Goal: Task Accomplishment & Management: Use online tool/utility

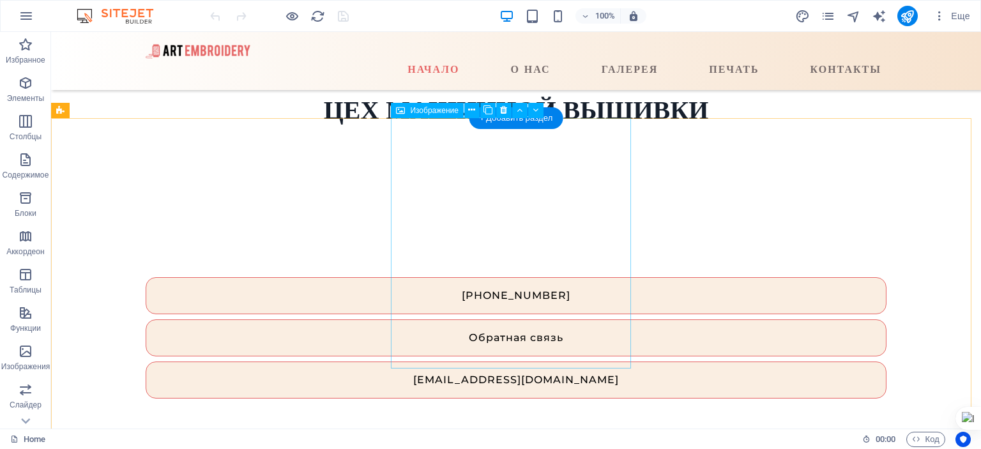
scroll to position [551, 0]
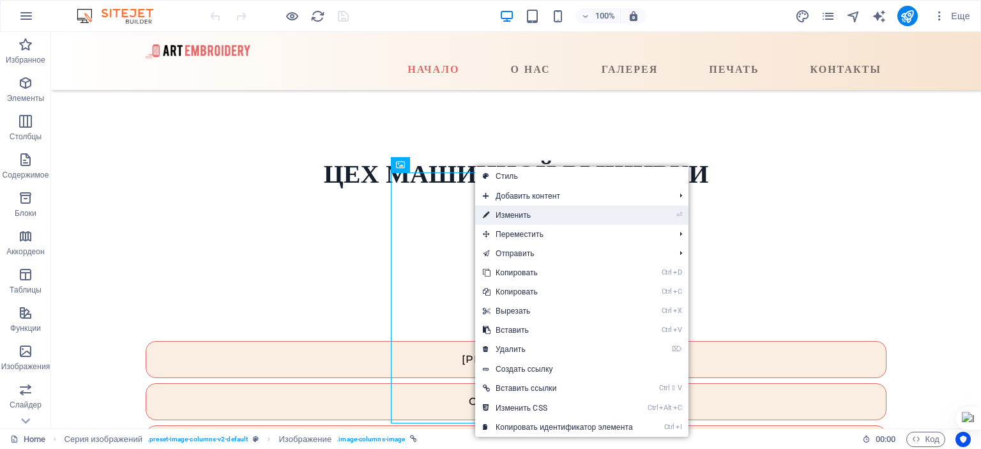
click at [509, 214] on link "⏎ Изменить" at bounding box center [557, 215] width 165 height 19
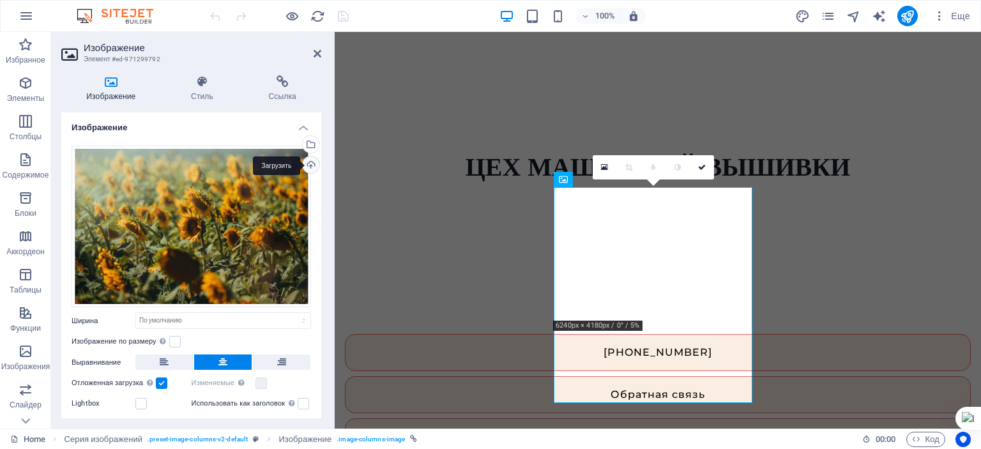
click at [307, 162] on div "Загрузить" at bounding box center [309, 166] width 19 height 19
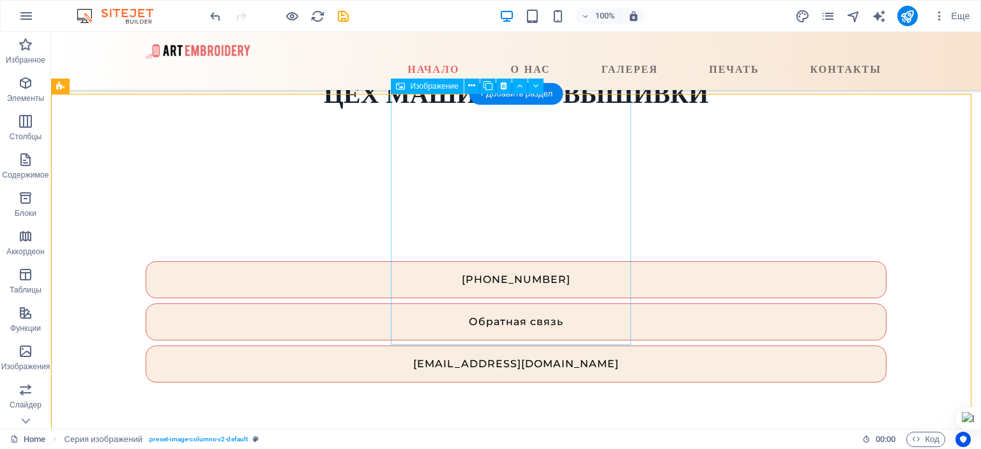
scroll to position [503, 0]
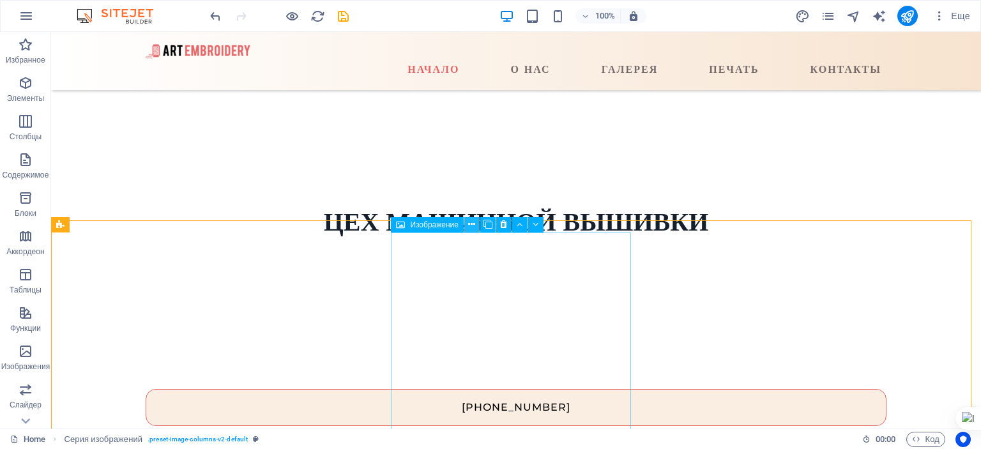
click at [470, 224] on icon at bounding box center [471, 224] width 7 height 13
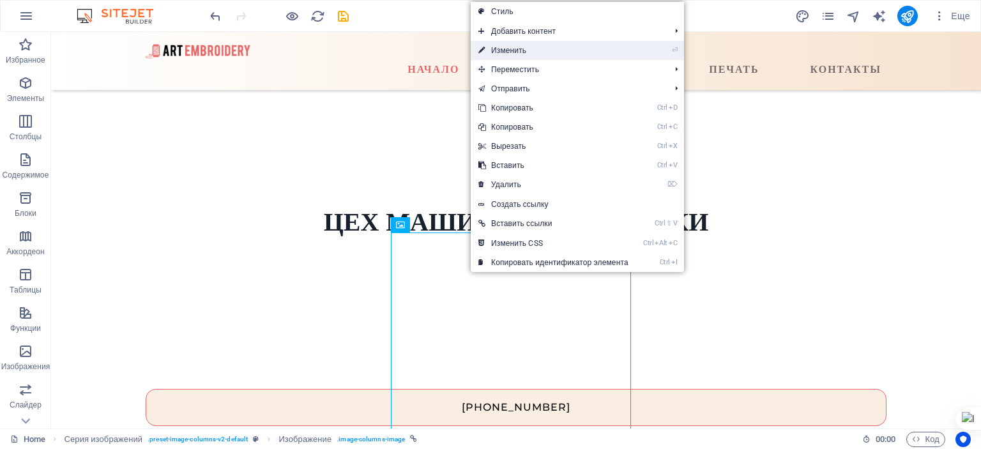
click at [506, 46] on link "⏎ Изменить" at bounding box center [553, 50] width 165 height 19
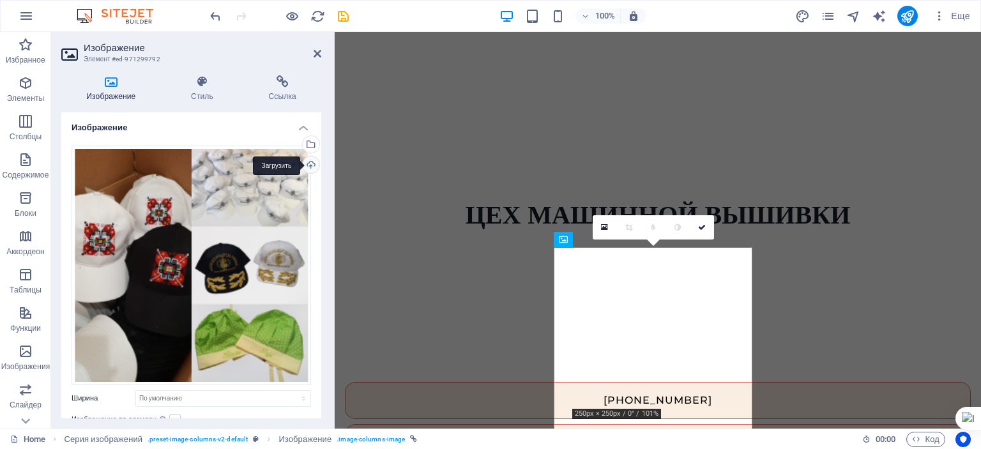
click at [309, 165] on div "Загрузить" at bounding box center [309, 166] width 19 height 19
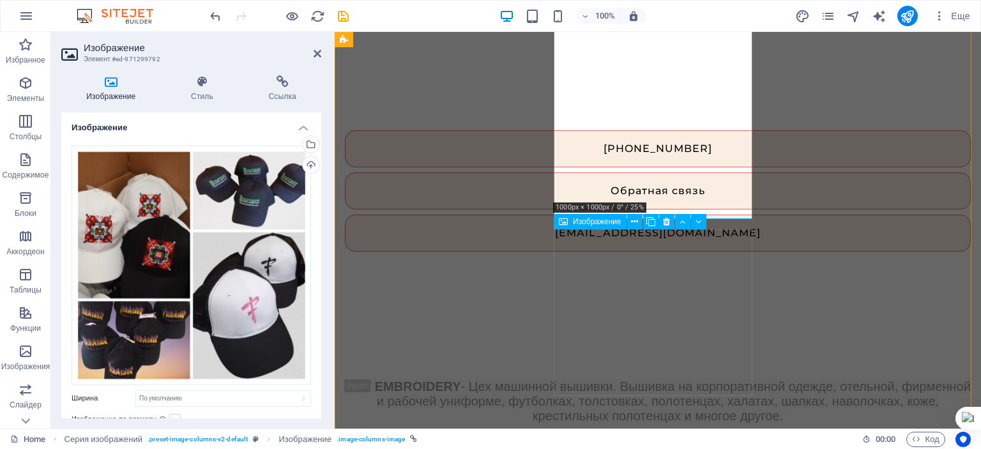
scroll to position [759, 0]
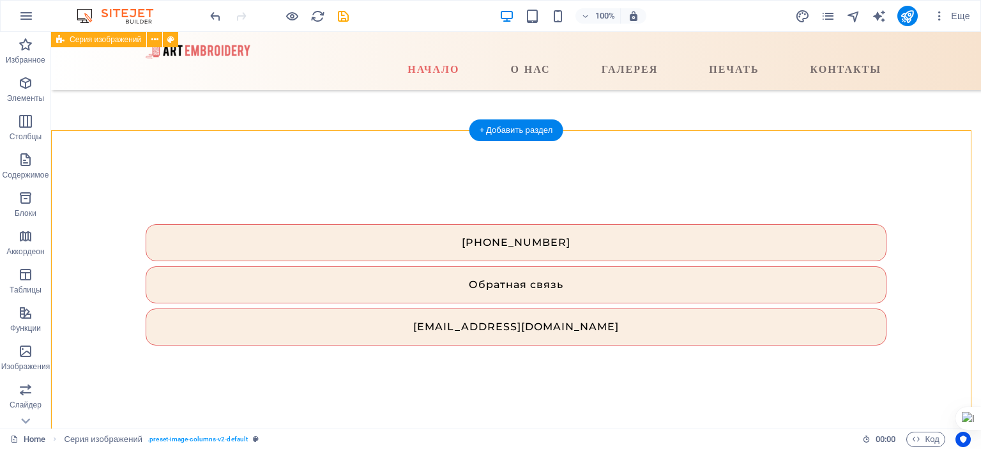
scroll to position [616, 0]
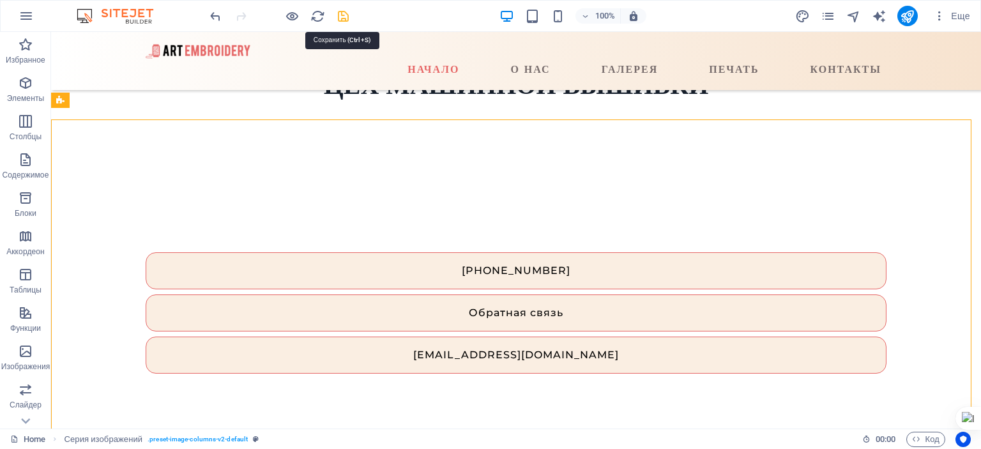
click at [344, 18] on icon "save" at bounding box center [343, 16] width 15 height 15
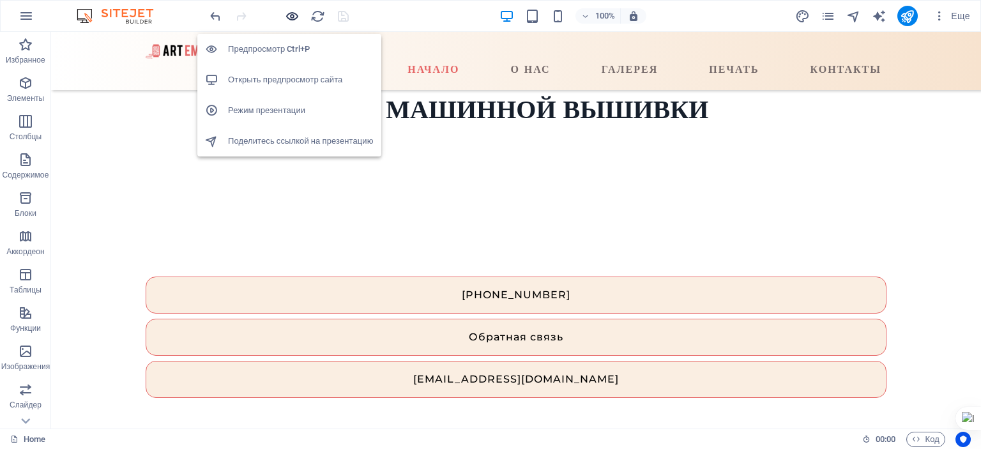
click at [295, 14] on icon "button" at bounding box center [292, 16] width 15 height 15
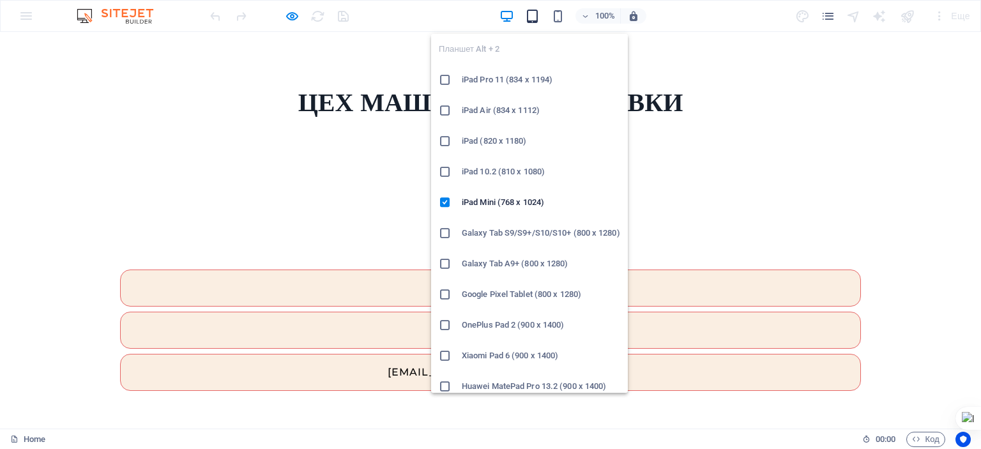
click at [536, 18] on icon "button" at bounding box center [532, 16] width 15 height 15
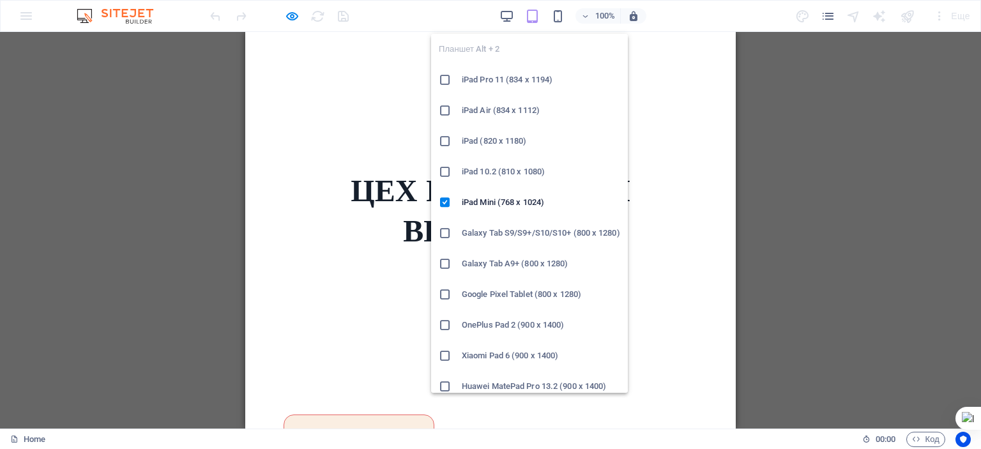
scroll to position [753, 0]
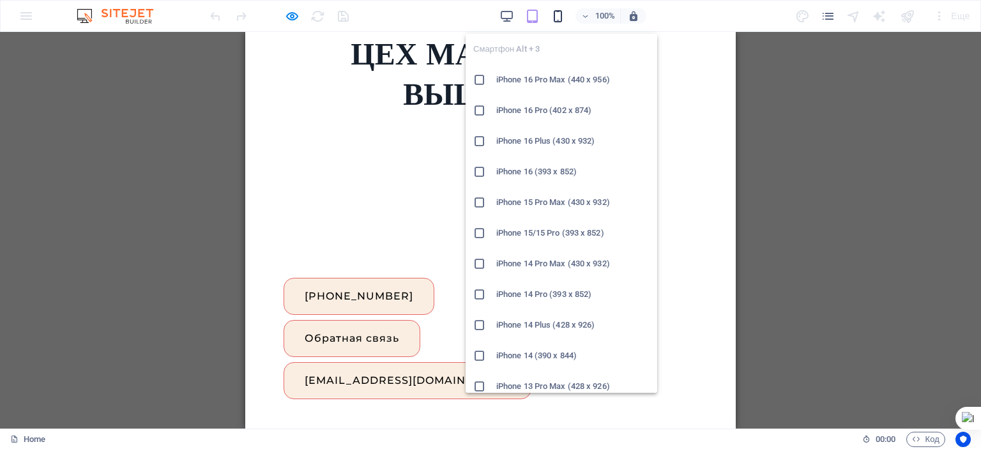
click at [557, 15] on icon "button" at bounding box center [558, 16] width 15 height 15
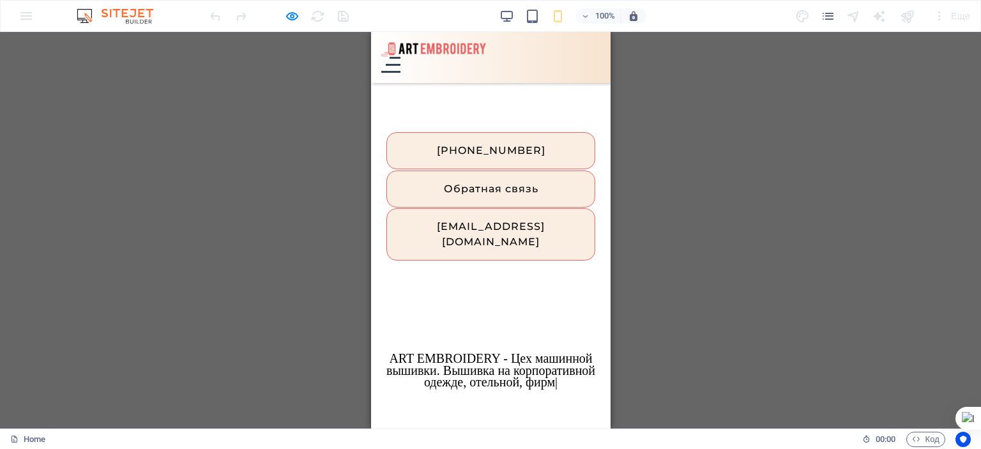
scroll to position [651, 0]
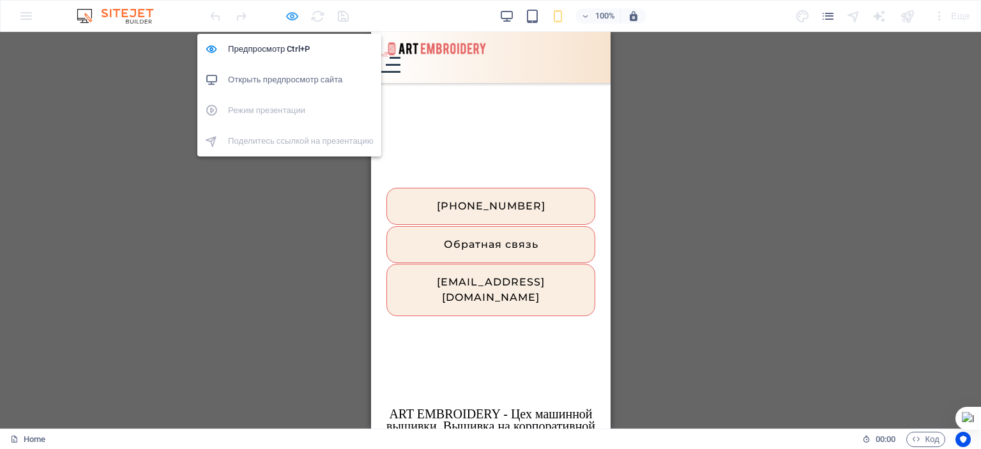
click at [291, 17] on icon "button" at bounding box center [292, 16] width 15 height 15
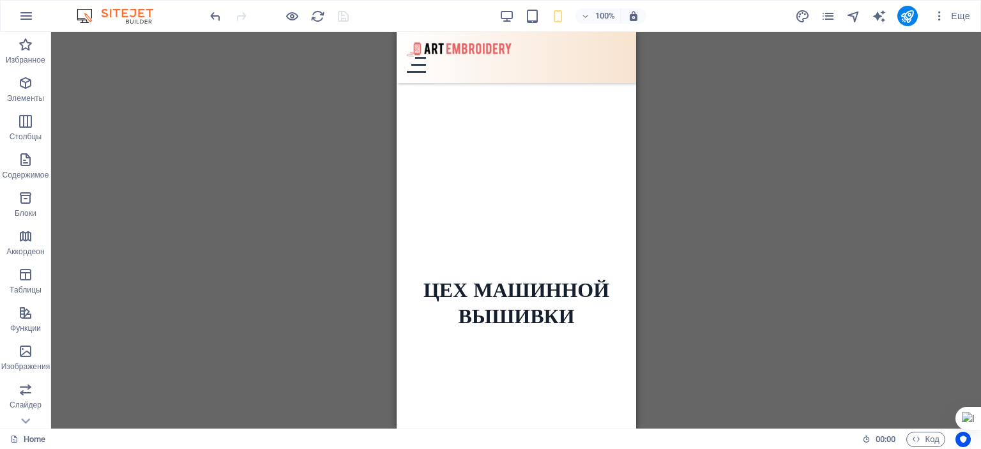
scroll to position [0, 0]
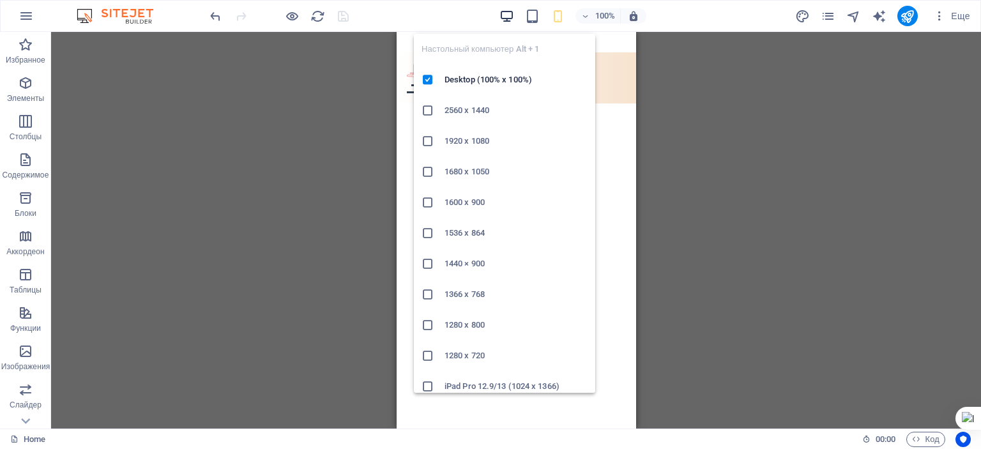
click at [505, 18] on icon "button" at bounding box center [507, 16] width 15 height 15
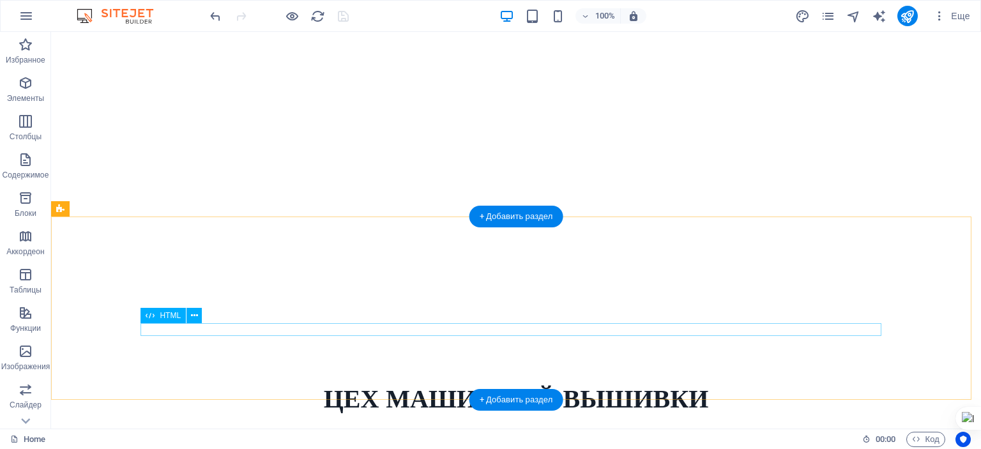
scroll to position [639, 0]
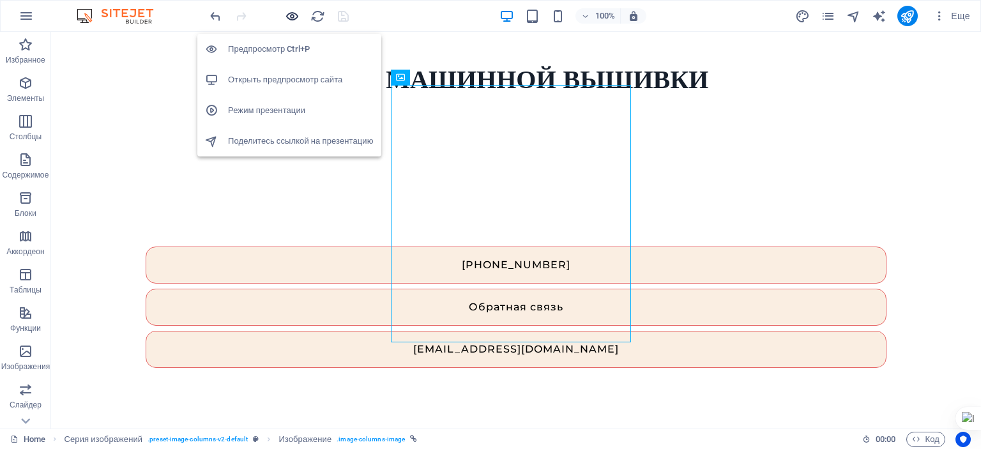
click at [287, 15] on icon "button" at bounding box center [292, 16] width 15 height 15
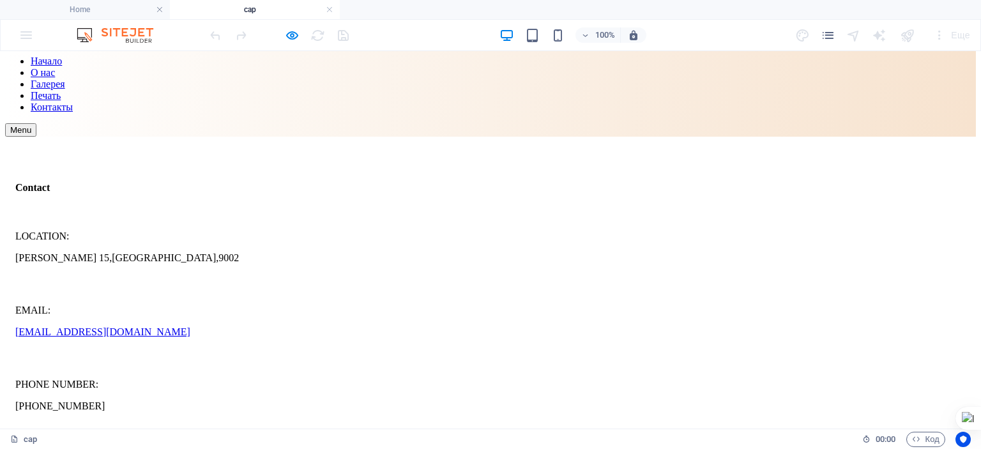
scroll to position [0, 0]
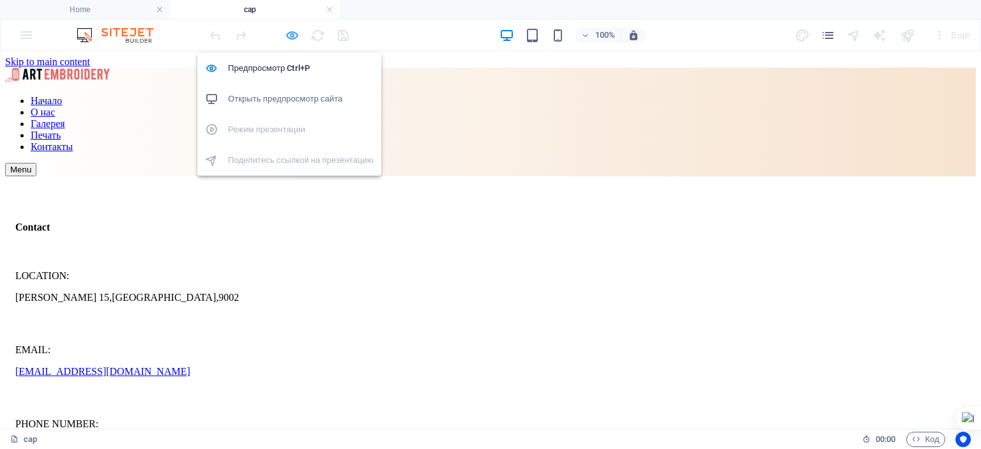
click at [293, 36] on icon "button" at bounding box center [292, 35] width 15 height 15
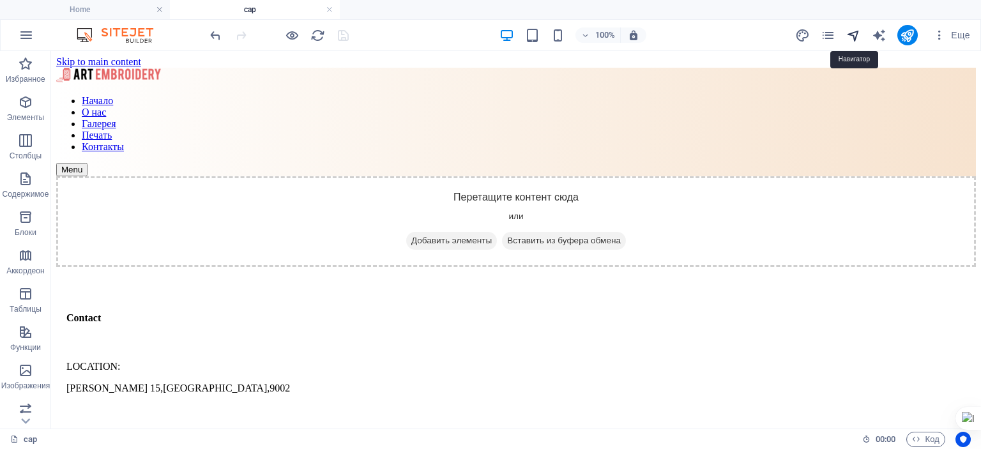
click at [857, 35] on icon "navigator" at bounding box center [854, 35] width 15 height 15
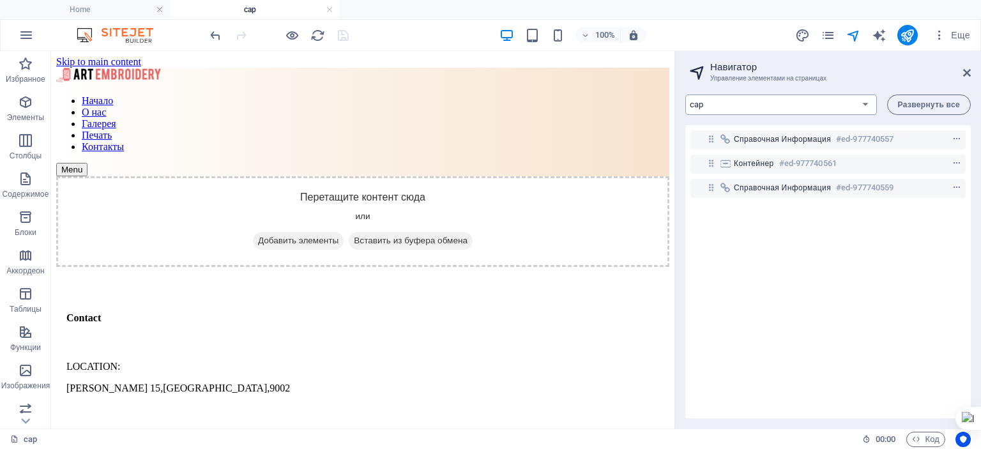
click at [866, 103] on select "Home about us gallery print Contact Legal Notice Privacy Listing Post News Post…" at bounding box center [782, 105] width 192 height 20
click at [686, 95] on select "Home about us gallery print Contact Legal Notice Privacy Listing Post News Post…" at bounding box center [782, 105] width 192 height 20
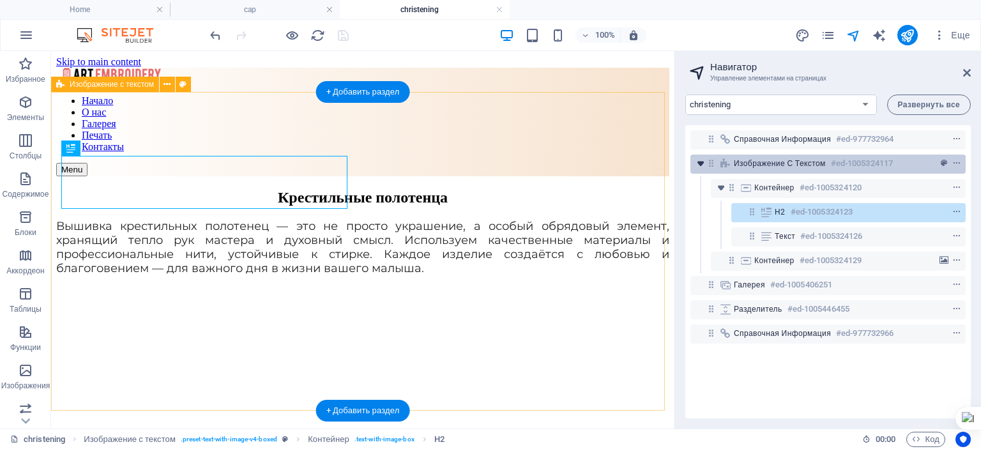
click at [701, 167] on icon "toggle-expand" at bounding box center [700, 163] width 13 height 13
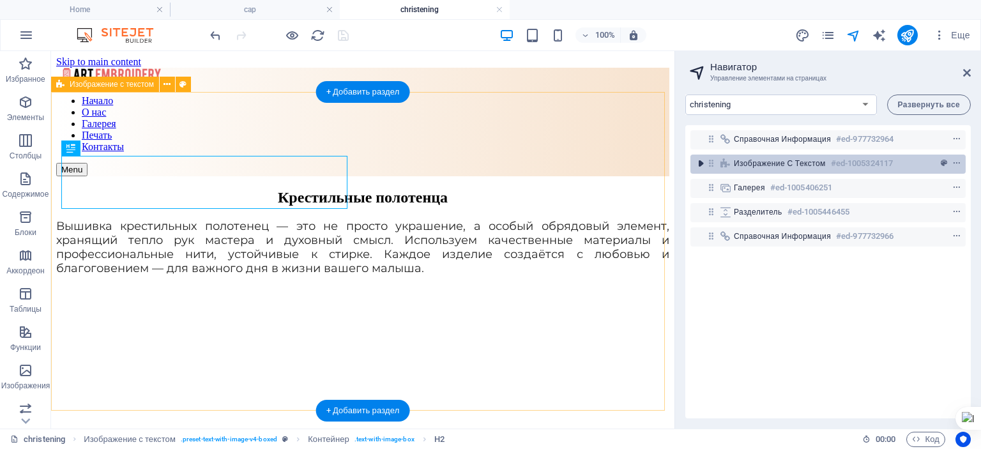
click at [701, 163] on icon "toggle-expand" at bounding box center [700, 163] width 13 height 13
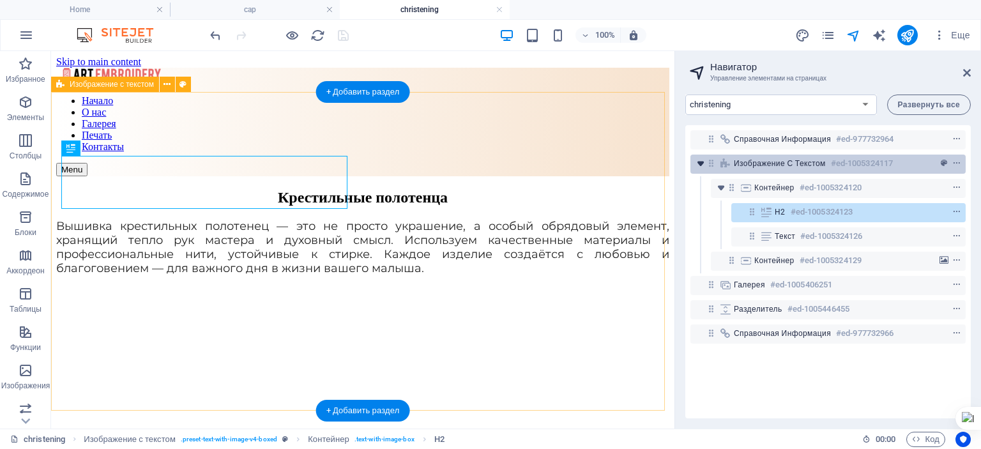
click at [701, 163] on icon "toggle-expand" at bounding box center [700, 163] width 13 height 13
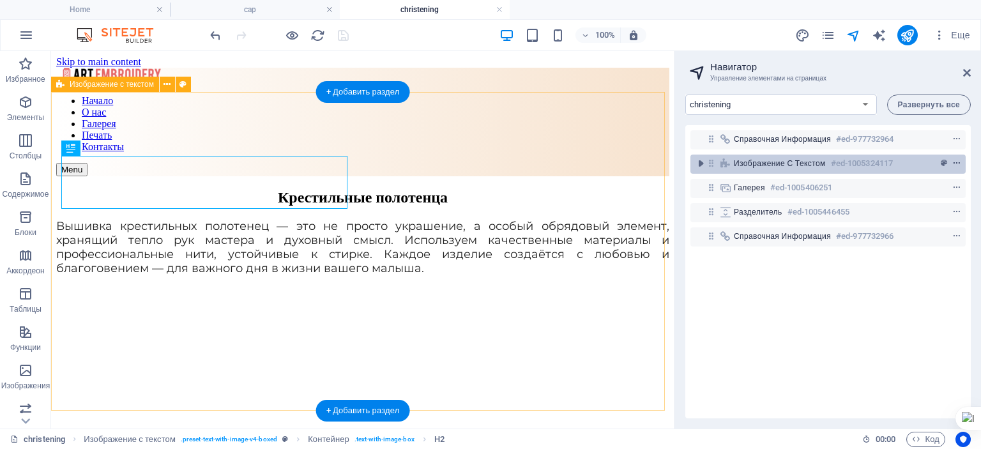
click at [954, 164] on icon "context-menu" at bounding box center [957, 163] width 9 height 9
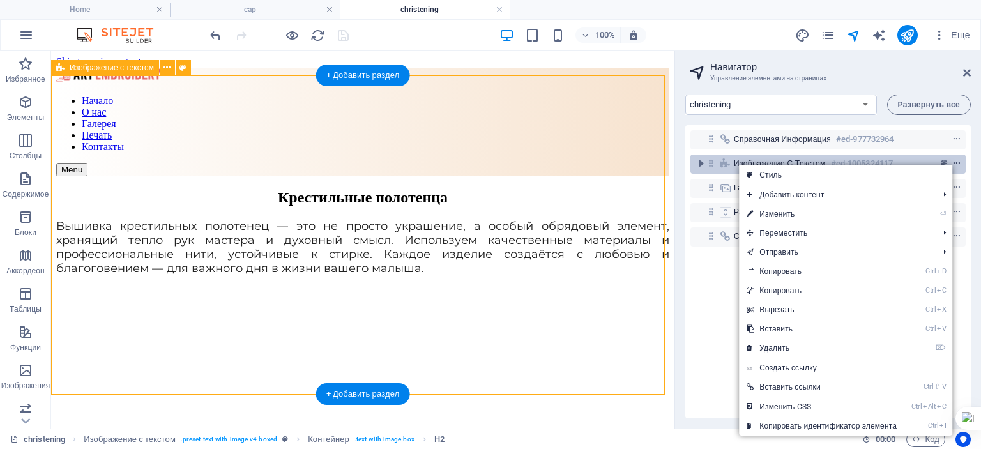
scroll to position [16, 0]
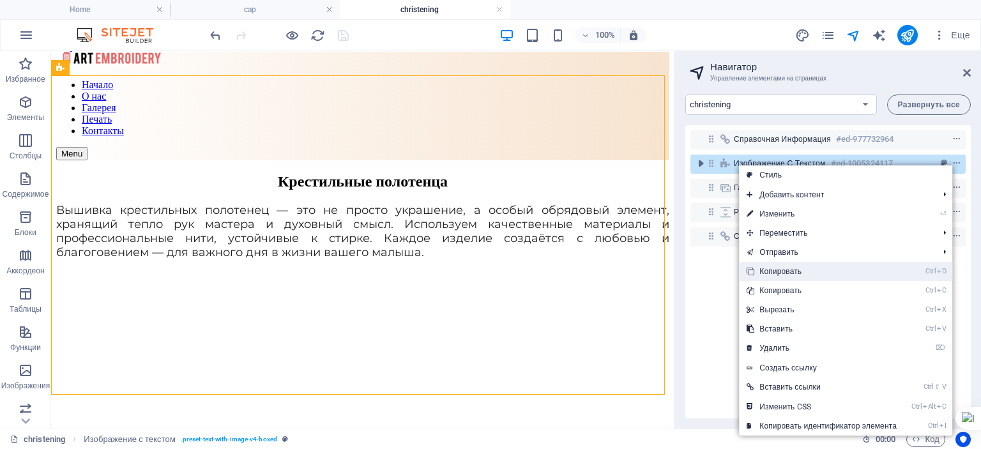
click at [773, 268] on link "Ctrl D Копировать" at bounding box center [821, 271] width 165 height 19
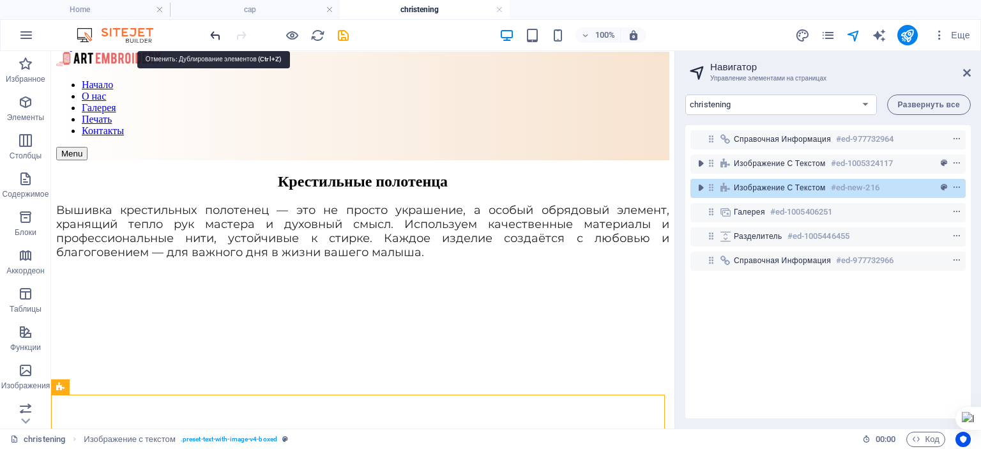
click at [214, 34] on icon "undo" at bounding box center [215, 35] width 15 height 15
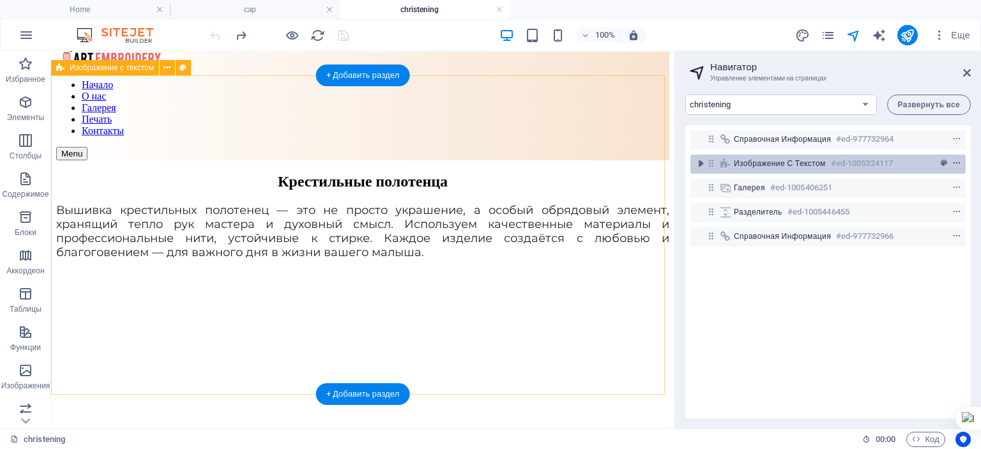
click at [954, 162] on icon "context-menu" at bounding box center [957, 163] width 9 height 9
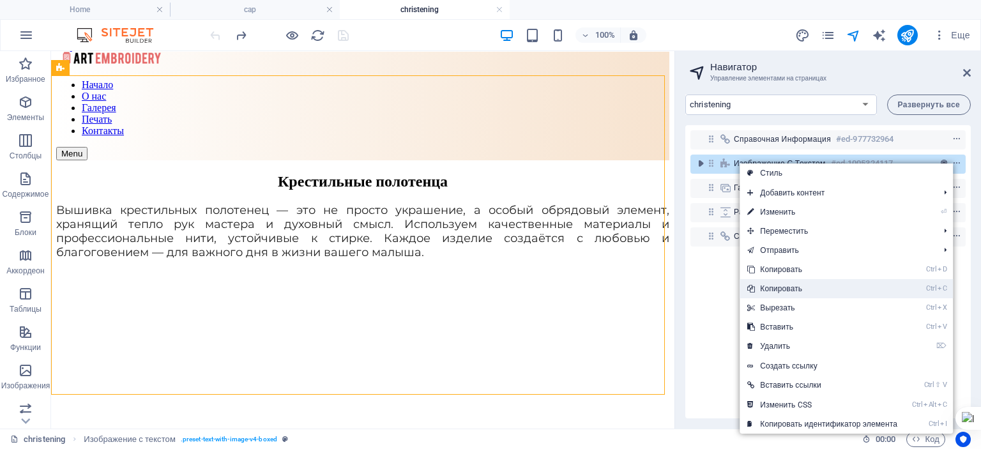
click at [792, 291] on link "Ctrl C Копировать" at bounding box center [822, 288] width 165 height 19
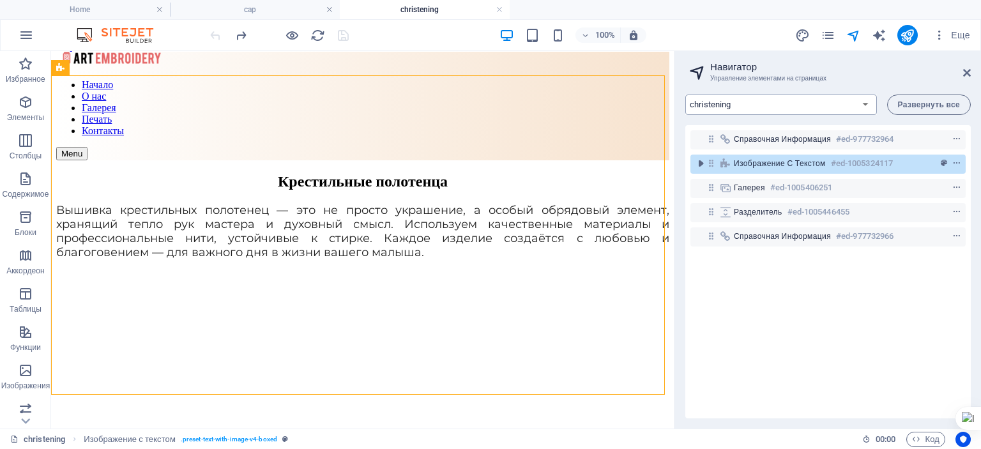
click at [869, 101] on select "Home about us gallery print Contact Legal Notice Privacy Listing Post News Post…" at bounding box center [782, 105] width 192 height 20
click at [686, 95] on select "Home about us gallery print Contact Legal Notice Privacy Listing Post News Post…" at bounding box center [782, 105] width 192 height 20
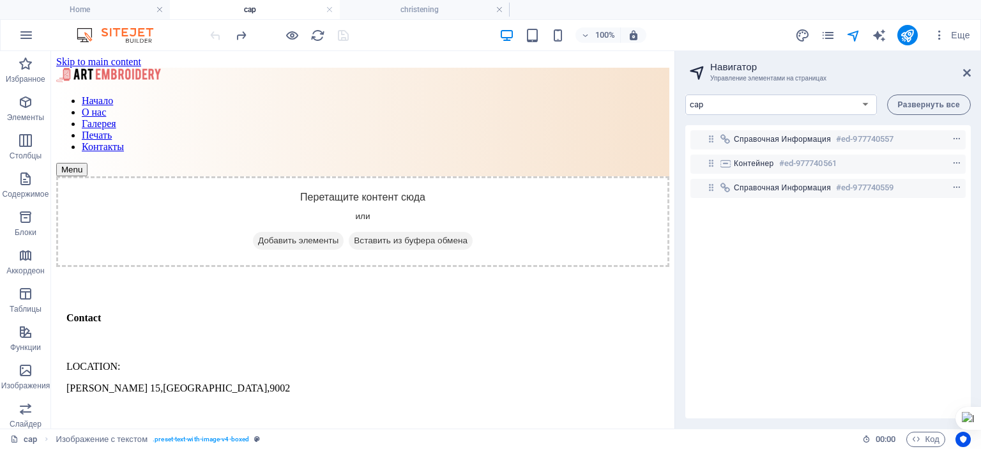
scroll to position [0, 0]
click at [720, 153] on div "Контейнер #ed-977740561" at bounding box center [828, 164] width 275 height 24
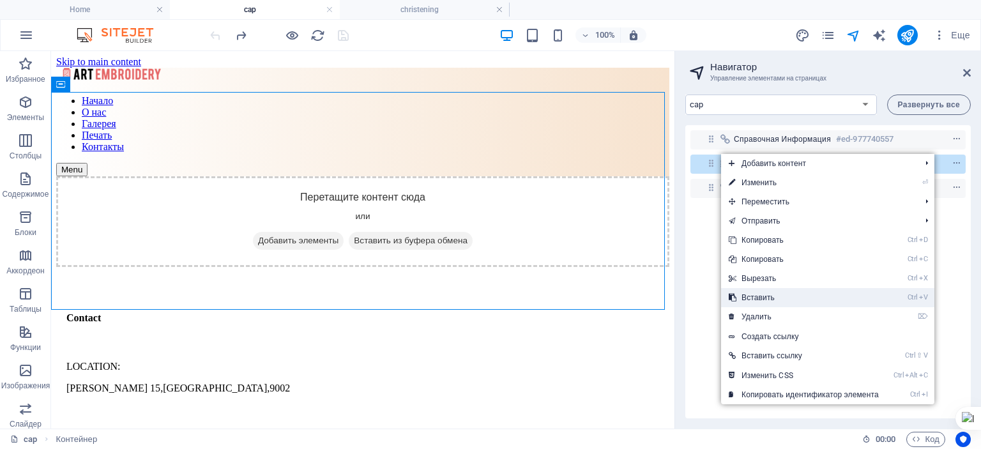
click at [770, 298] on link "Ctrl V Вставить" at bounding box center [803, 297] width 165 height 19
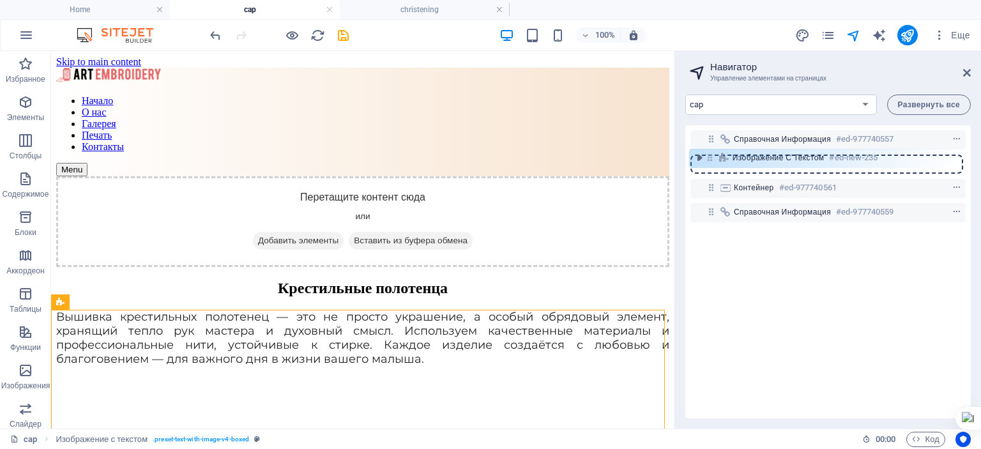
drag, startPoint x: 714, startPoint y: 188, endPoint x: 713, endPoint y: 155, distance: 33.2
click at [713, 155] on div "Справочная информация #ed-977740557 [PERSON_NAME] #ed-977740561 Изображение с т…" at bounding box center [829, 271] width 286 height 293
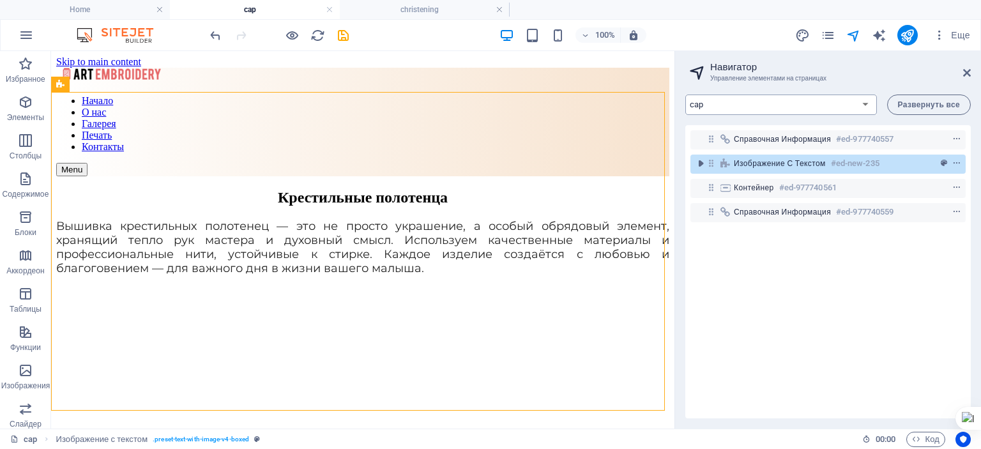
click at [869, 104] on select "Home about us gallery print Contact Legal Notice Privacy Listing Post News Post…" at bounding box center [782, 105] width 192 height 20
click at [686, 95] on select "Home about us gallery print Contact Legal Notice Privacy Listing Post News Post…" at bounding box center [782, 105] width 192 height 20
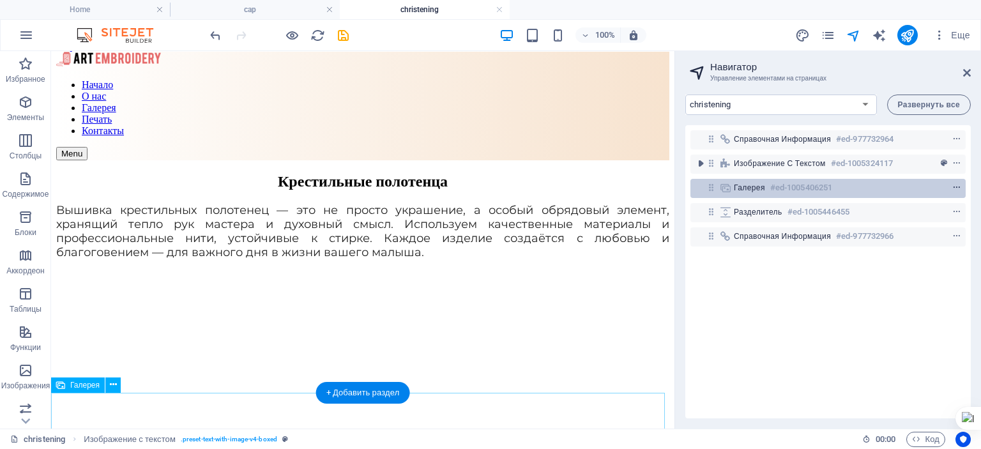
click at [958, 188] on icon "context-menu" at bounding box center [957, 187] width 9 height 9
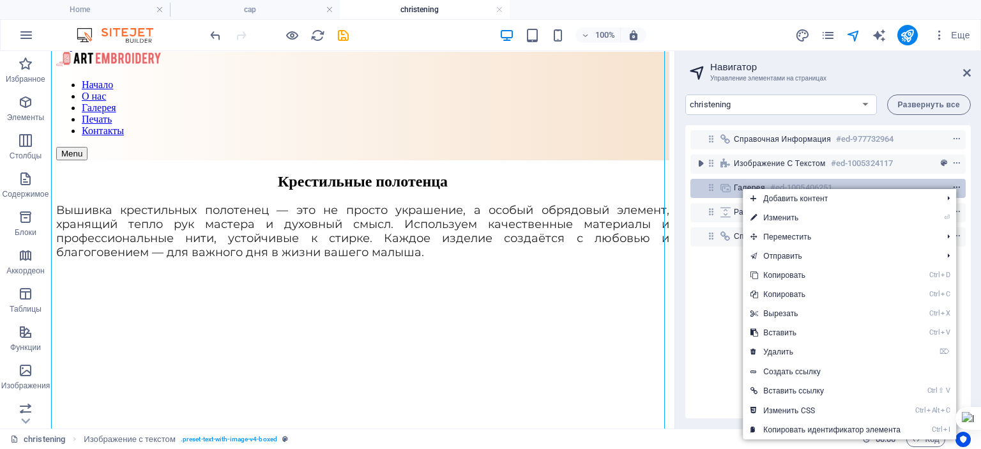
scroll to position [405, 0]
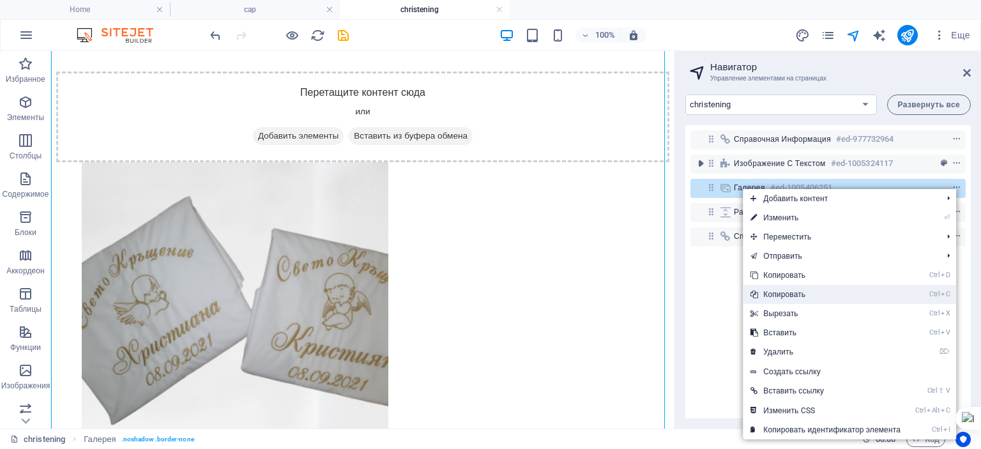
click at [782, 294] on link "Ctrl C Копировать" at bounding box center [825, 294] width 165 height 19
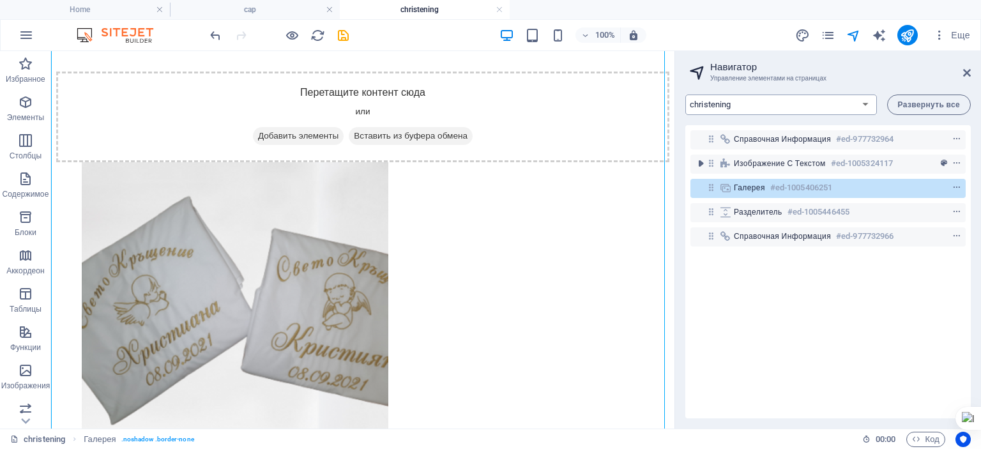
click at [869, 102] on select "Home about us gallery print Contact Legal Notice Privacy Listing Post News Post…" at bounding box center [782, 105] width 192 height 20
click at [686, 95] on select "Home about us gallery print Contact Legal Notice Privacy Listing Post News Post…" at bounding box center [782, 105] width 192 height 20
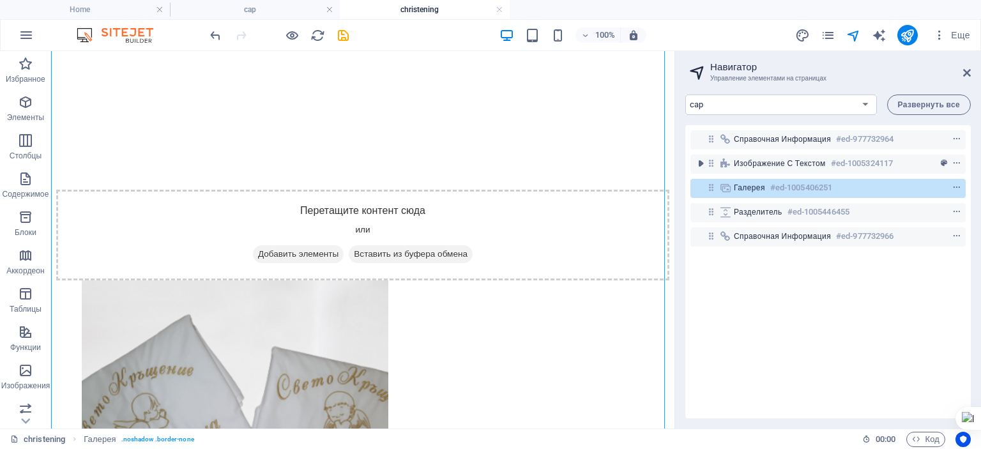
scroll to position [0, 0]
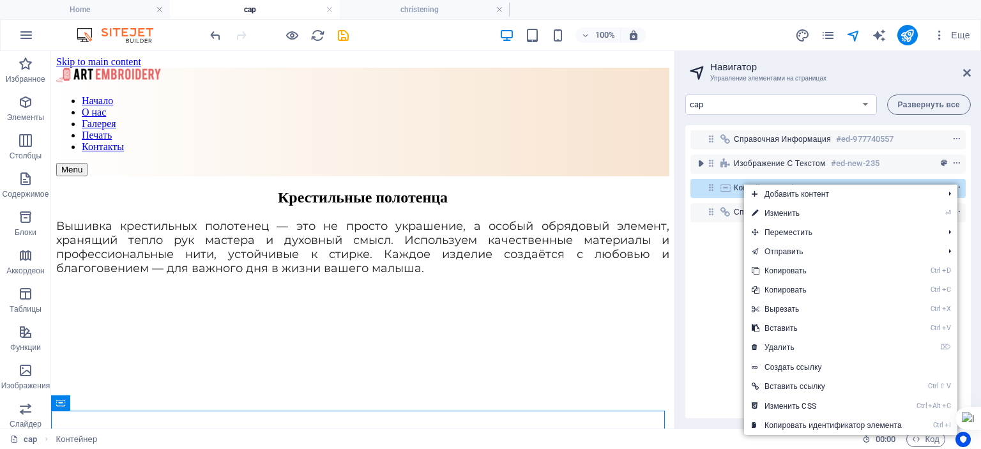
click at [731, 174] on div "Изображение с текстом #ed-new-235" at bounding box center [828, 164] width 275 height 24
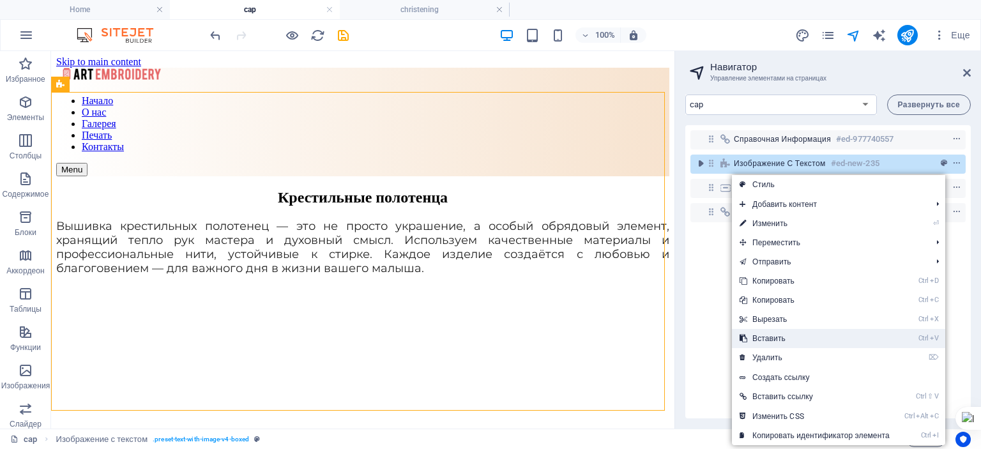
click at [786, 339] on link "Ctrl V Вставить" at bounding box center [814, 338] width 165 height 19
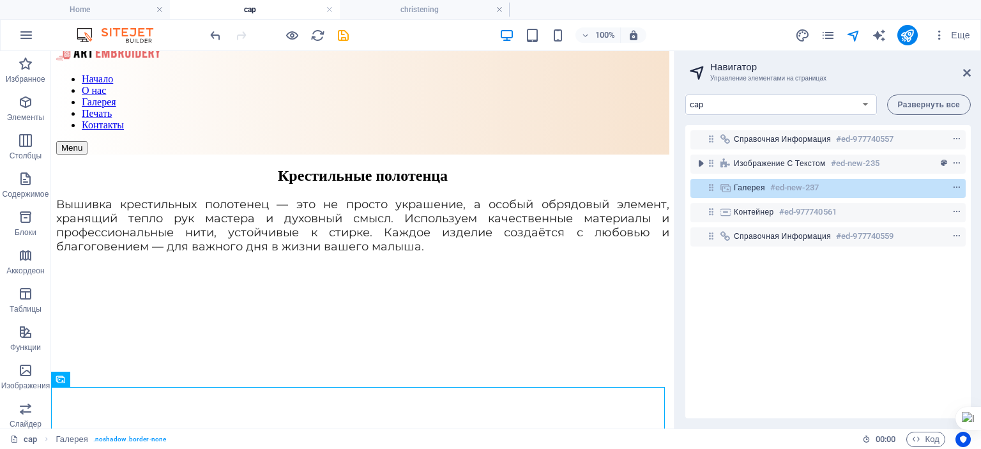
scroll to position [17, 0]
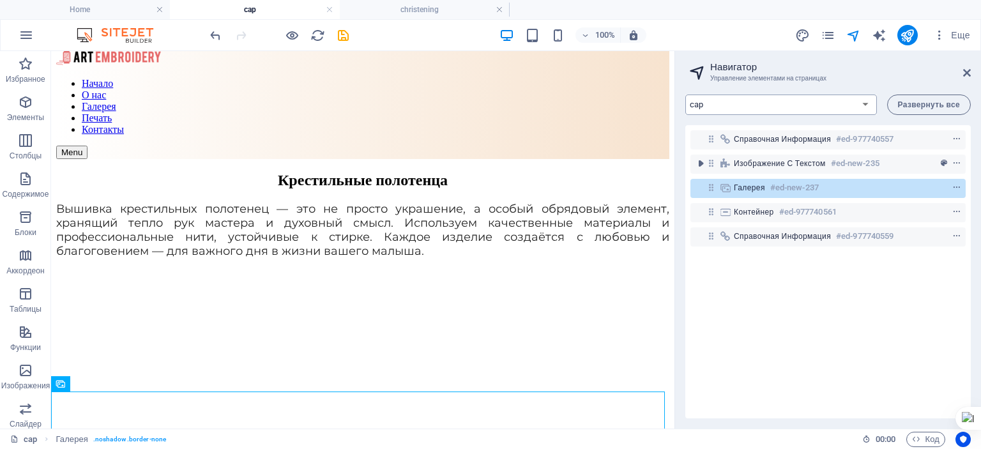
click at [865, 105] on select "Home about us gallery print Contact Legal Notice Privacy Listing Post News Post…" at bounding box center [782, 105] width 192 height 20
click at [686, 95] on select "Home about us gallery print Contact Legal Notice Privacy Listing Post News Post…" at bounding box center [782, 105] width 192 height 20
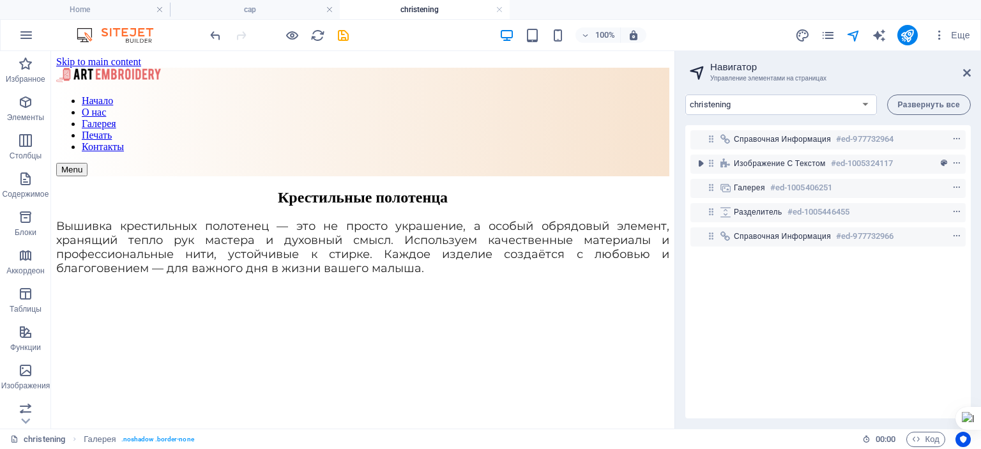
scroll to position [405, 0]
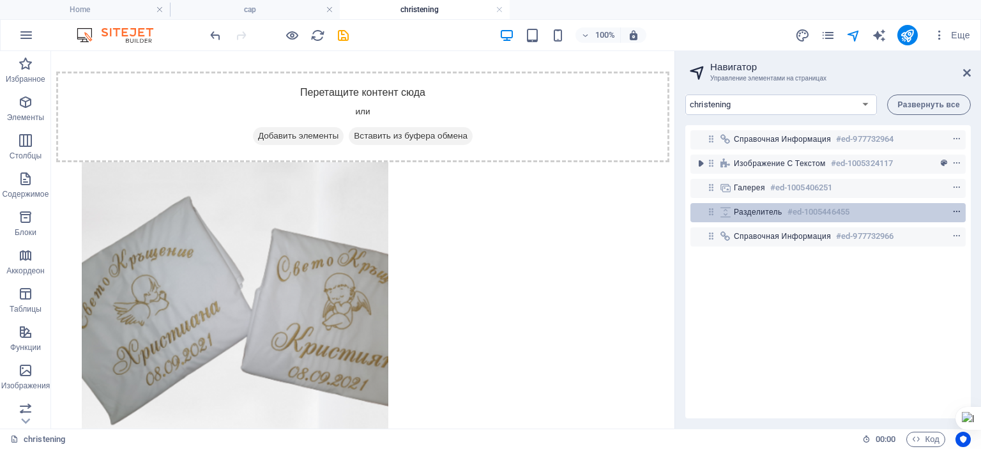
click at [954, 212] on icon "context-menu" at bounding box center [957, 212] width 9 height 9
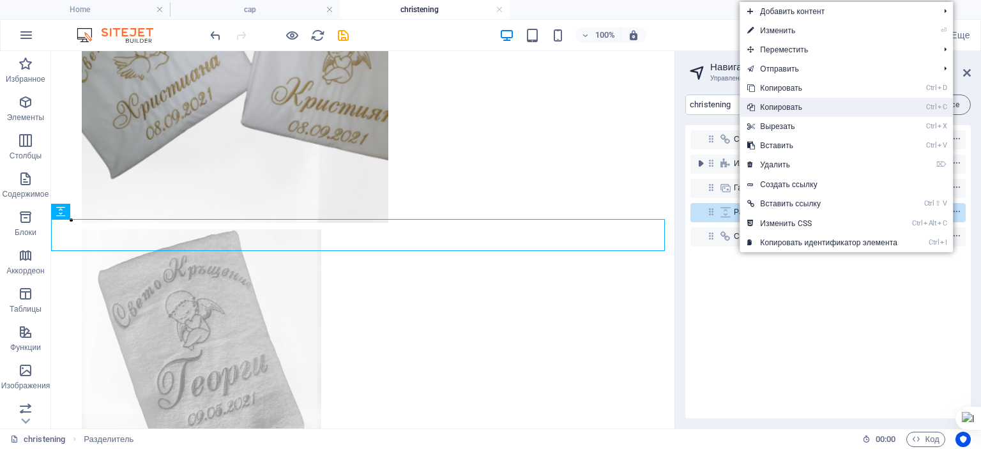
click at [774, 105] on link "Ctrl C Копировать" at bounding box center [822, 107] width 165 height 19
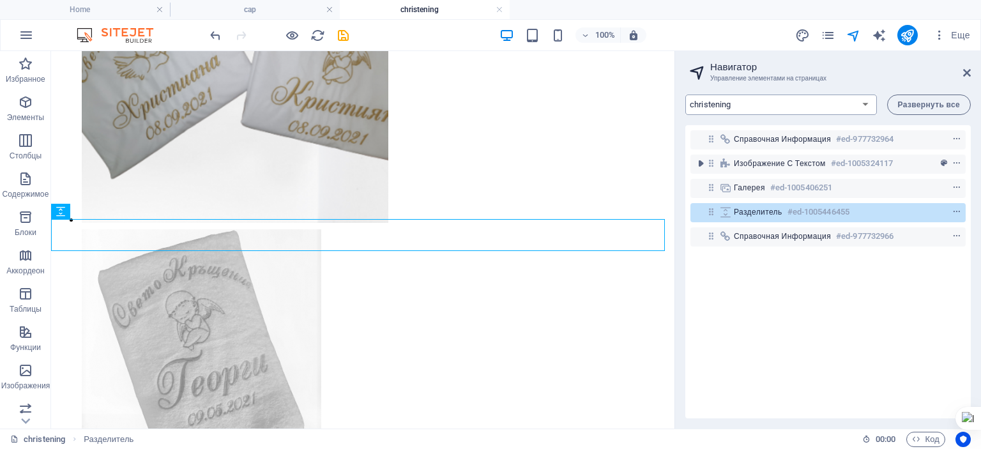
click at [866, 103] on select "Home about us gallery print Contact Legal Notice Privacy Listing Post News Post…" at bounding box center [782, 105] width 192 height 20
select select "17828781-ru"
click at [686, 95] on select "Home about us gallery print Contact Legal Notice Privacy Listing Post News Post…" at bounding box center [782, 105] width 192 height 20
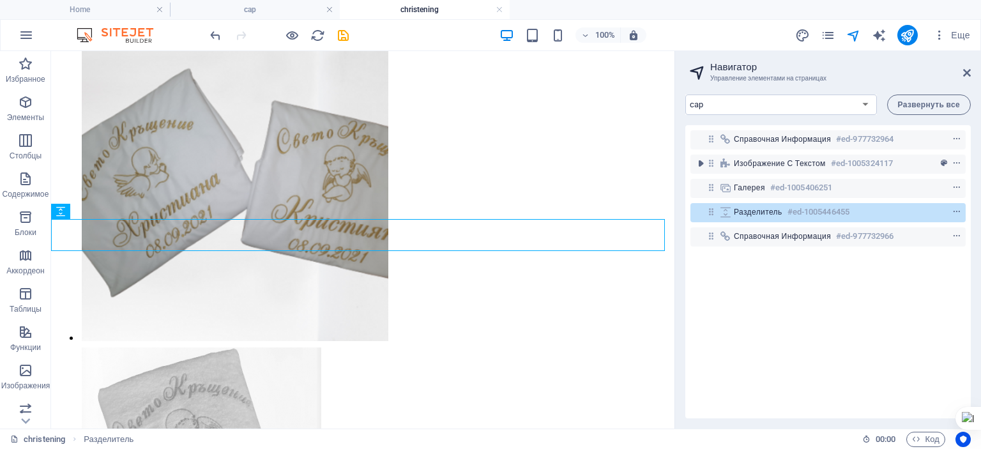
scroll to position [0, 0]
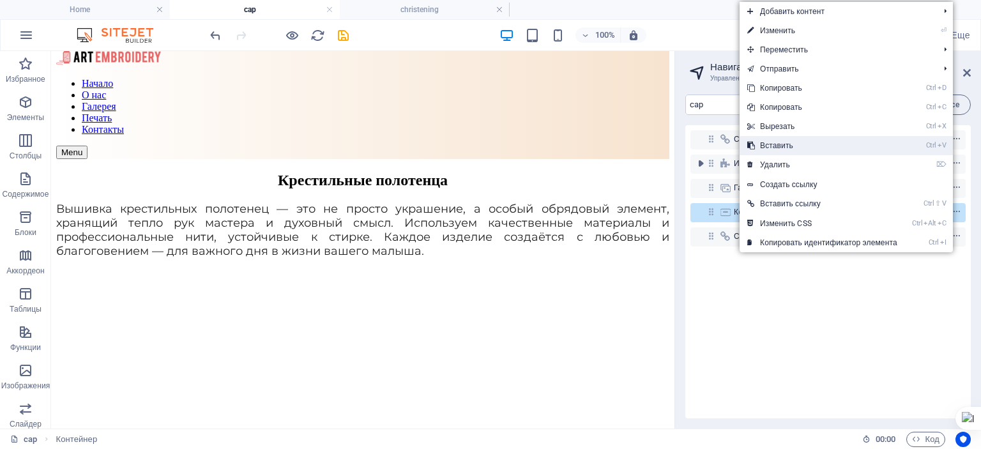
click at [788, 145] on link "Ctrl V Вставить" at bounding box center [822, 145] width 165 height 19
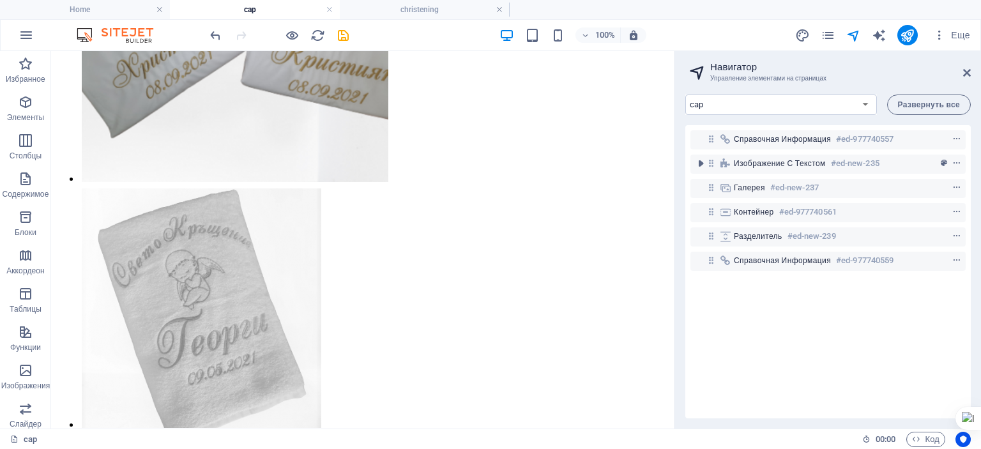
scroll to position [683, 0]
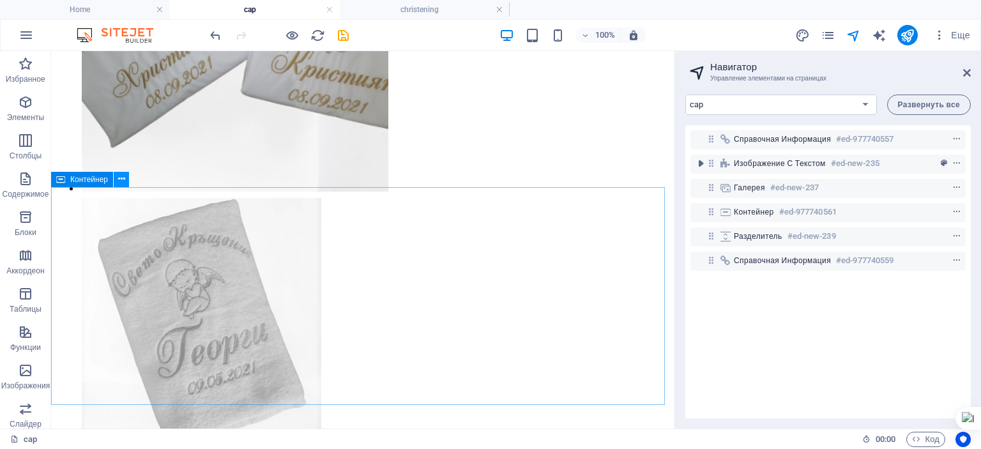
click at [123, 179] on icon at bounding box center [121, 178] width 7 height 13
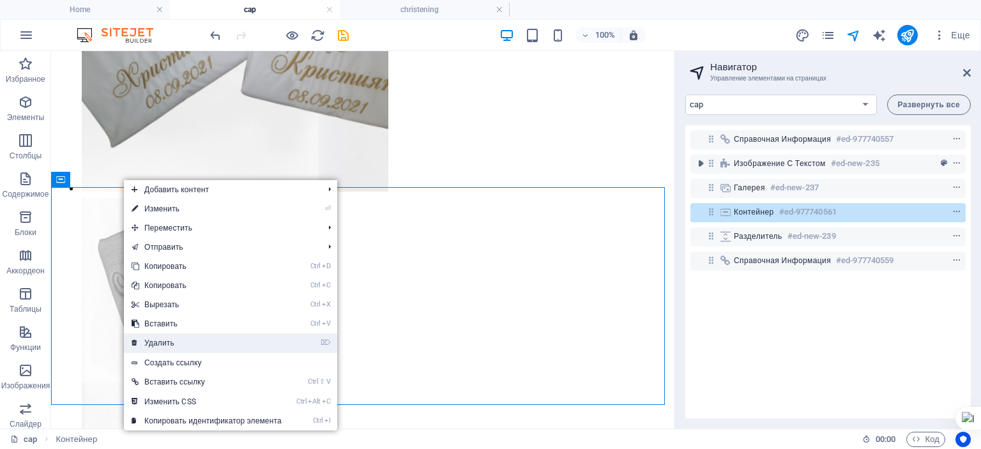
click at [164, 345] on link "⌦ Удалить" at bounding box center [206, 342] width 165 height 19
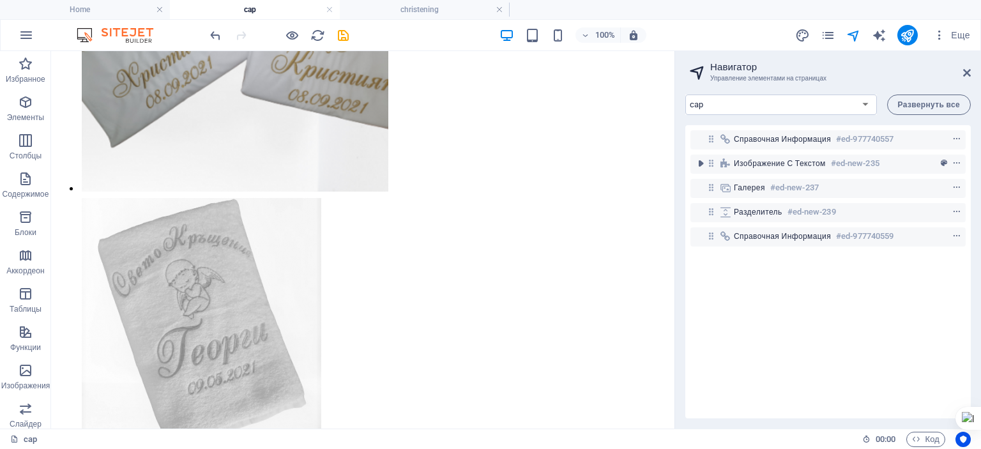
click at [764, 322] on div "Справочная информация #ed-977740557 Изображение с текстом #ed-new-235 Галерея #…" at bounding box center [829, 271] width 286 height 293
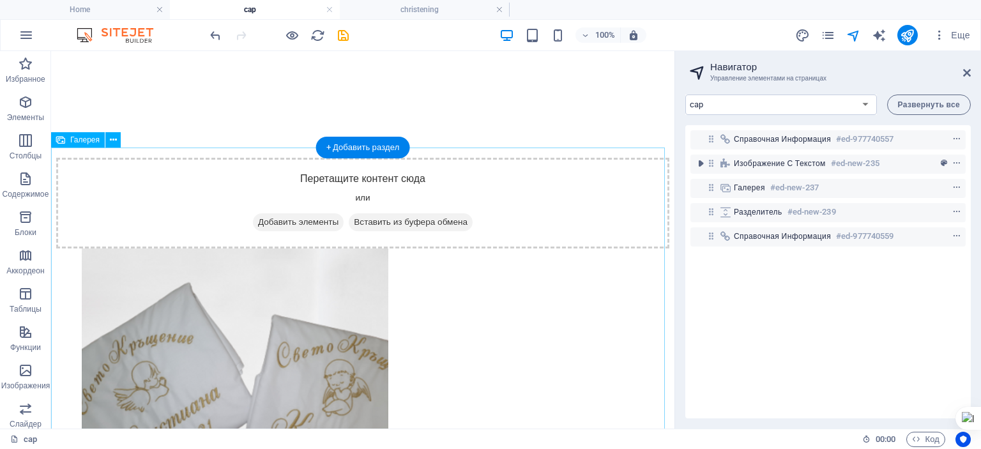
scroll to position [64, 0]
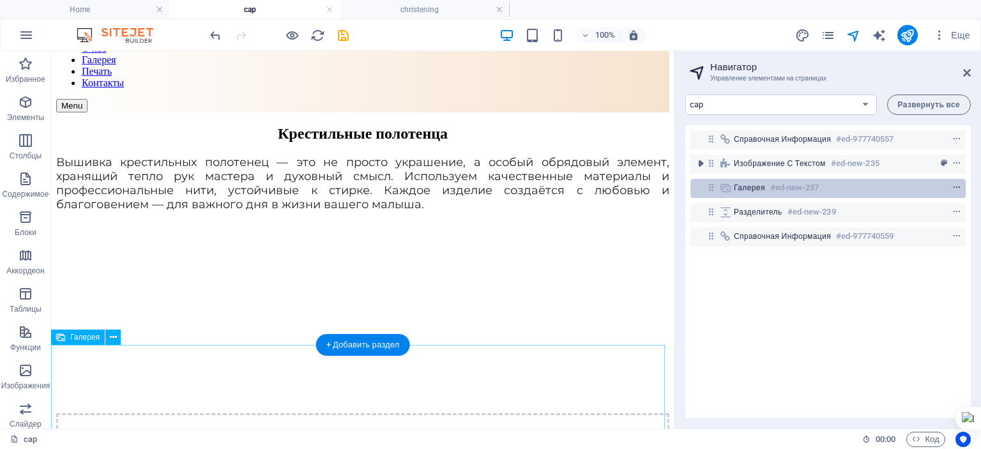
click at [953, 186] on icon "context-menu" at bounding box center [957, 187] width 9 height 9
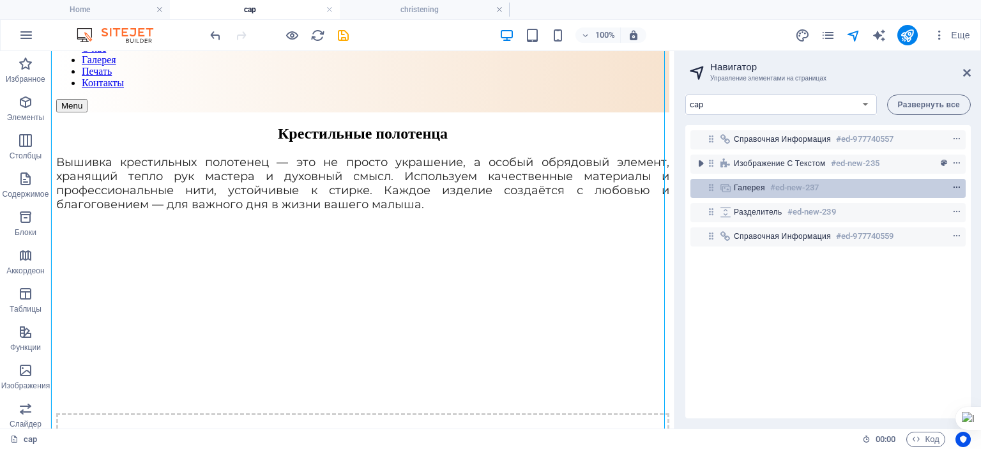
scroll to position [405, 0]
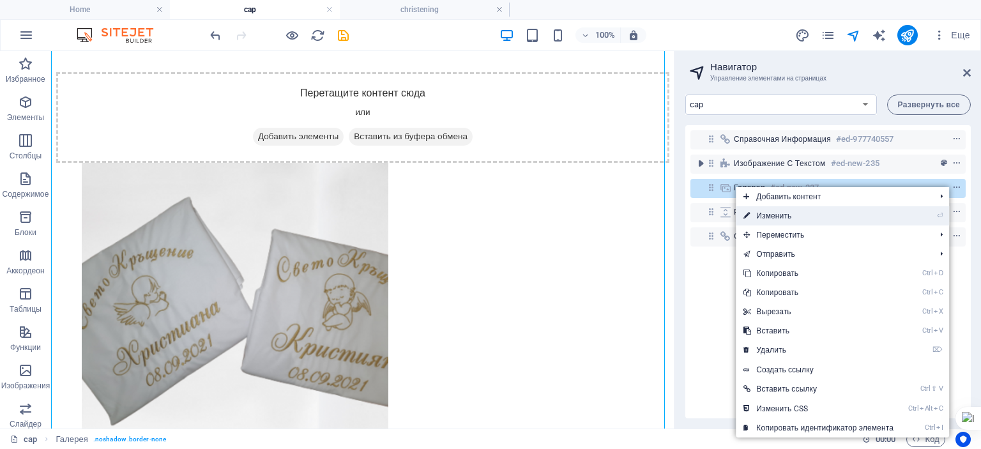
click at [782, 214] on link "⏎ Изменить" at bounding box center [818, 215] width 165 height 19
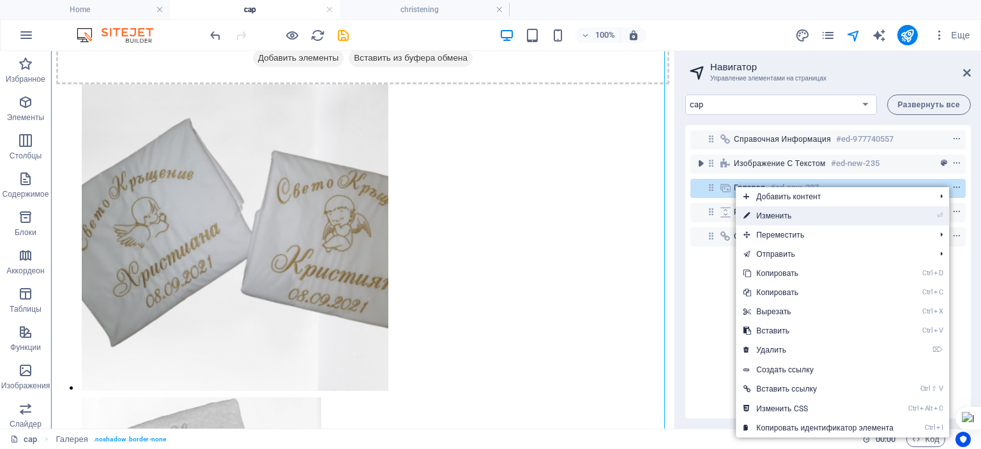
select select "4"
select select "%"
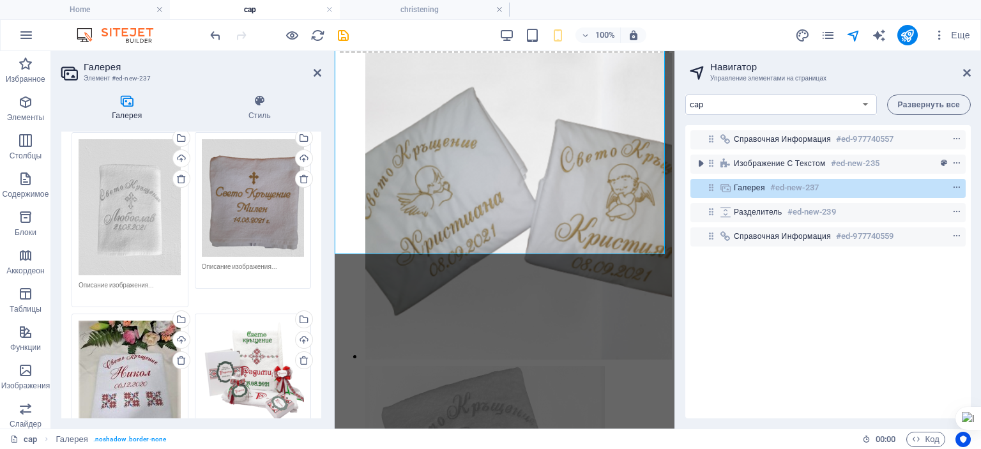
scroll to position [894, 0]
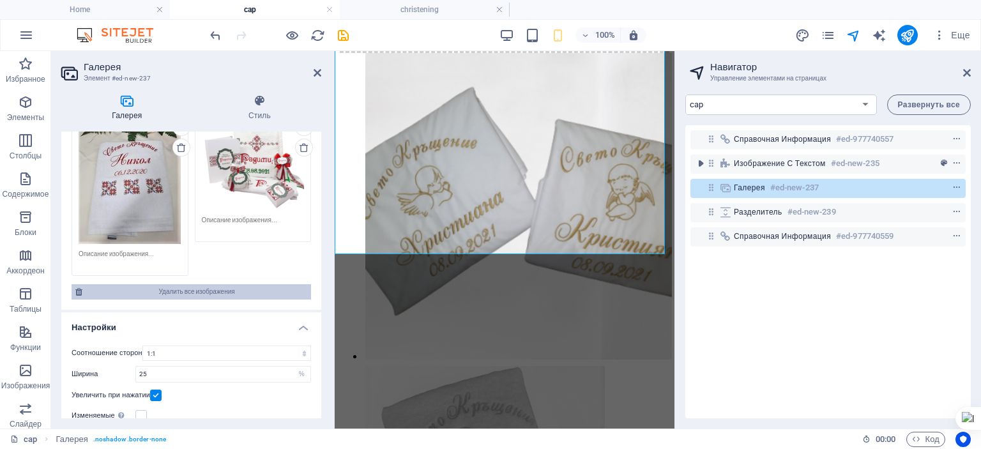
click at [173, 284] on span "Удалить все изображения" at bounding box center [196, 291] width 221 height 15
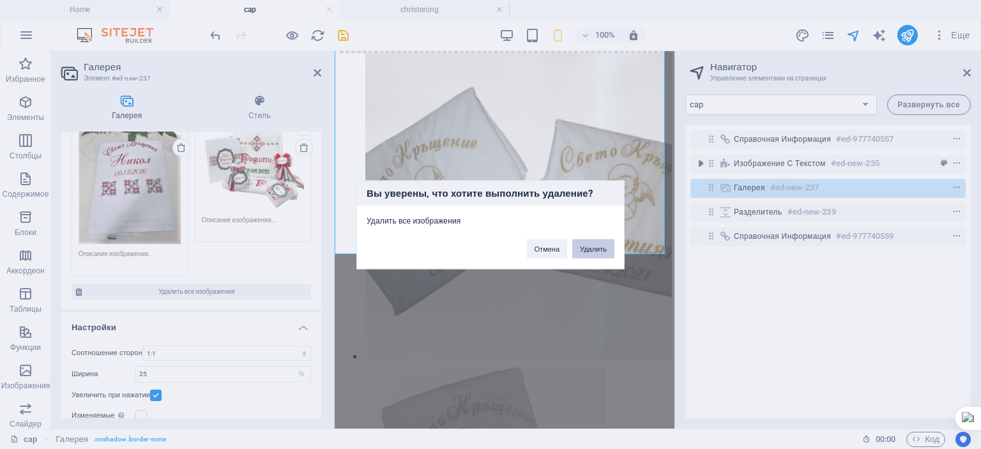
click at [585, 250] on button "Удалить" at bounding box center [593, 248] width 42 height 19
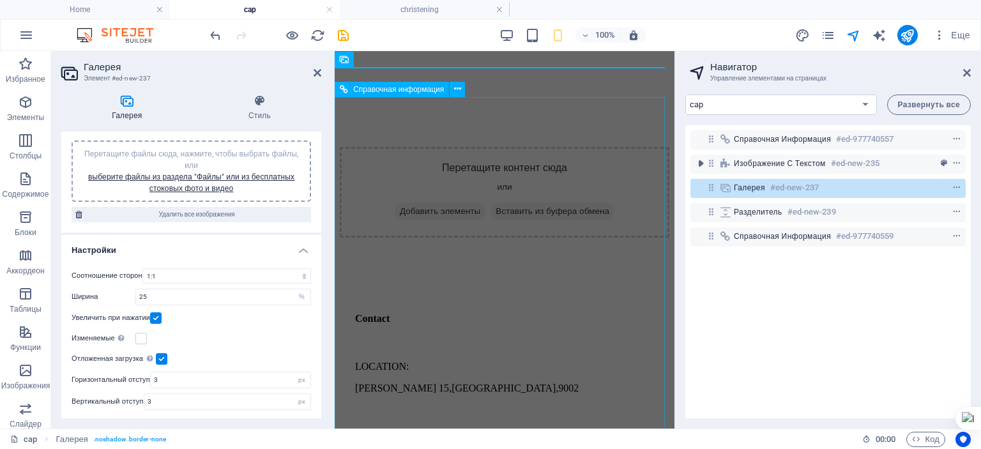
scroll to position [243, 0]
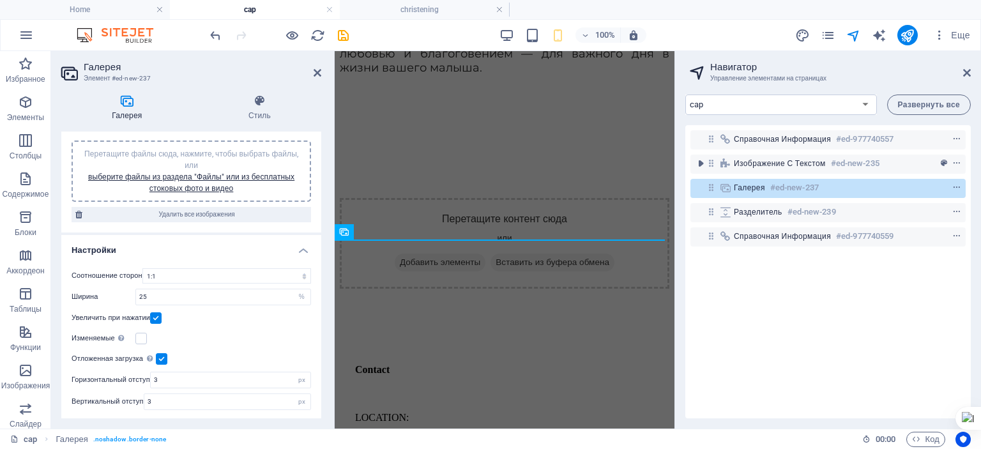
click at [192, 153] on span "Перетащите файлы сюда, нажмите, чтобы выбрать файлы, или выберите файлы из разд…" at bounding box center [191, 170] width 214 height 43
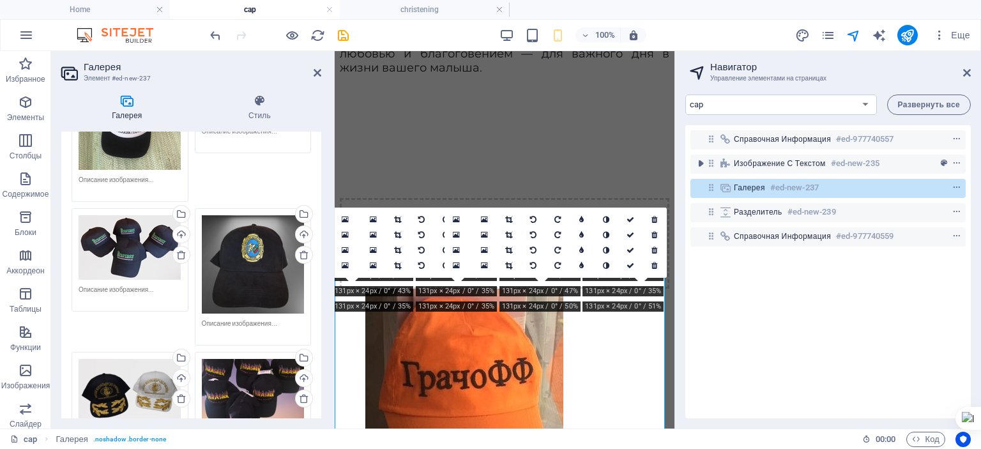
scroll to position [195, 0]
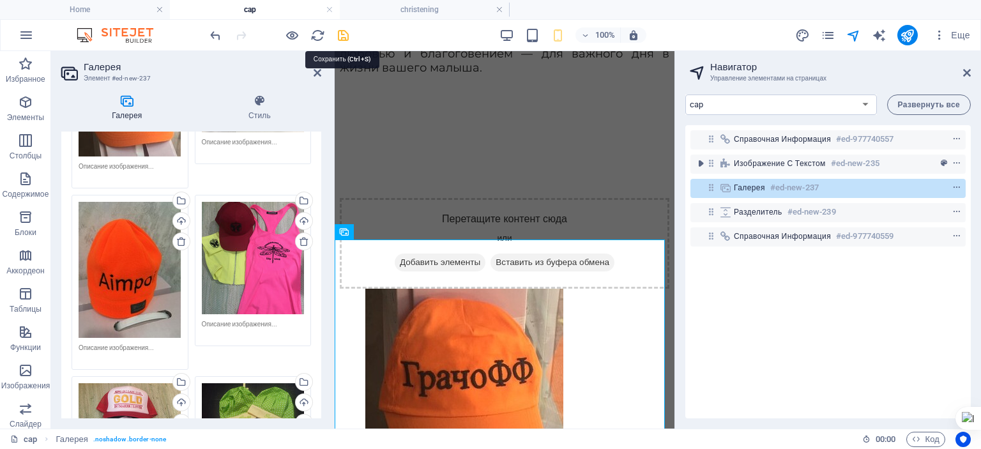
click at [343, 38] on icon "save" at bounding box center [343, 35] width 15 height 15
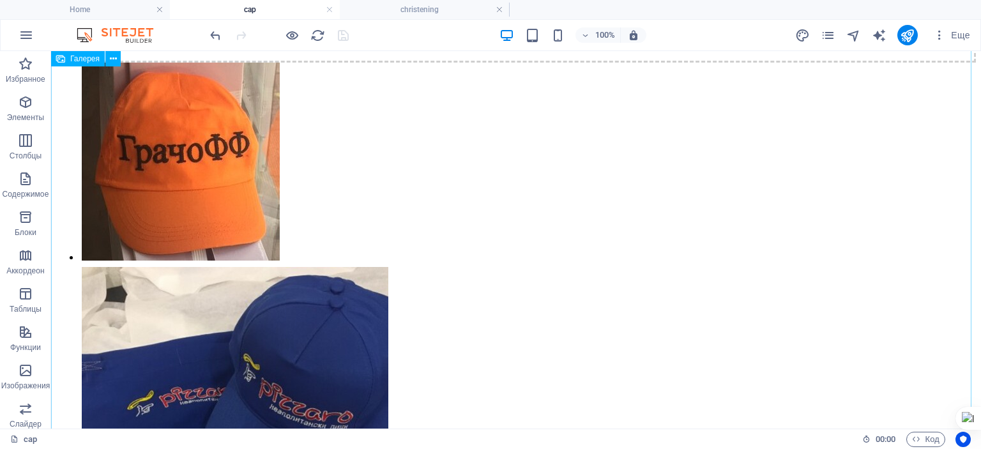
scroll to position [256, 0]
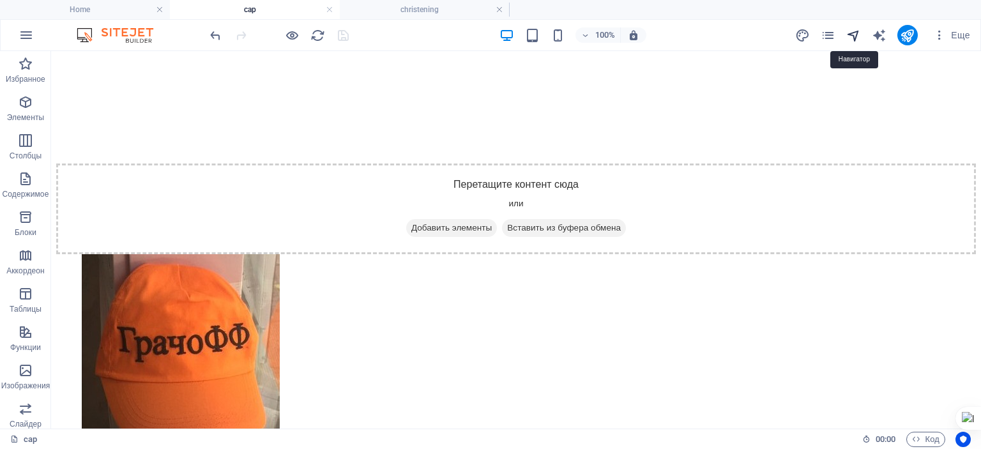
click at [854, 32] on icon "navigator" at bounding box center [854, 35] width 15 height 15
select select "17828781-ru"
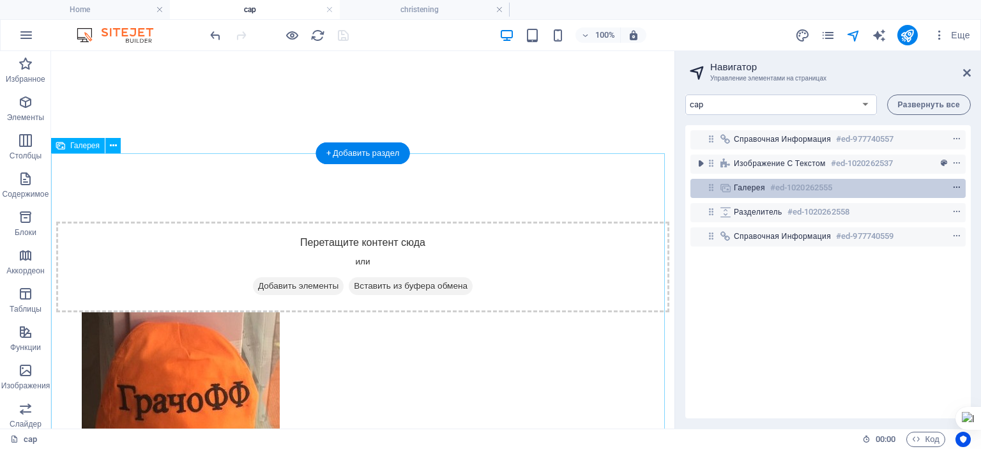
click at [953, 188] on icon "context-menu" at bounding box center [957, 187] width 9 height 9
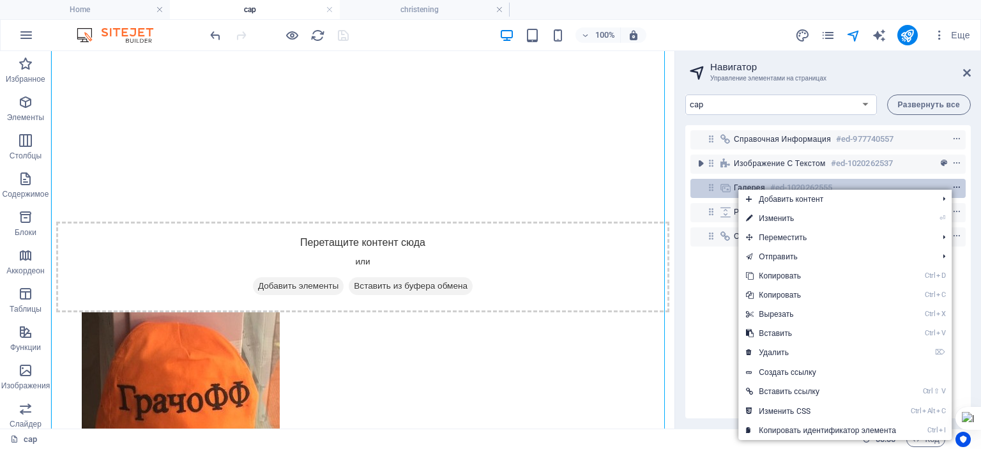
scroll to position [560, 0]
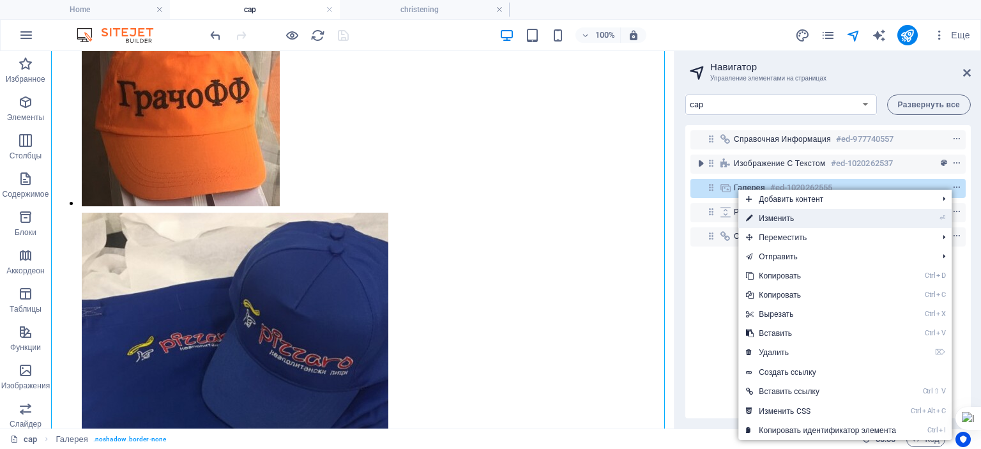
click at [789, 219] on link "⏎ Изменить" at bounding box center [821, 218] width 165 height 19
select select "4"
select select "%"
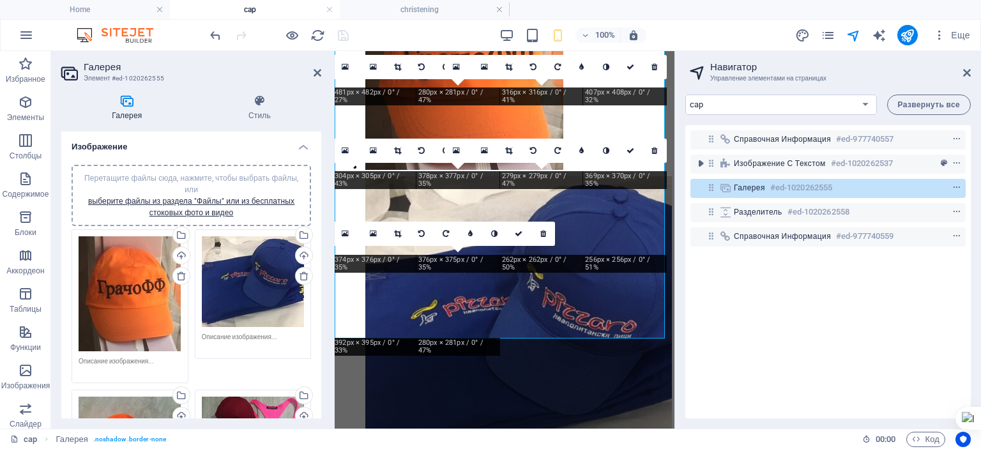
scroll to position [562, 0]
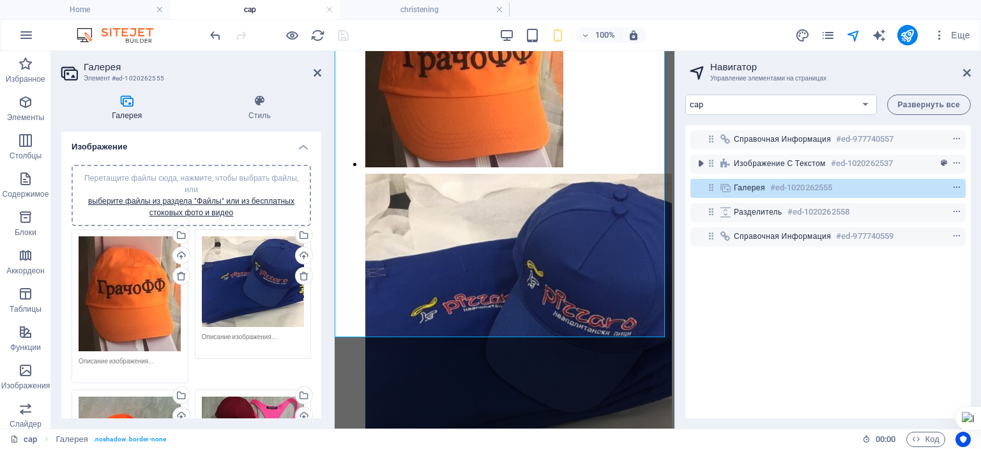
click at [153, 176] on span "Перетащите файлы сюда, нажмите, чтобы выбрать файлы, или выберите файлы из разд…" at bounding box center [191, 195] width 214 height 43
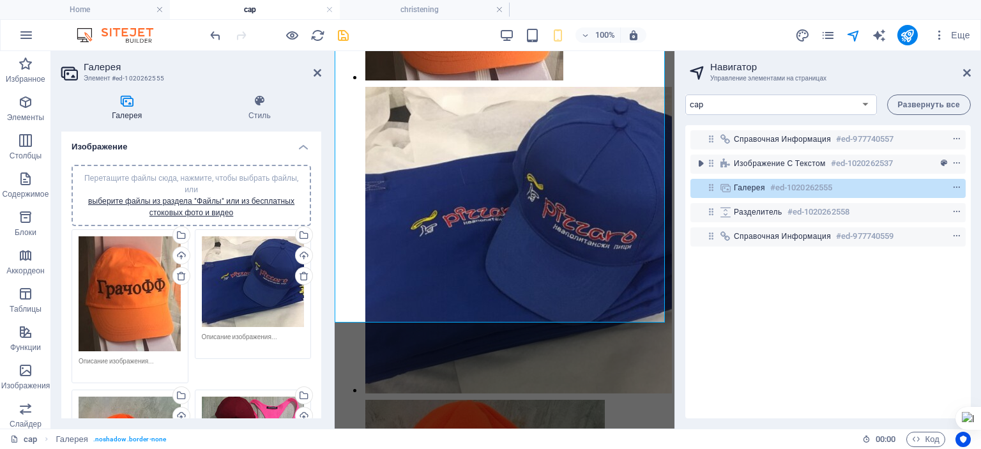
scroll to position [668, 0]
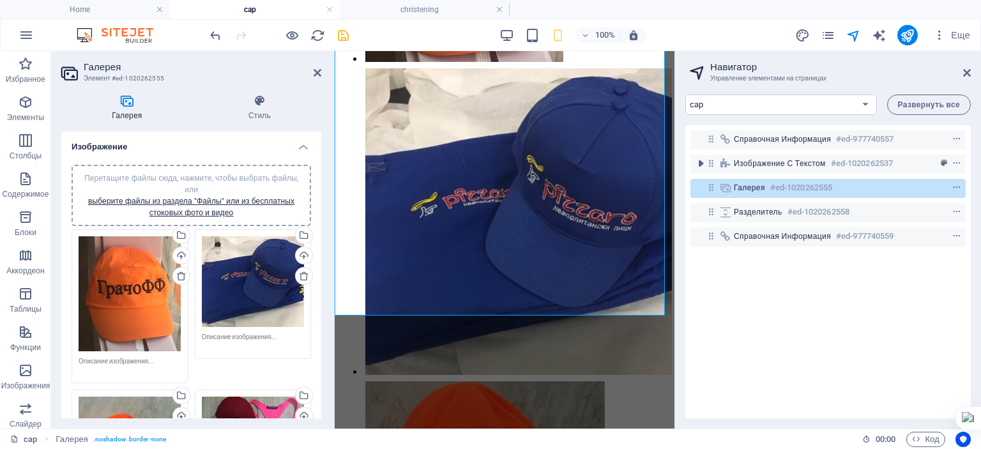
click at [192, 178] on span "Перетащите файлы сюда, нажмите, чтобы выбрать файлы, или выберите файлы из разд…" at bounding box center [191, 195] width 214 height 43
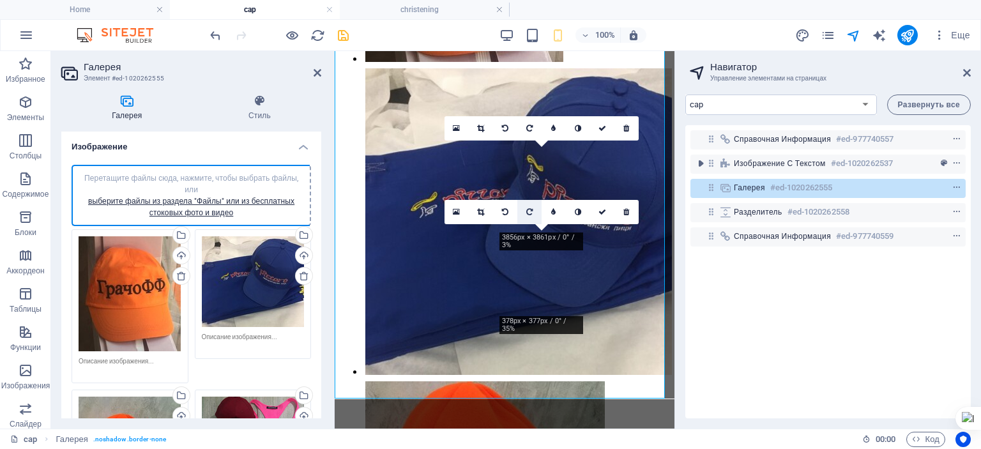
click at [530, 210] on icon at bounding box center [529, 212] width 6 height 8
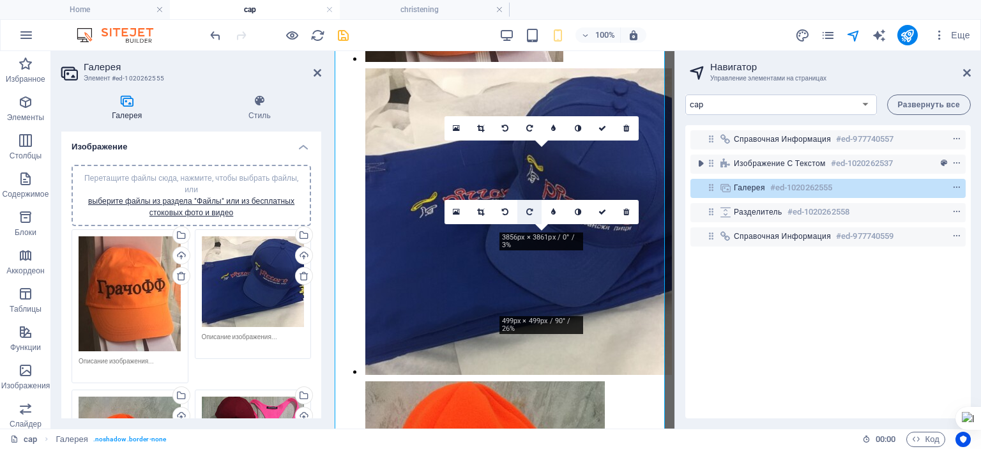
click at [530, 209] on icon at bounding box center [529, 212] width 6 height 8
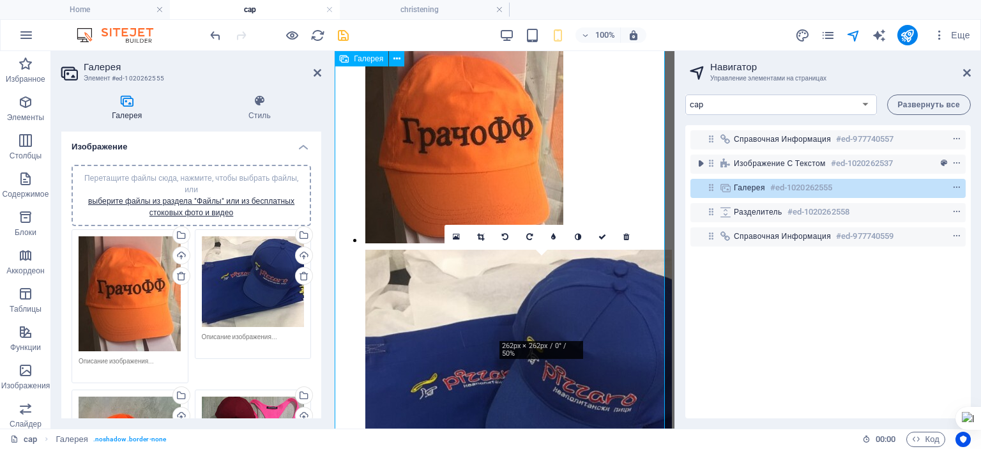
scroll to position [604, 0]
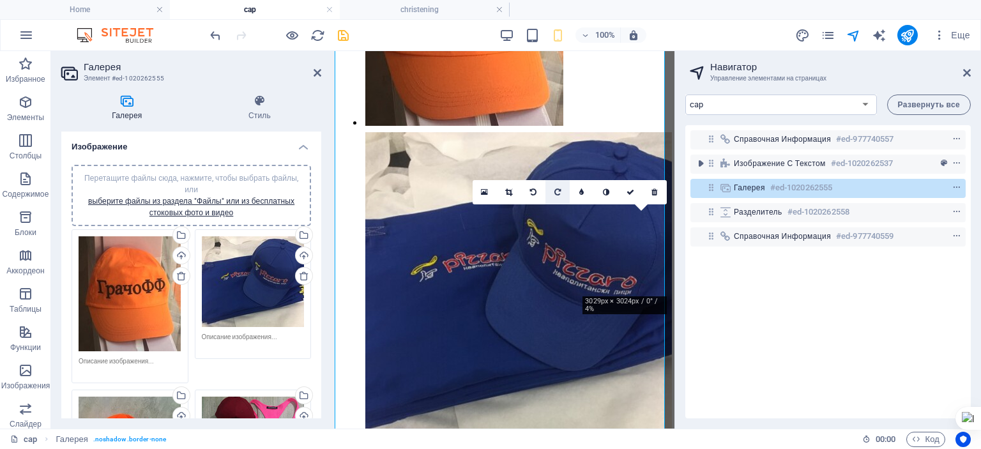
click at [563, 194] on link at bounding box center [558, 192] width 24 height 24
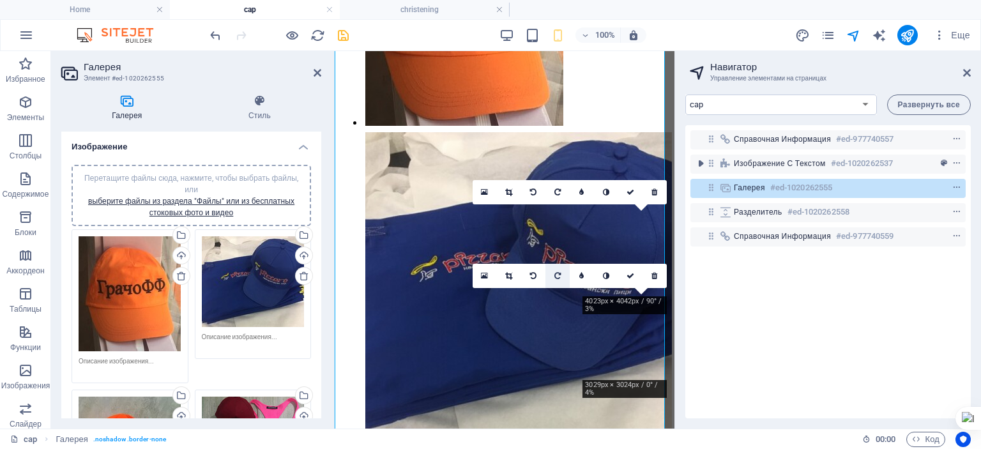
click at [558, 275] on icon at bounding box center [558, 276] width 6 height 8
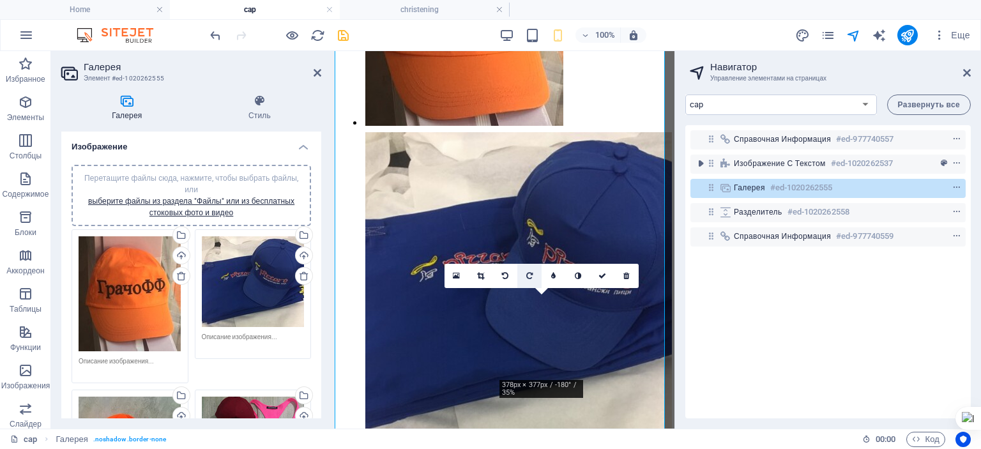
click at [526, 275] on icon at bounding box center [529, 276] width 6 height 8
click at [526, 273] on icon at bounding box center [529, 276] width 6 height 8
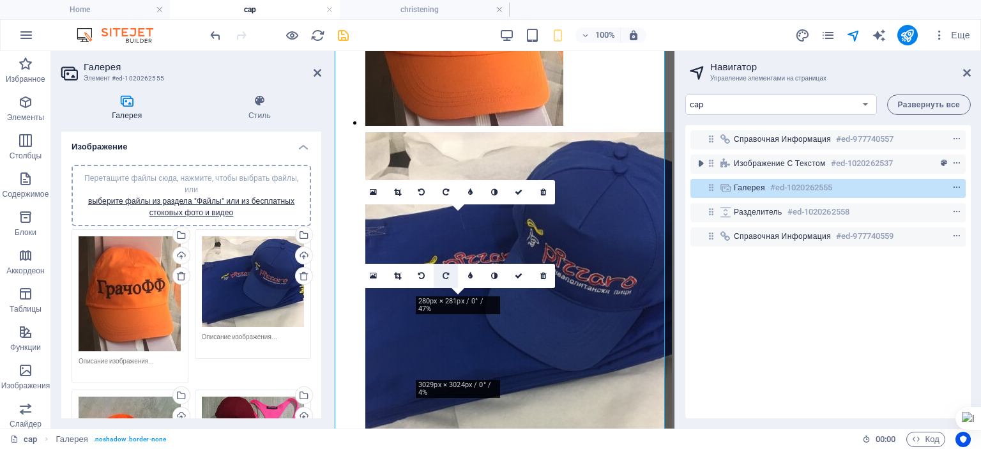
click at [445, 273] on icon at bounding box center [446, 276] width 6 height 8
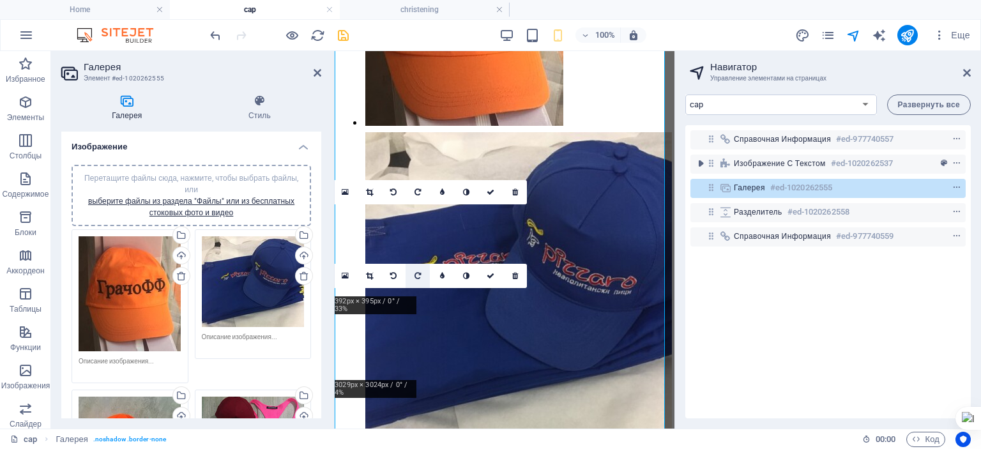
click at [419, 272] on icon at bounding box center [418, 276] width 6 height 8
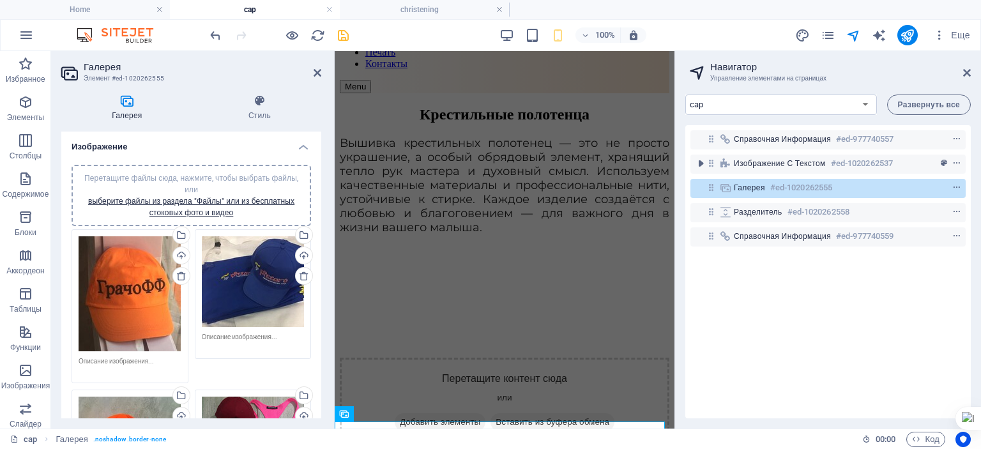
scroll to position [0, 0]
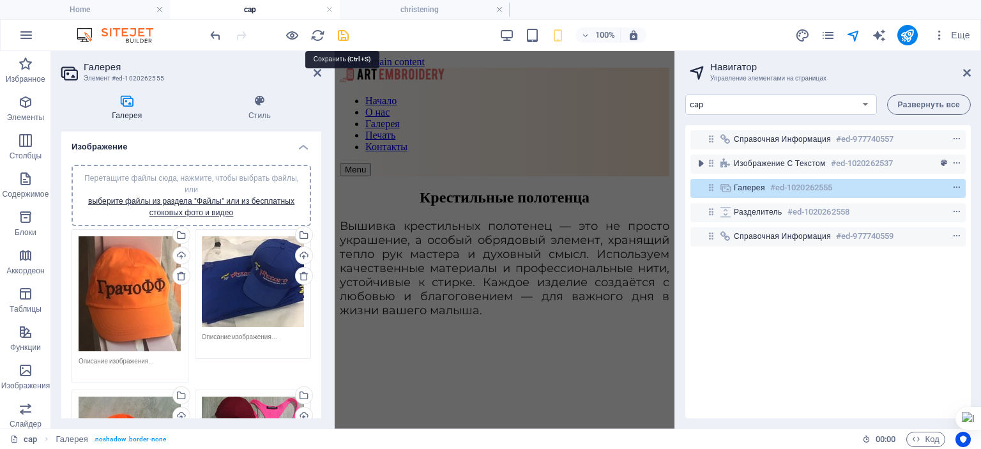
click at [346, 33] on icon "save" at bounding box center [343, 35] width 15 height 15
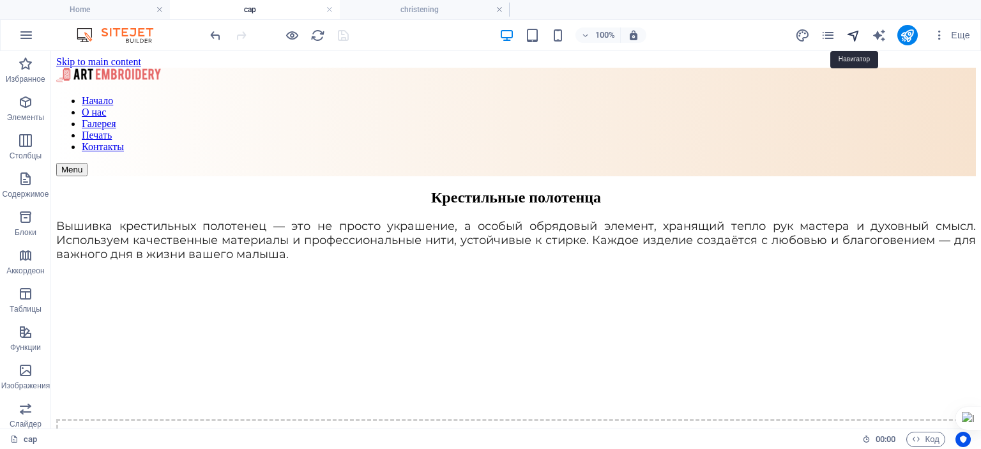
click at [855, 34] on icon "navigator" at bounding box center [854, 35] width 15 height 15
select select "17828781-ru"
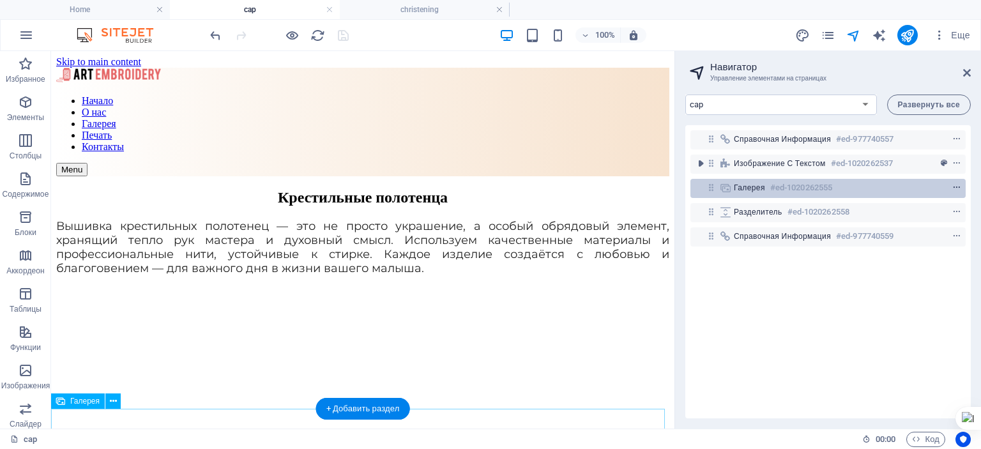
click at [956, 185] on icon "context-menu" at bounding box center [957, 187] width 9 height 9
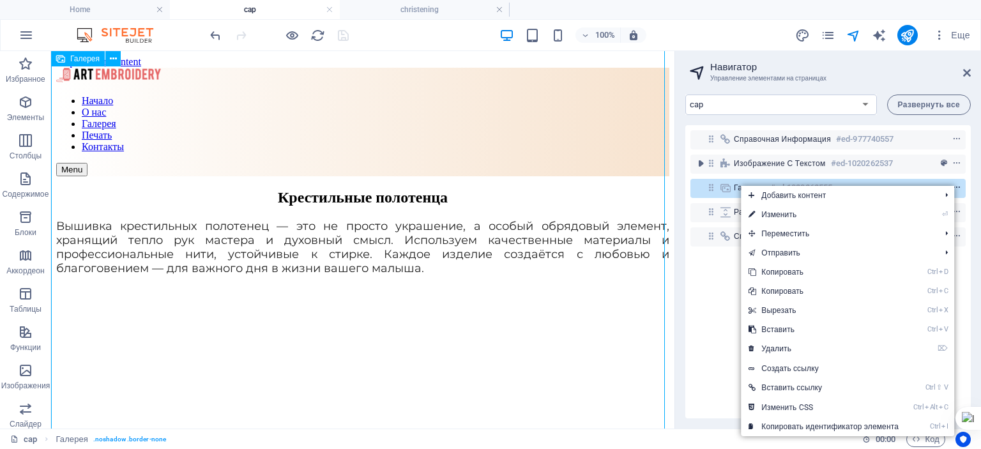
scroll to position [792, 0]
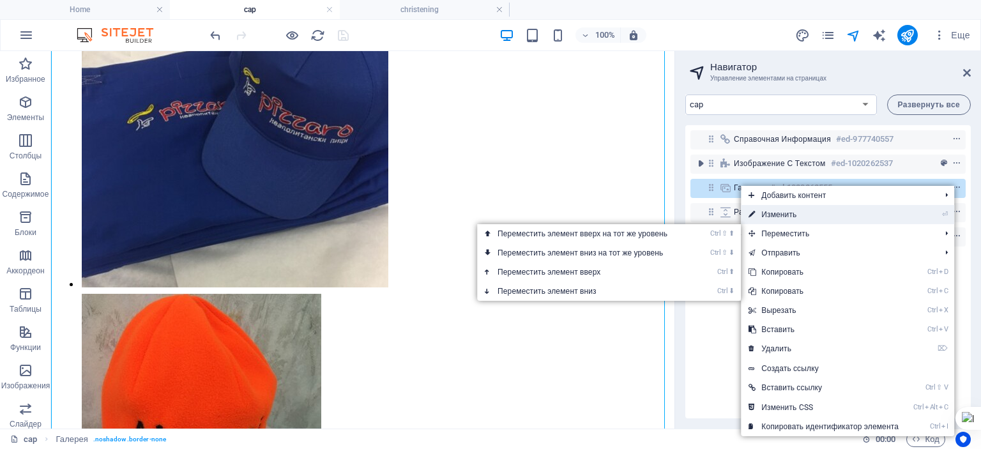
click at [781, 216] on link "⏎ Изменить" at bounding box center [823, 214] width 165 height 19
select select "4"
select select "%"
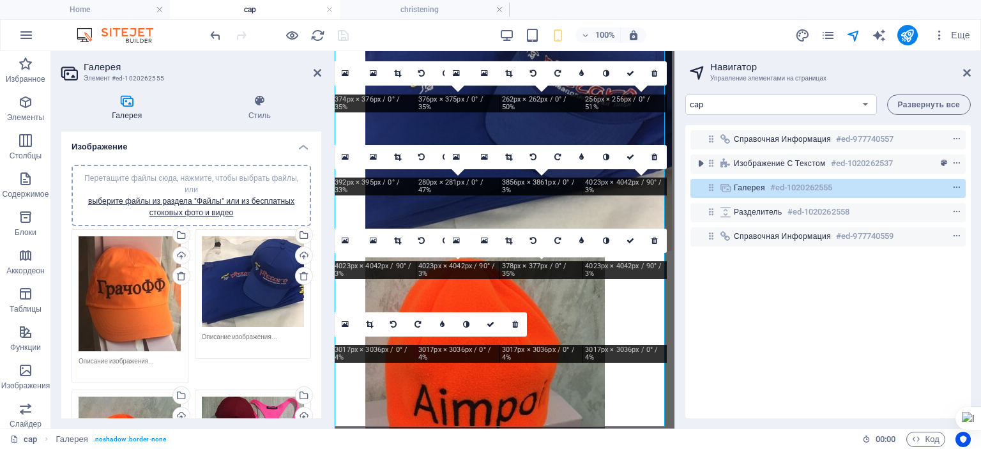
scroll to position [724, 0]
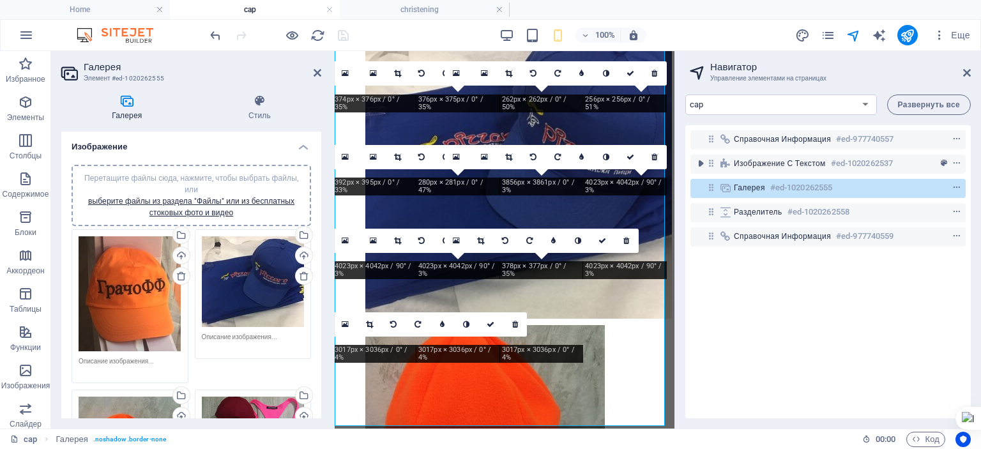
click at [176, 178] on span "Перетащите файлы сюда, нажмите, чтобы выбрать файлы, или выберите файлы из разд…" at bounding box center [191, 195] width 214 height 43
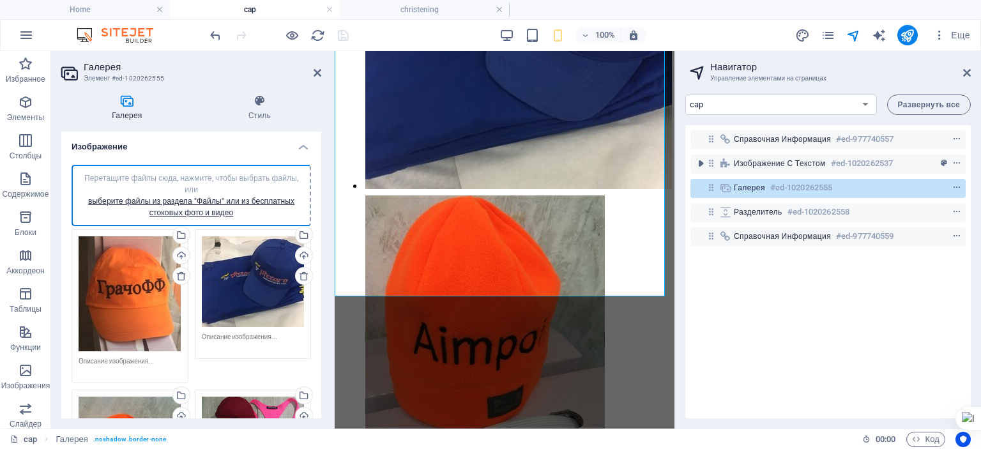
scroll to position [859, 0]
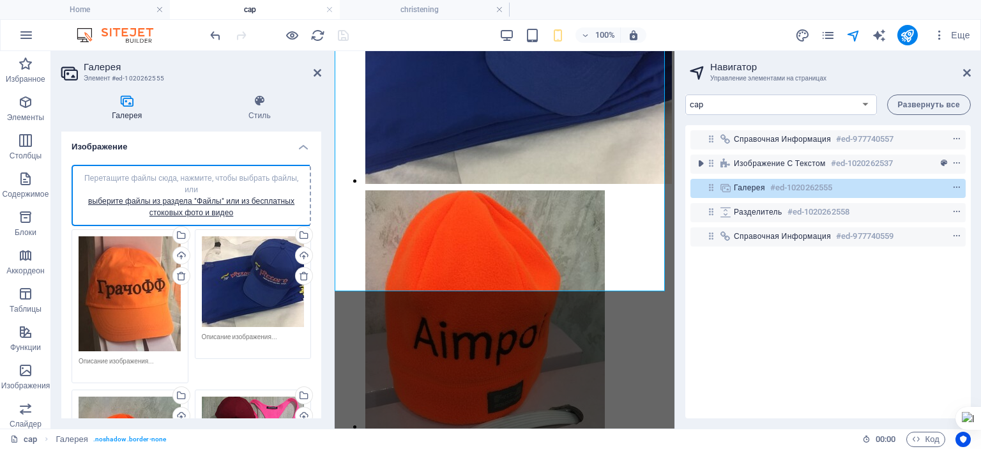
drag, startPoint x: 668, startPoint y: 236, endPoint x: 1009, endPoint y: 315, distance: 350.7
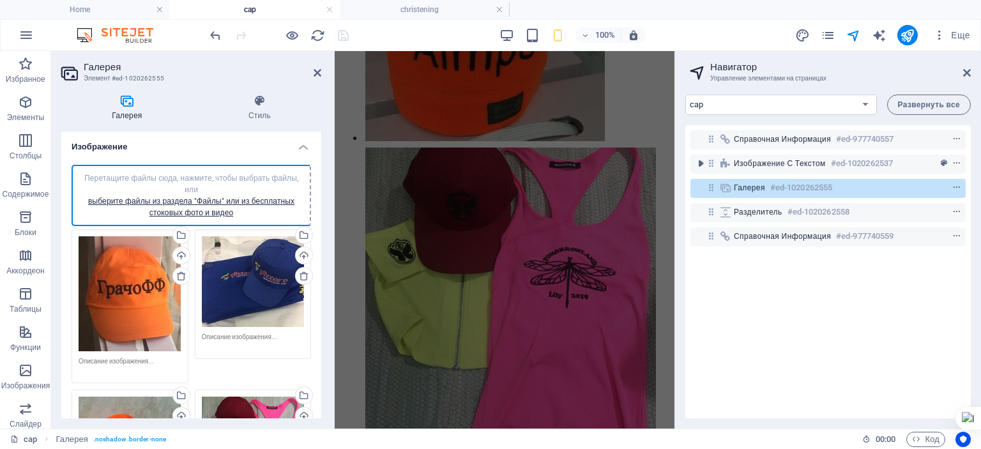
scroll to position [1334, 0]
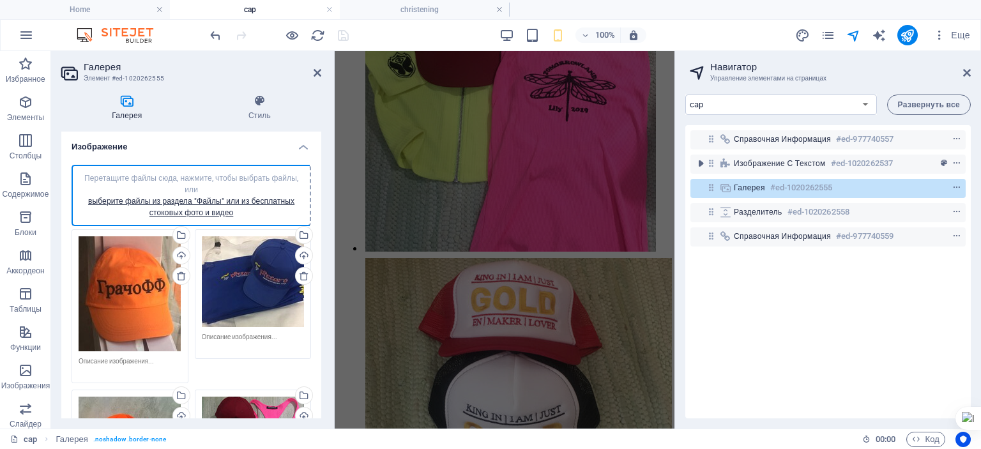
drag, startPoint x: 666, startPoint y: 266, endPoint x: 1011, endPoint y: 475, distance: 403.3
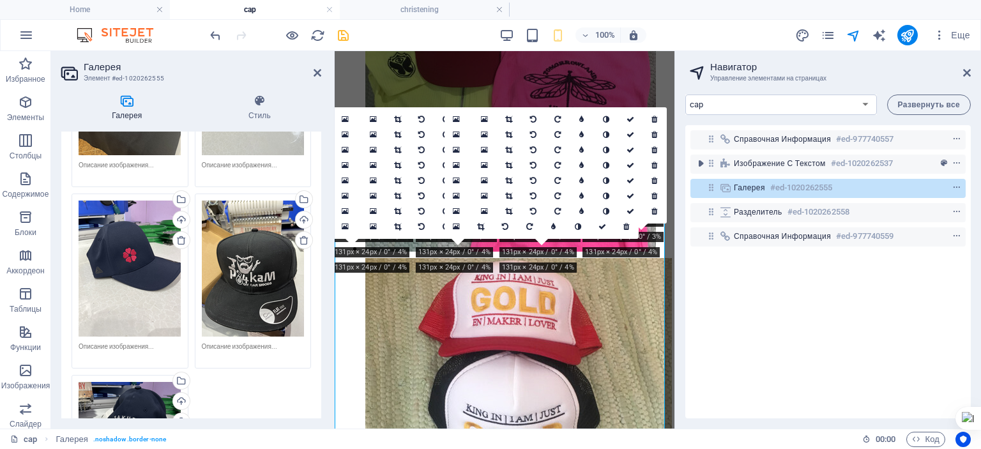
scroll to position [342, 0]
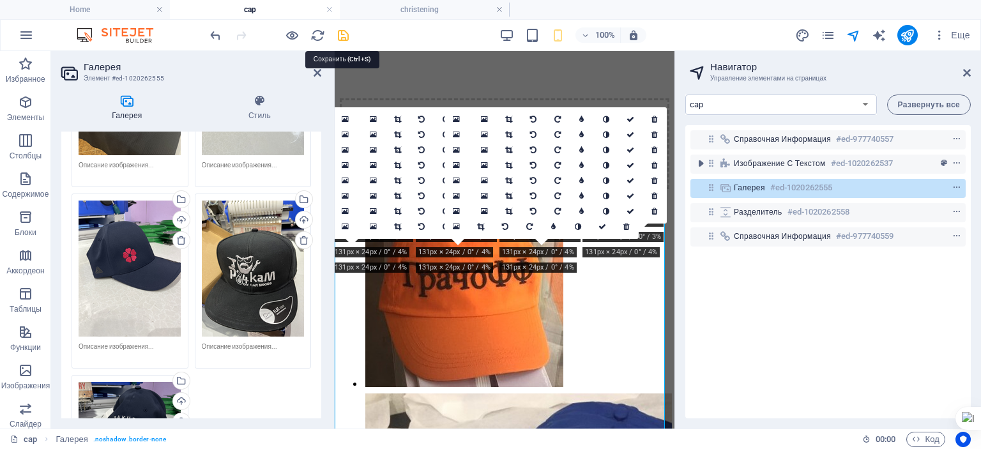
click at [345, 34] on icon "save" at bounding box center [343, 35] width 15 height 15
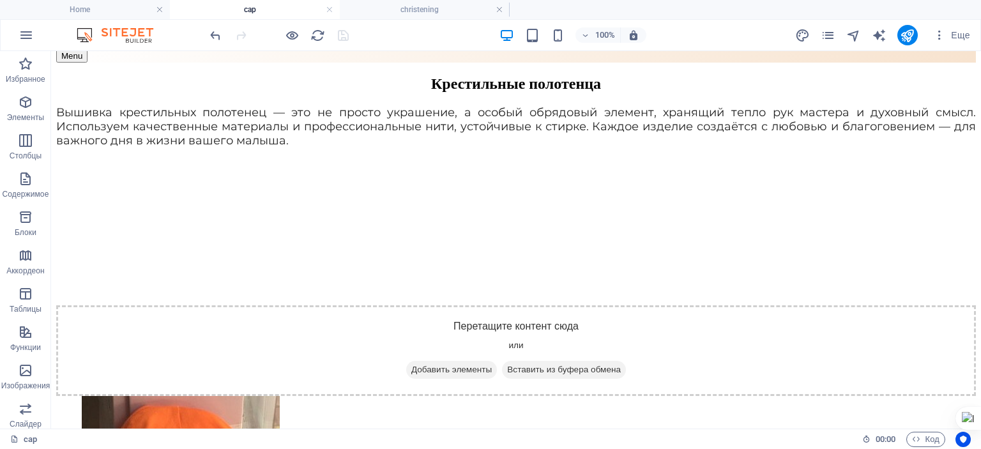
scroll to position [0, 0]
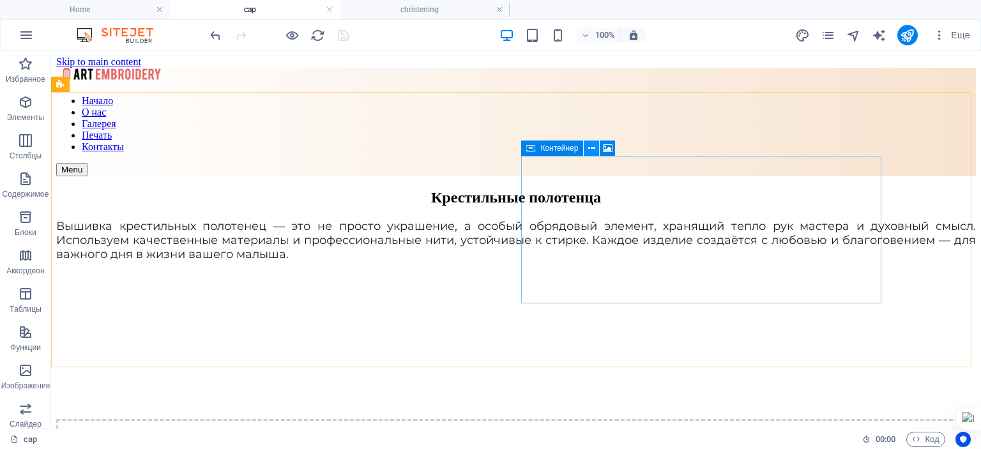
click at [590, 142] on icon at bounding box center [591, 148] width 7 height 13
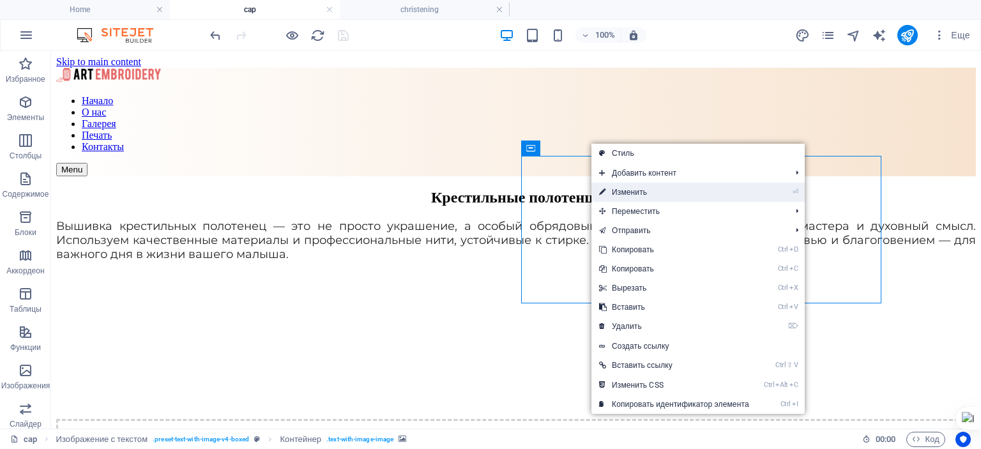
click at [629, 195] on link "⏎ Изменить" at bounding box center [674, 192] width 165 height 19
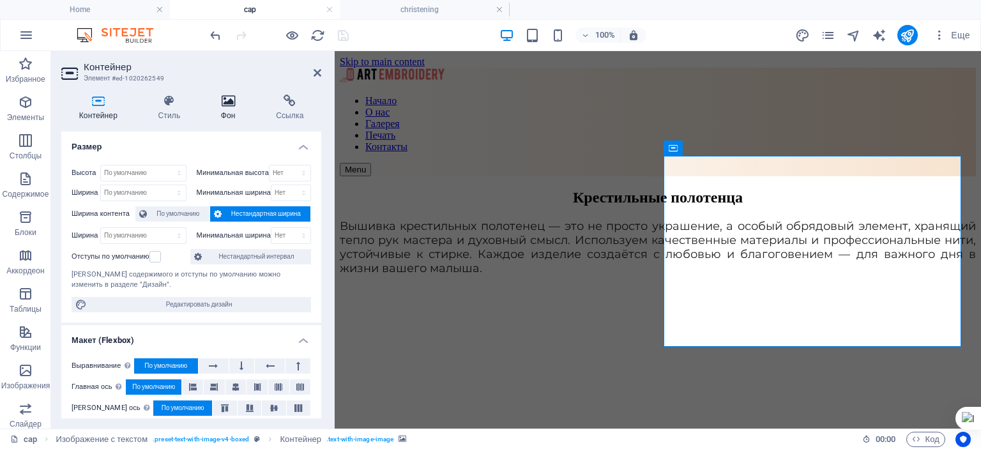
click at [229, 104] on icon at bounding box center [228, 101] width 50 height 13
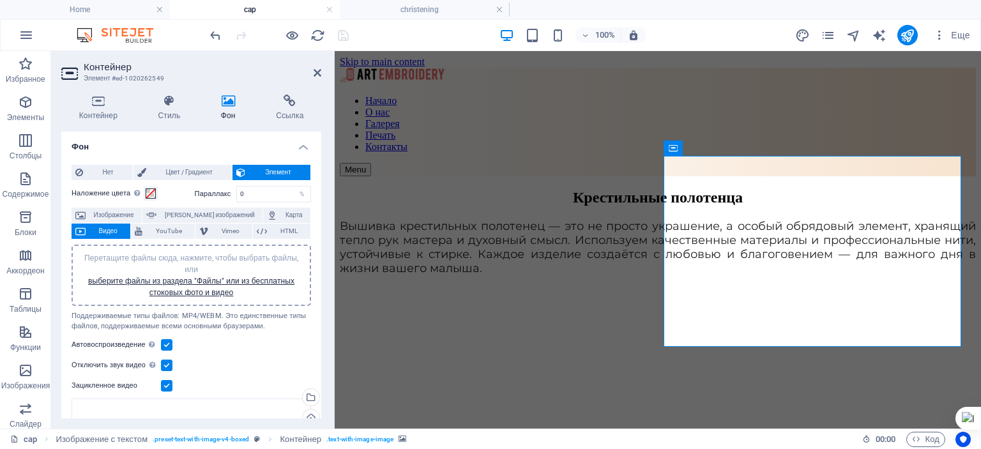
click at [179, 256] on span "Перетащите файлы сюда, нажмите, чтобы выбрать файлы, или выберите файлы из разд…" at bounding box center [191, 275] width 214 height 43
click at [341, 35] on icon "save" at bounding box center [343, 35] width 15 height 15
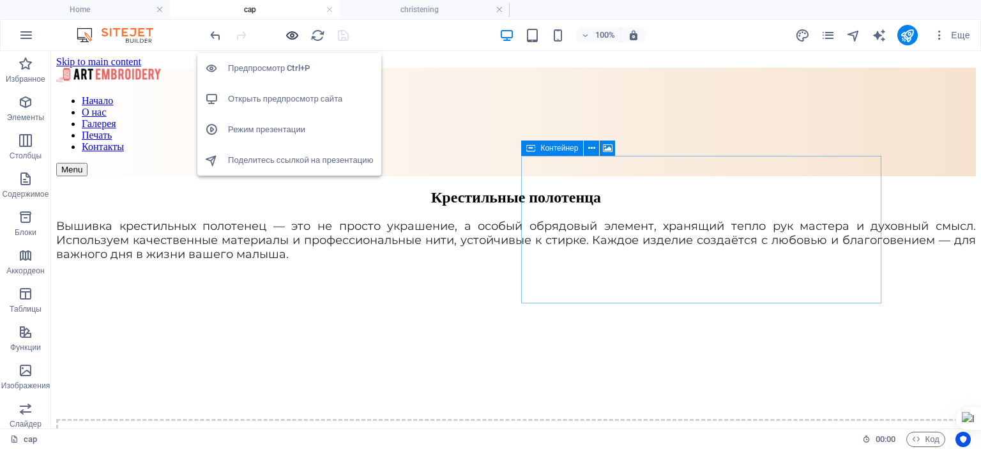
click at [294, 35] on icon "button" at bounding box center [292, 35] width 15 height 15
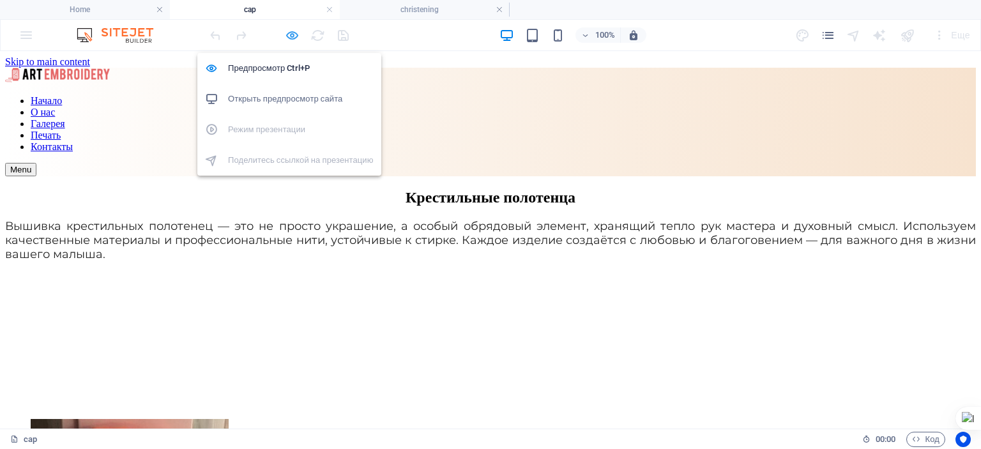
click at [289, 35] on icon "button" at bounding box center [292, 35] width 15 height 15
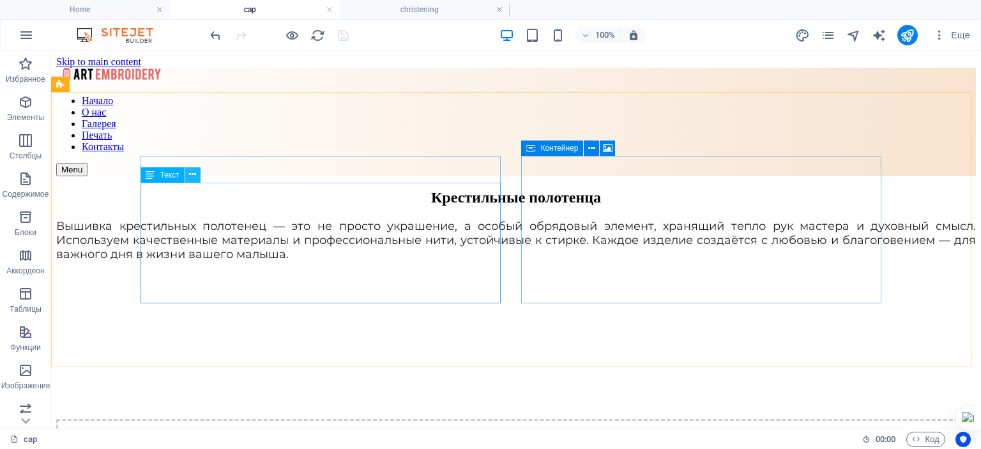
click at [194, 174] on icon at bounding box center [192, 174] width 7 height 13
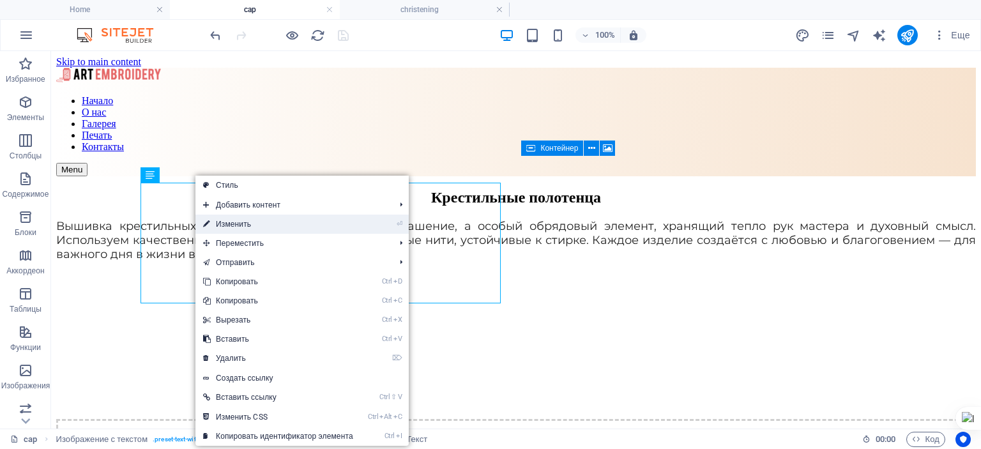
click at [233, 227] on link "⏎ Изменить" at bounding box center [277, 224] width 165 height 19
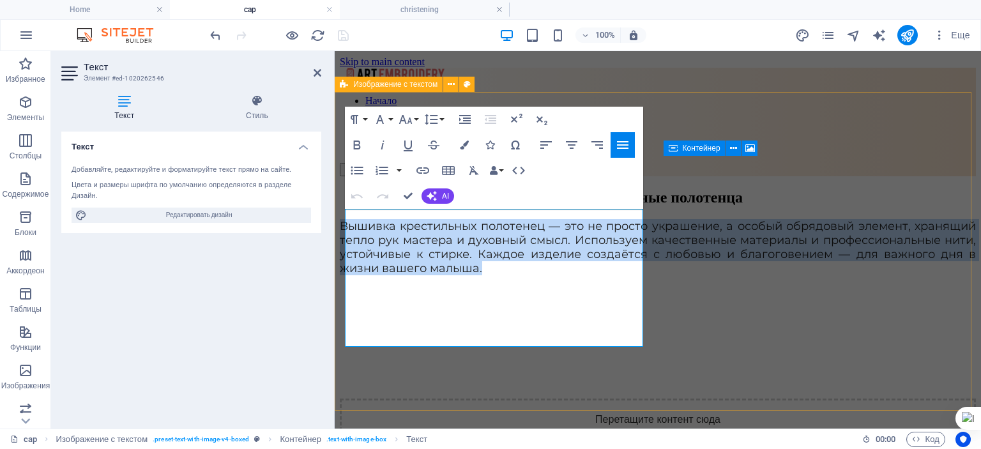
drag, startPoint x: 347, startPoint y: 217, endPoint x: 510, endPoint y: 339, distance: 203.5
click at [510, 275] on p "Вышивка крестильных полотенец — это не просто украшение, а особый обрядовый эле…" at bounding box center [658, 247] width 636 height 56
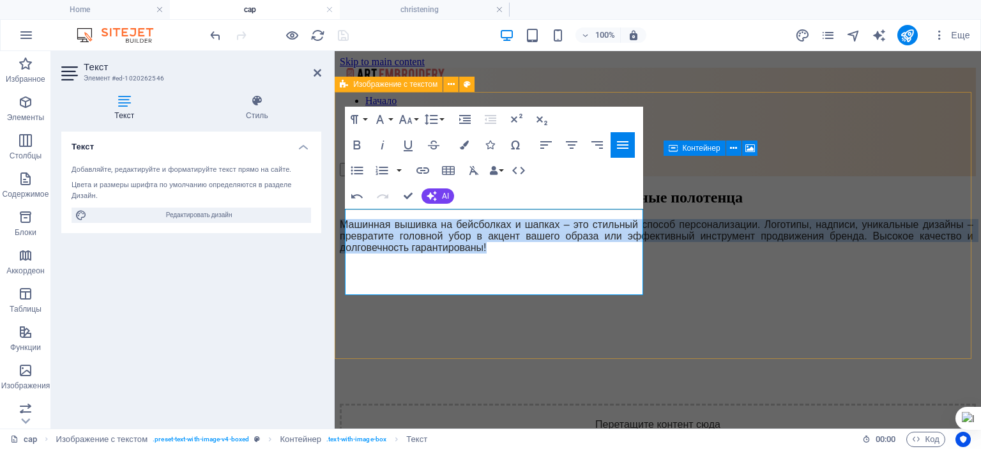
drag, startPoint x: 348, startPoint y: 217, endPoint x: 564, endPoint y: 293, distance: 229.1
click at [564, 254] on p "Машинная вышивка на бейсболках и шапках – это стильный способ персонализации. Л…" at bounding box center [658, 236] width 636 height 34
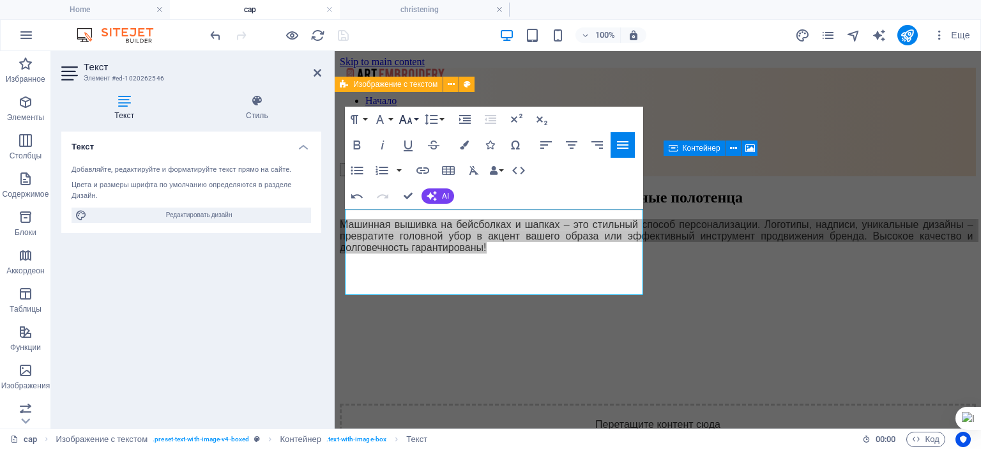
click at [414, 120] on button "Font Size" at bounding box center [408, 120] width 24 height 26
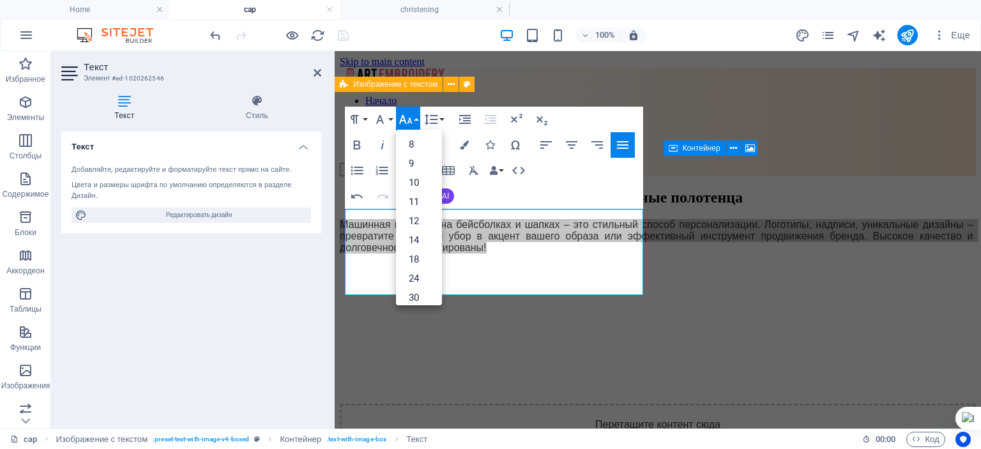
click at [414, 120] on button "Font Size" at bounding box center [408, 120] width 24 height 26
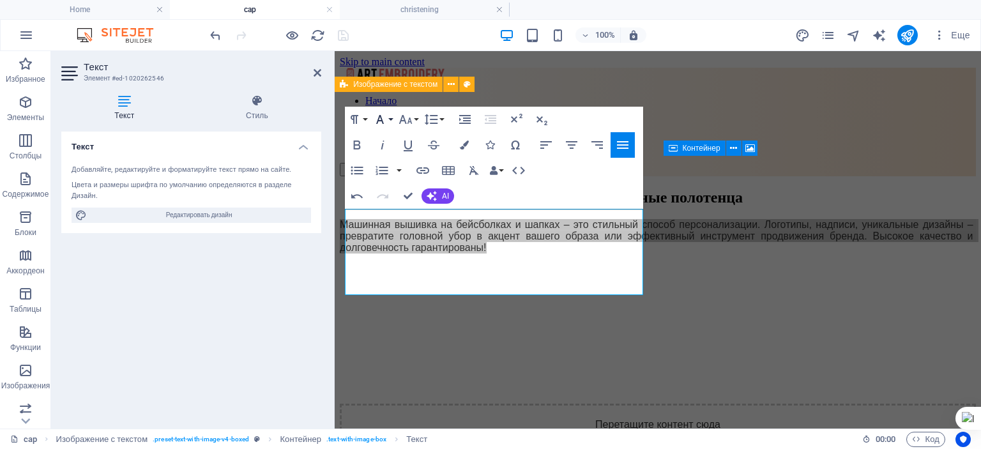
click at [388, 119] on button "Font Family" at bounding box center [383, 120] width 24 height 26
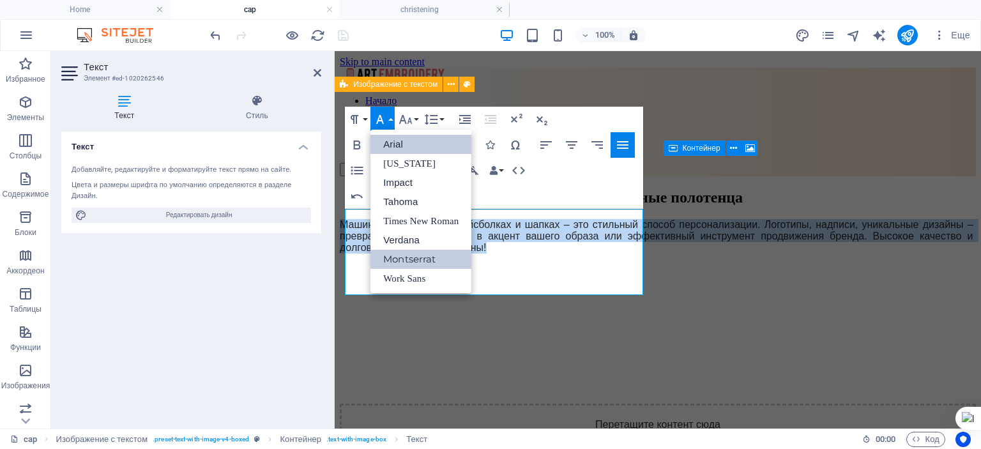
click at [399, 261] on link "Montserrat" at bounding box center [421, 259] width 101 height 19
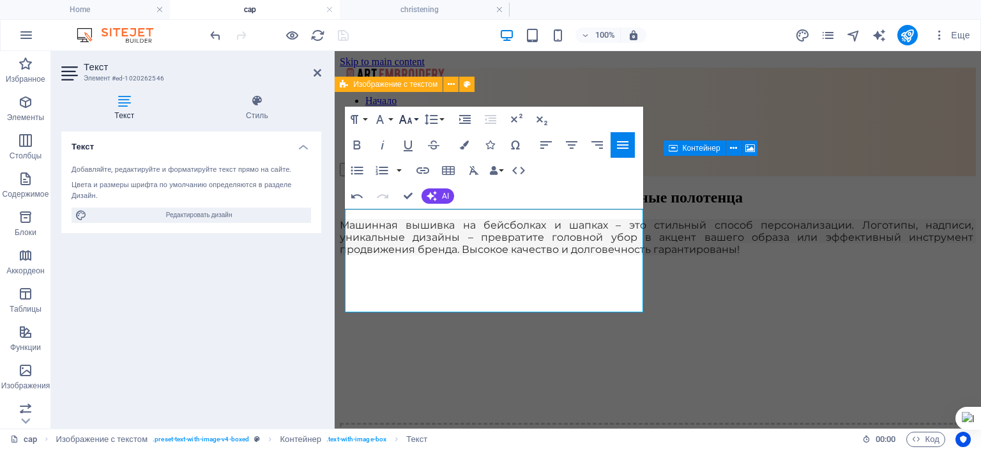
click at [415, 119] on button "Font Size" at bounding box center [408, 120] width 24 height 26
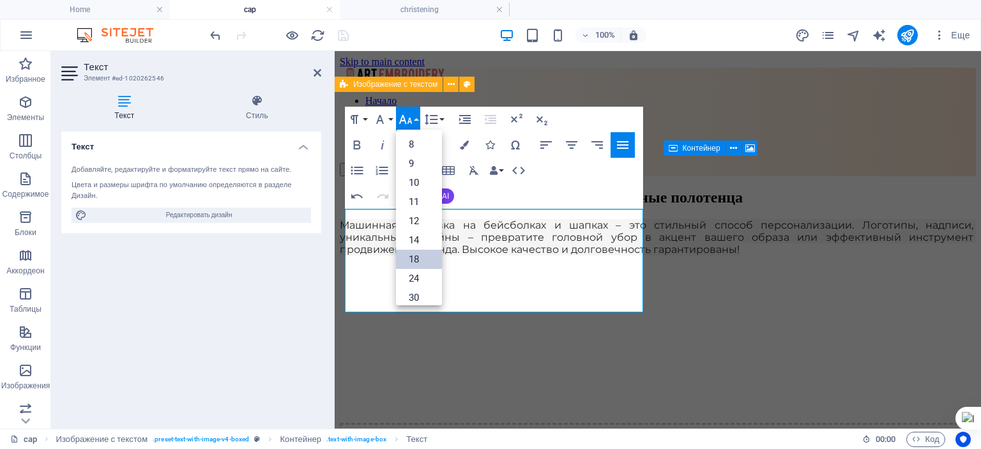
click at [417, 259] on link "18" at bounding box center [419, 259] width 46 height 19
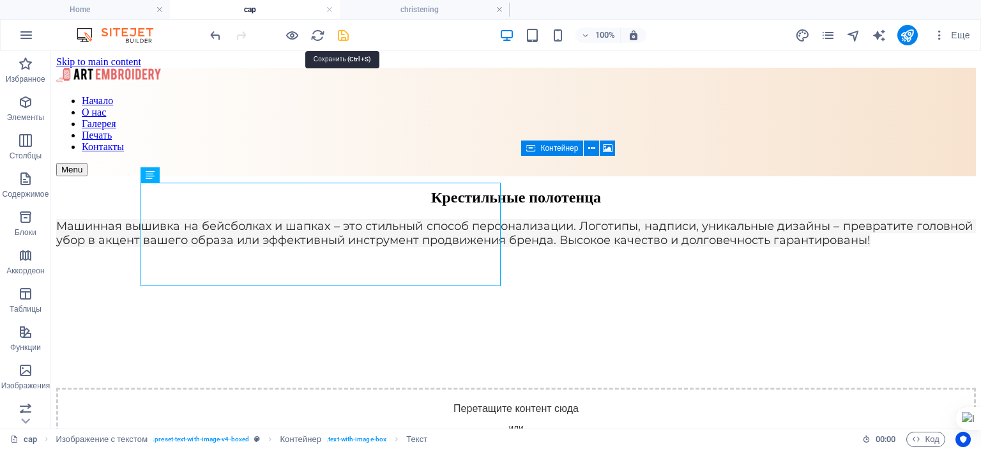
click at [339, 34] on icon "save" at bounding box center [343, 35] width 15 height 15
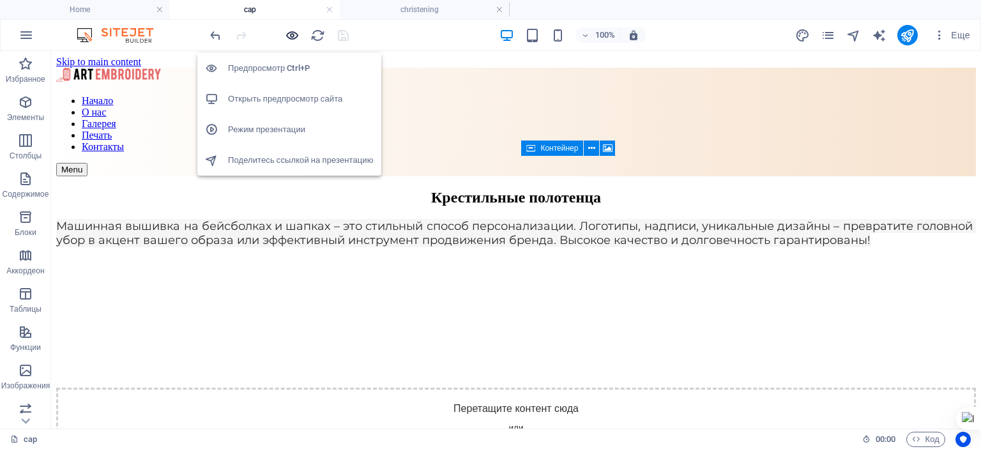
click at [288, 33] on icon "button" at bounding box center [292, 35] width 15 height 15
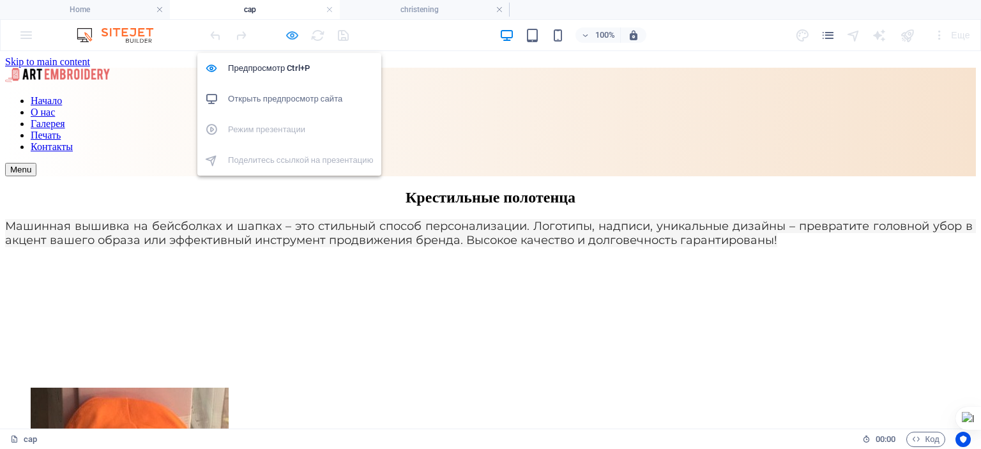
click at [291, 32] on icon "button" at bounding box center [292, 35] width 15 height 15
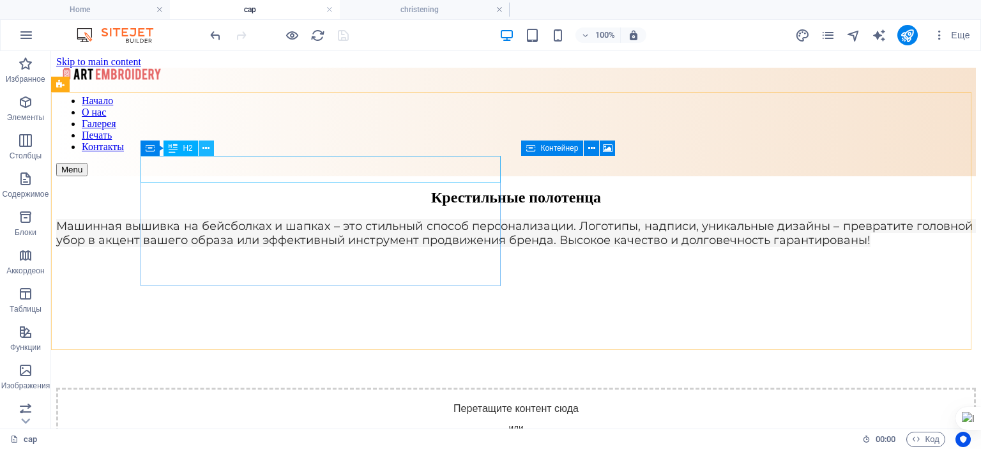
click at [205, 146] on icon at bounding box center [206, 148] width 7 height 13
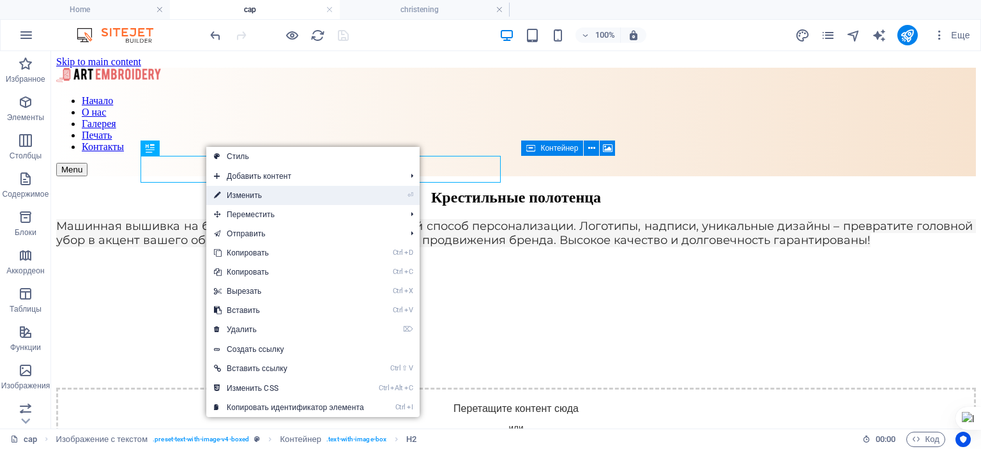
click at [240, 197] on link "⏎ Изменить" at bounding box center [288, 195] width 165 height 19
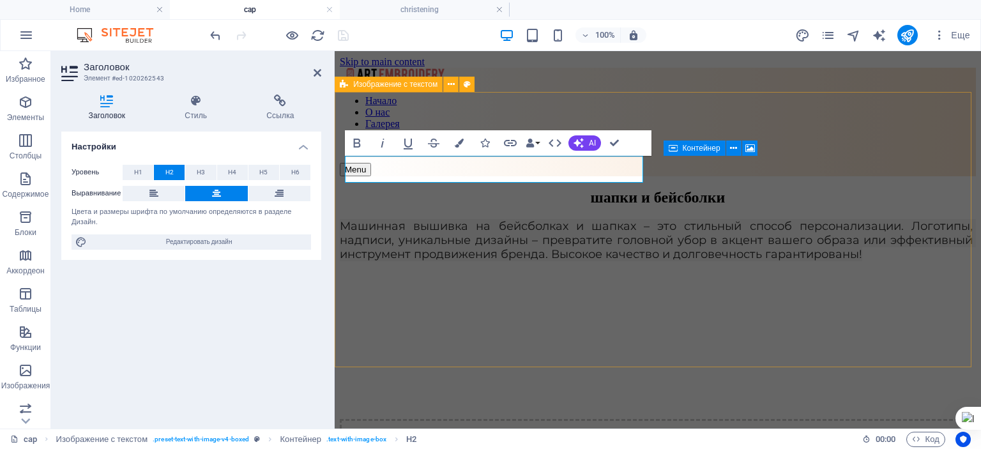
click at [513, 332] on div "шапки и бейсболки Машинная вышивка на бейсболках и шапках – это стильный способ…" at bounding box center [658, 349] width 636 height 321
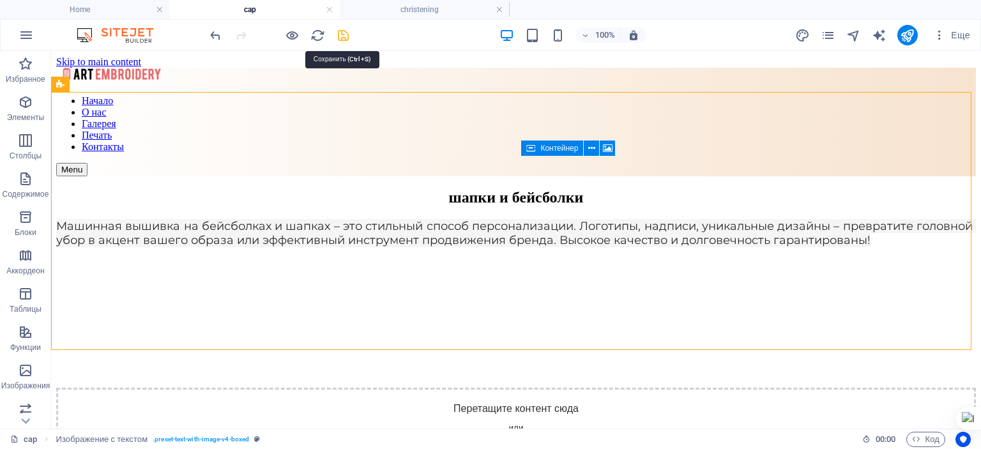
click at [339, 30] on icon "save" at bounding box center [343, 35] width 15 height 15
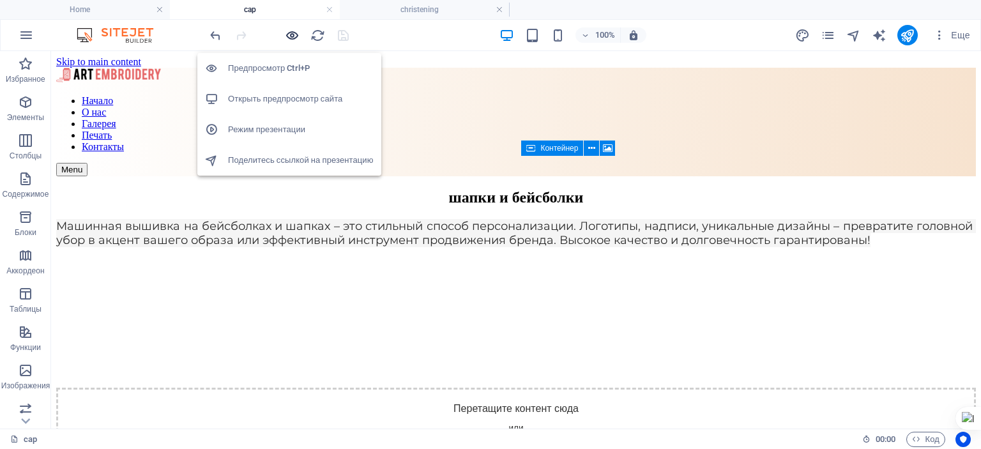
click at [291, 33] on icon "button" at bounding box center [292, 35] width 15 height 15
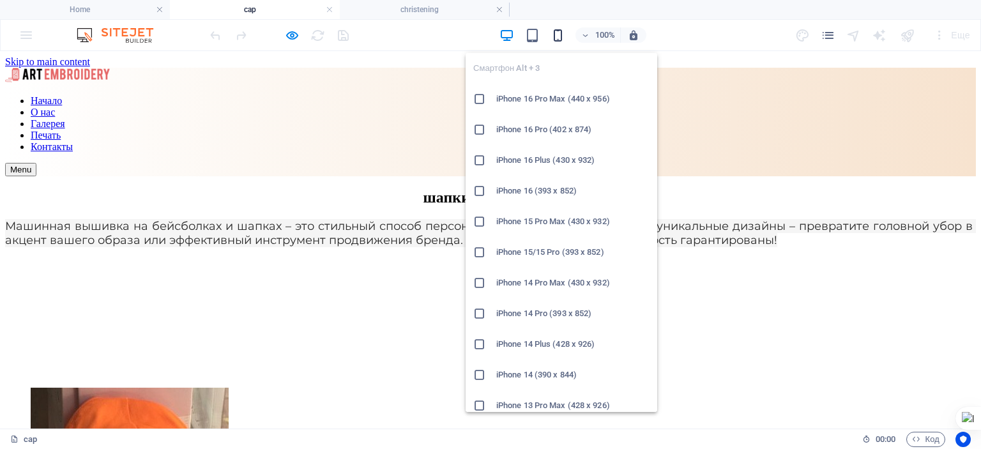
click at [553, 35] on icon "button" at bounding box center [558, 35] width 15 height 15
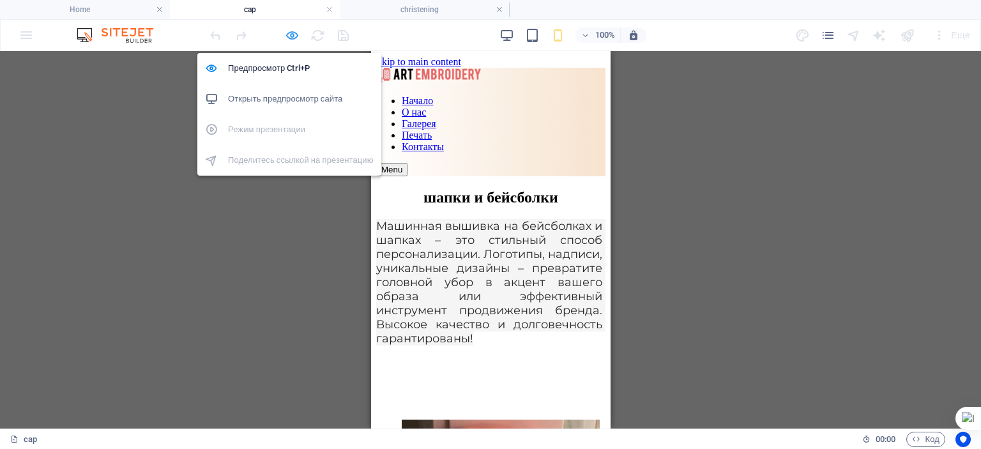
click at [295, 36] on icon "button" at bounding box center [292, 35] width 15 height 15
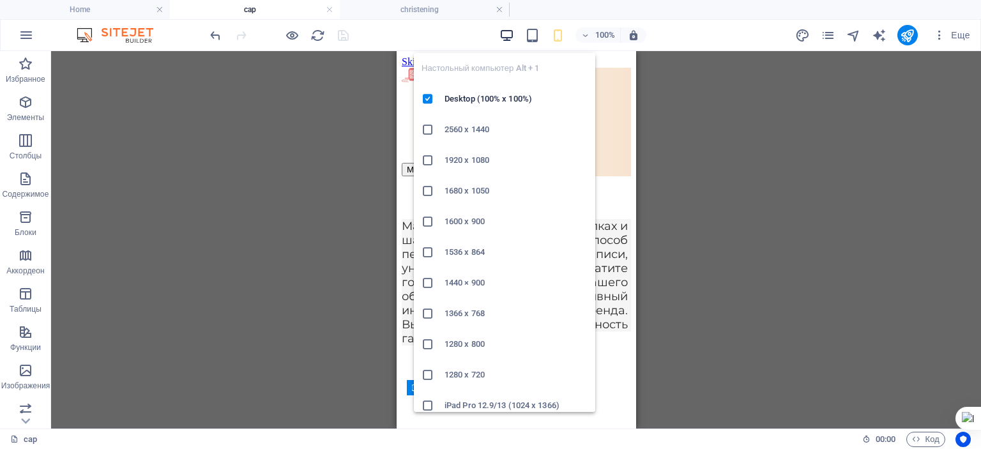
click at [511, 33] on icon "button" at bounding box center [507, 35] width 15 height 15
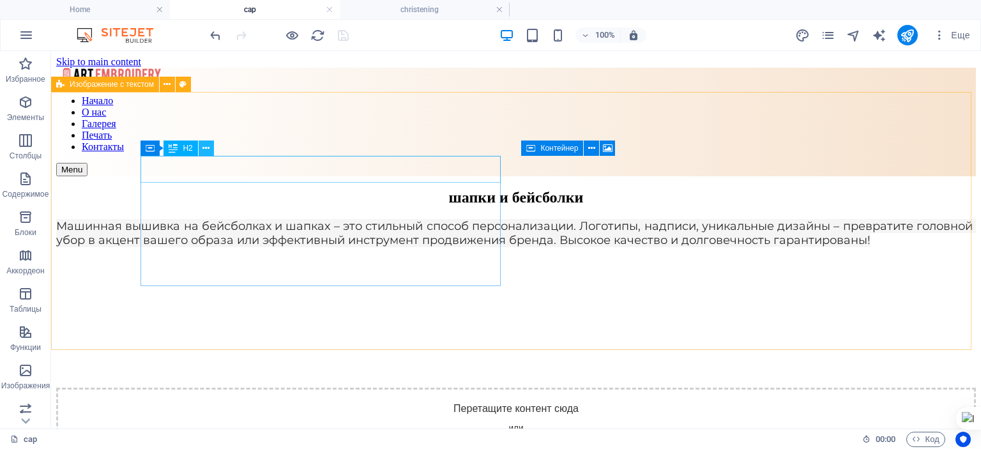
click at [207, 145] on icon at bounding box center [206, 148] width 7 height 13
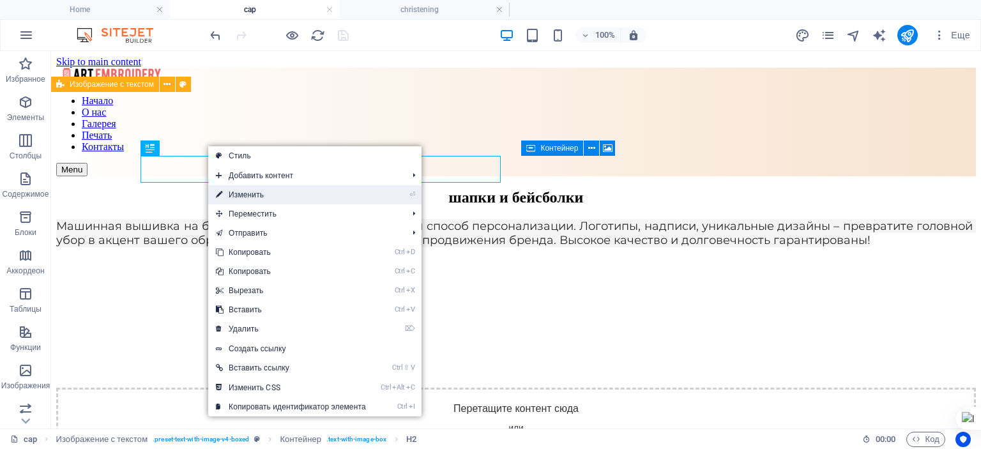
click at [243, 192] on link "⏎ Изменить" at bounding box center [290, 194] width 165 height 19
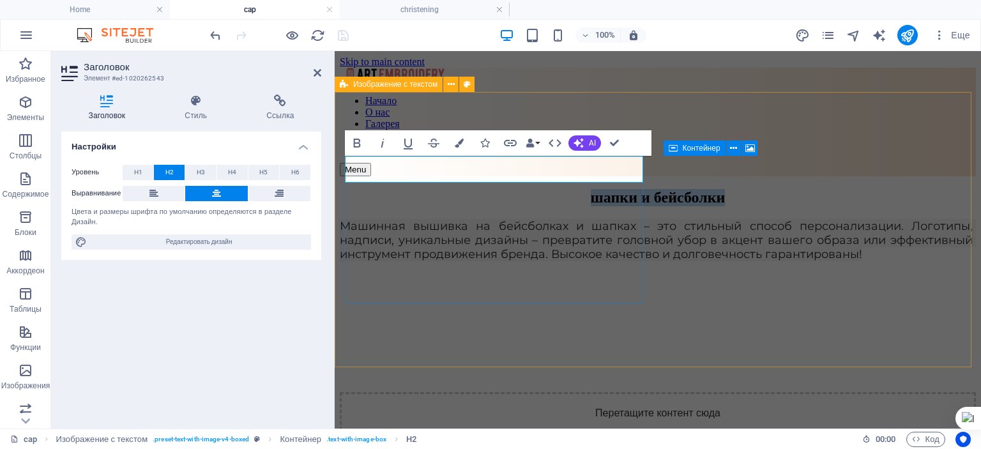
click at [624, 189] on h2 "шапки и бейсболки" at bounding box center [658, 197] width 636 height 17
click at [623, 189] on h2 "шапки и бейсболки" at bounding box center [658, 197] width 636 height 17
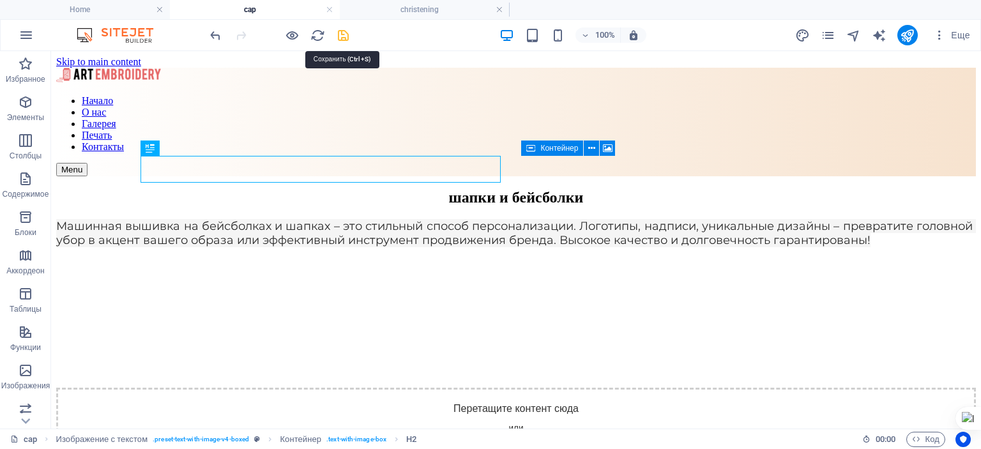
click at [342, 35] on icon "save" at bounding box center [343, 35] width 15 height 15
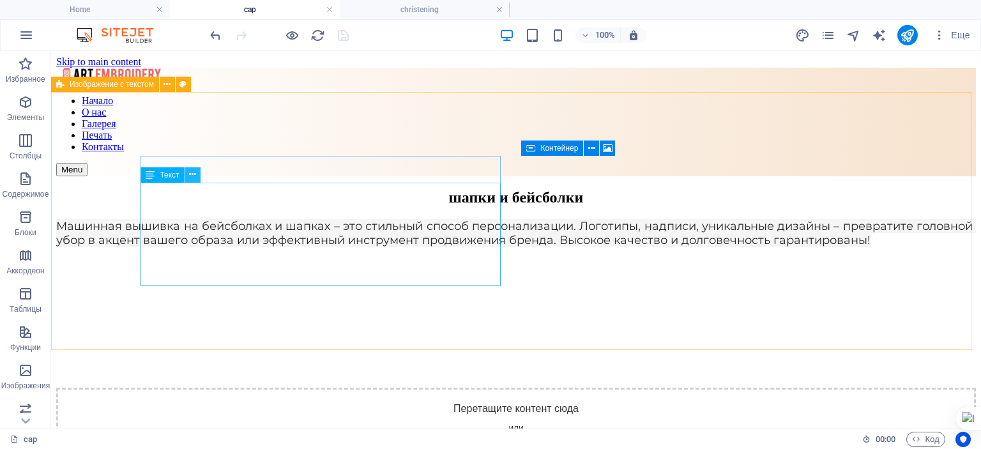
click at [194, 174] on icon at bounding box center [192, 174] width 7 height 13
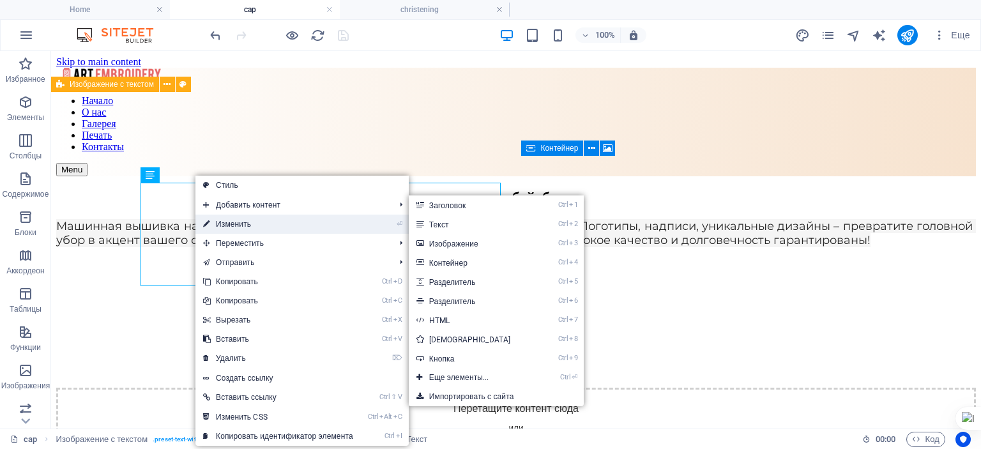
click at [233, 226] on link "⏎ Изменить" at bounding box center [277, 224] width 165 height 19
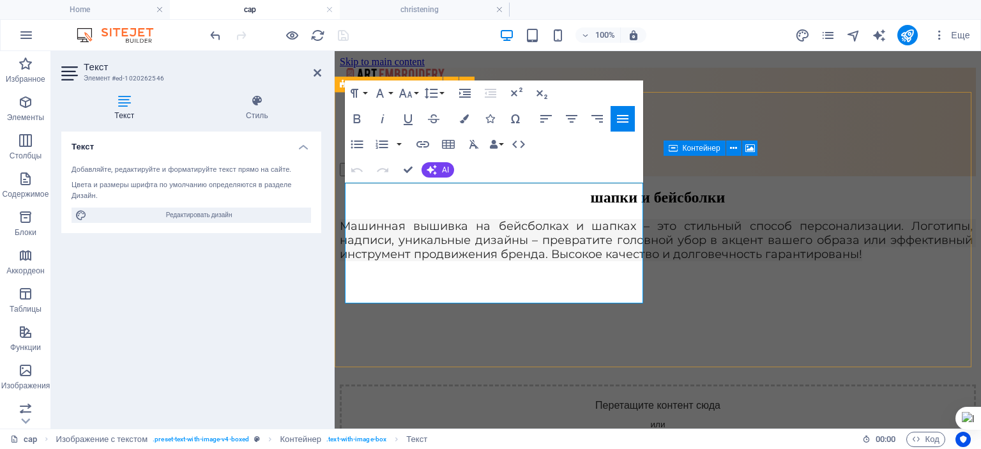
click at [347, 219] on span "Машинная вышивка на бейсболках и шапках – это стильный способ персонализации. Л…" at bounding box center [658, 240] width 636 height 42
click at [345, 219] on span "Машинная вышивка на бейсболках и шапках – это стильный способ персонализации. Л…" at bounding box center [658, 240] width 636 height 42
click at [349, 219] on span "Машинная вышивка на бейсболках и шапках – это стильный способ персонализации. Л…" at bounding box center [658, 240] width 636 height 42
click at [365, 219] on span "Машинная вышивка на бейсболках и шапках – это стильный способ персонализации. Л…" at bounding box center [658, 240] width 636 height 42
click at [345, 219] on span "Машинная вышивка на бейсболках и шапках – это стильный способ персонализации. Л…" at bounding box center [658, 240] width 636 height 42
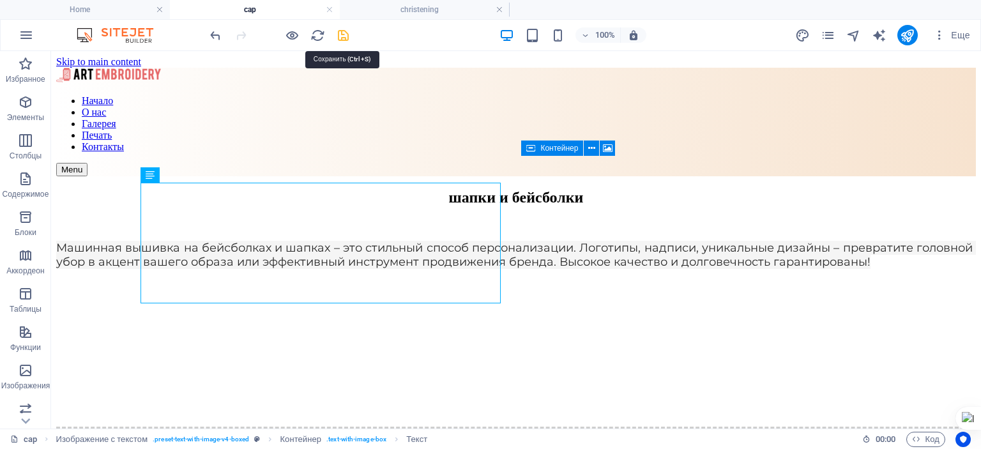
click at [340, 38] on icon "save" at bounding box center [343, 35] width 15 height 15
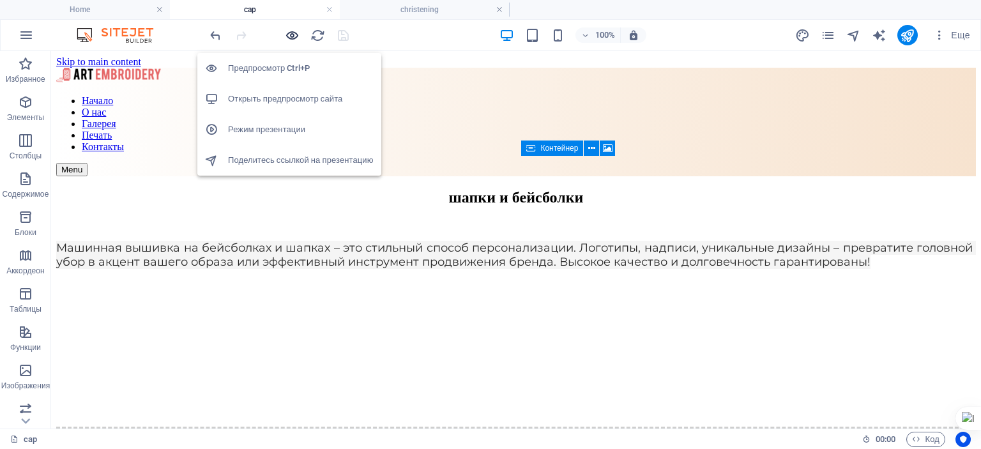
click at [291, 33] on icon "button" at bounding box center [292, 35] width 15 height 15
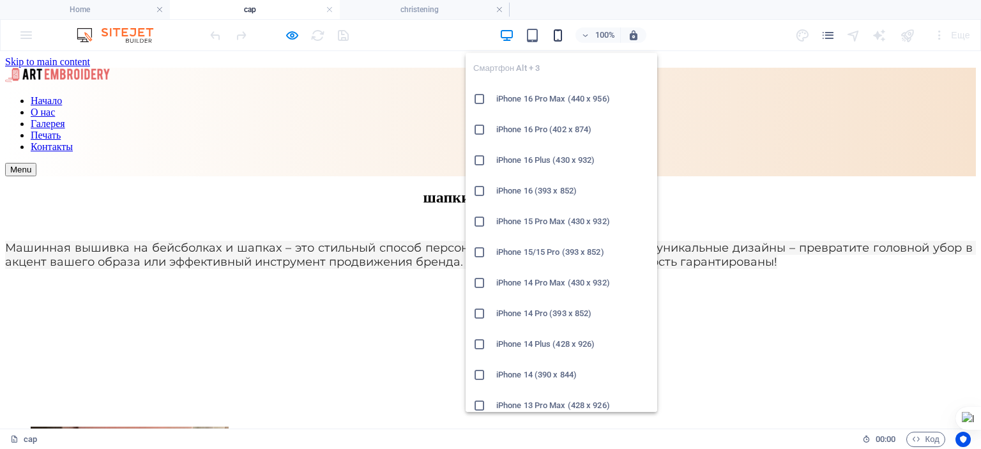
click at [562, 34] on icon "button" at bounding box center [558, 35] width 15 height 15
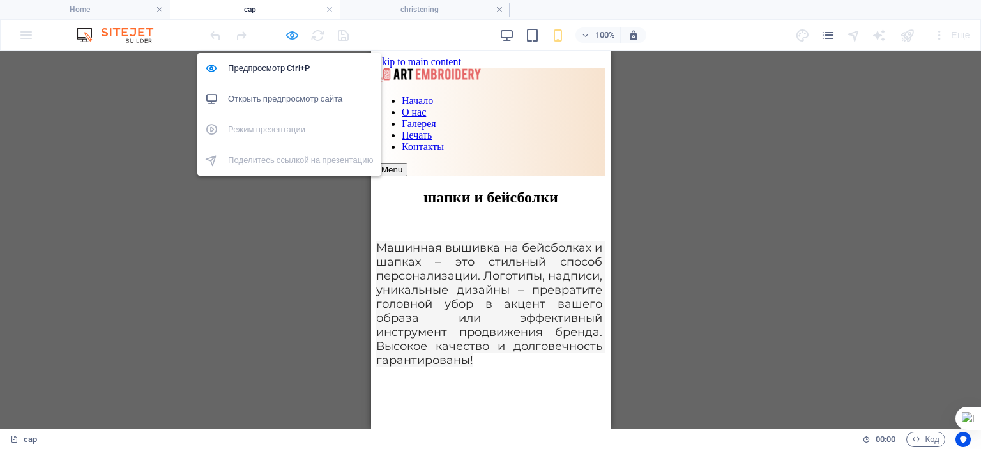
click at [291, 35] on icon "button" at bounding box center [292, 35] width 15 height 15
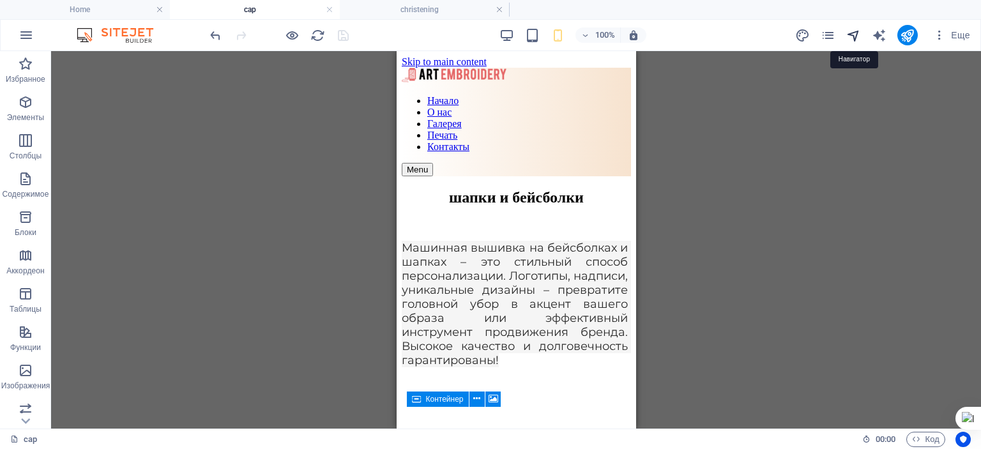
click at [855, 33] on icon "navigator" at bounding box center [854, 35] width 15 height 15
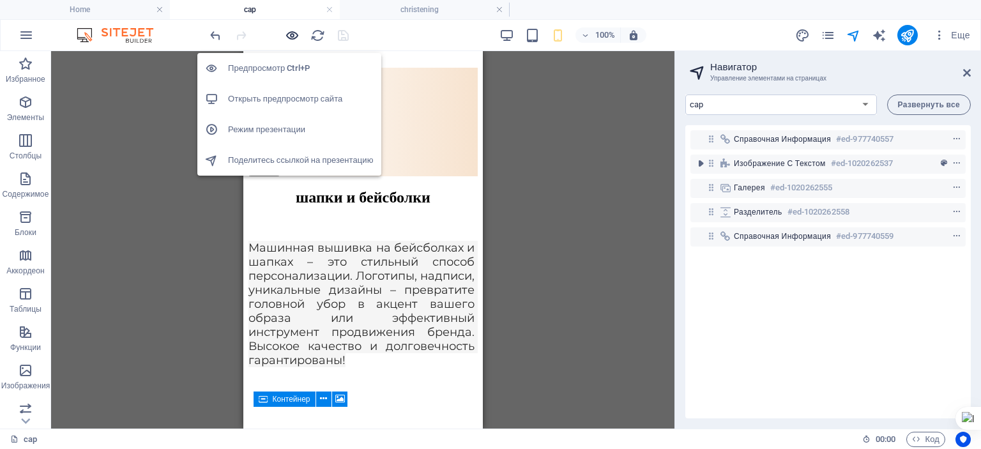
click at [295, 30] on icon "button" at bounding box center [292, 35] width 15 height 15
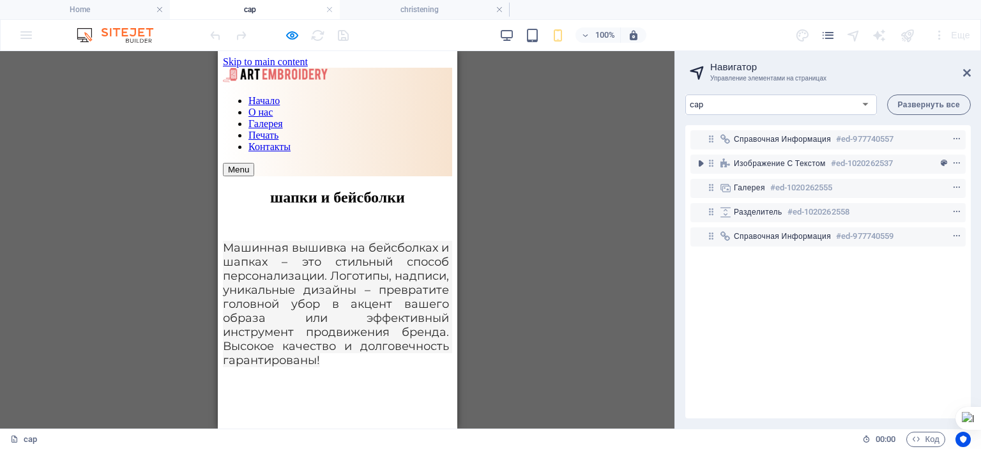
click at [431, 163] on div "Menu" at bounding box center [336, 169] width 229 height 13
click at [279, 106] on link "Начало" at bounding box center [263, 100] width 31 height 11
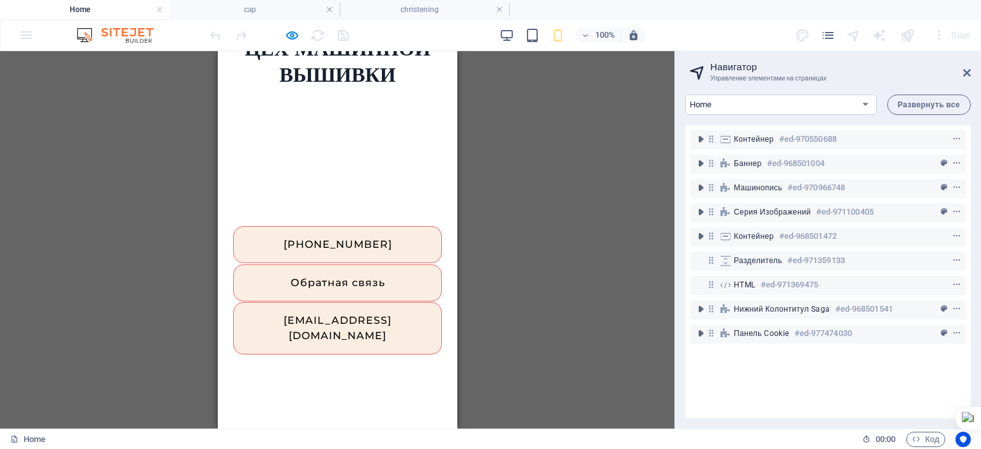
select select "17828710-ru"
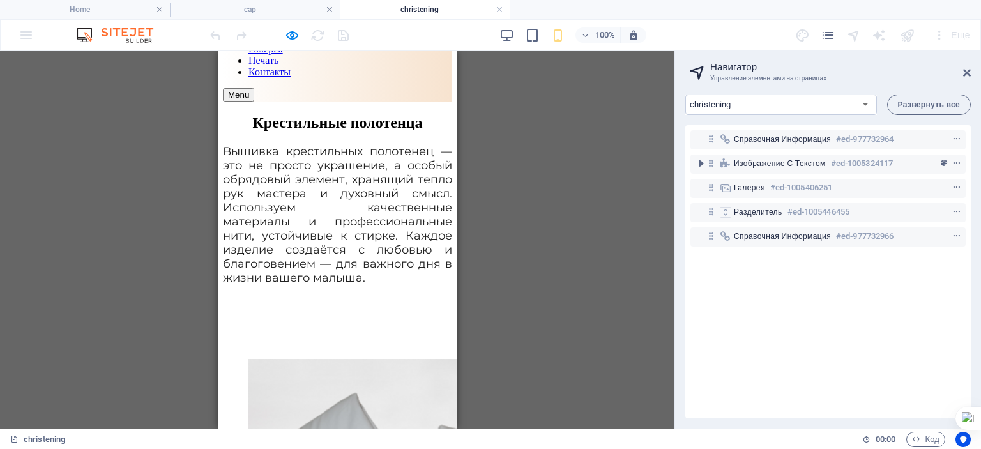
scroll to position [0, 0]
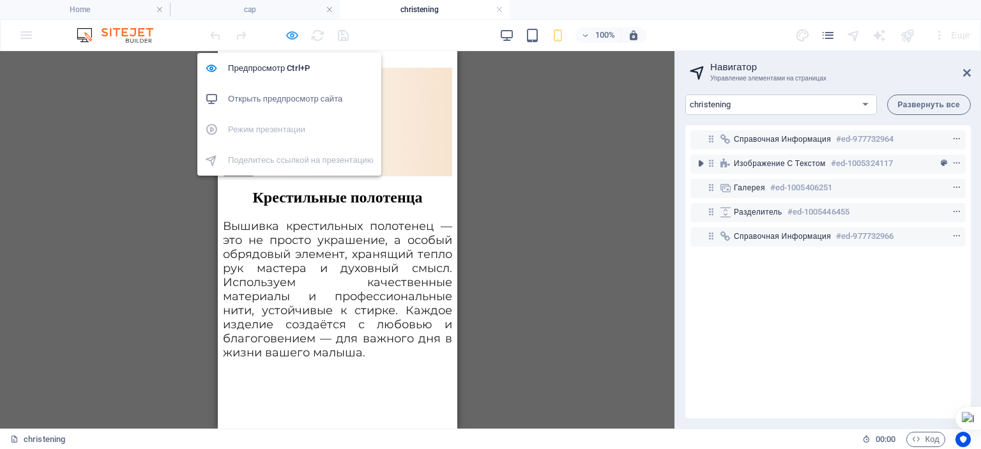
click at [293, 34] on icon "button" at bounding box center [292, 35] width 15 height 15
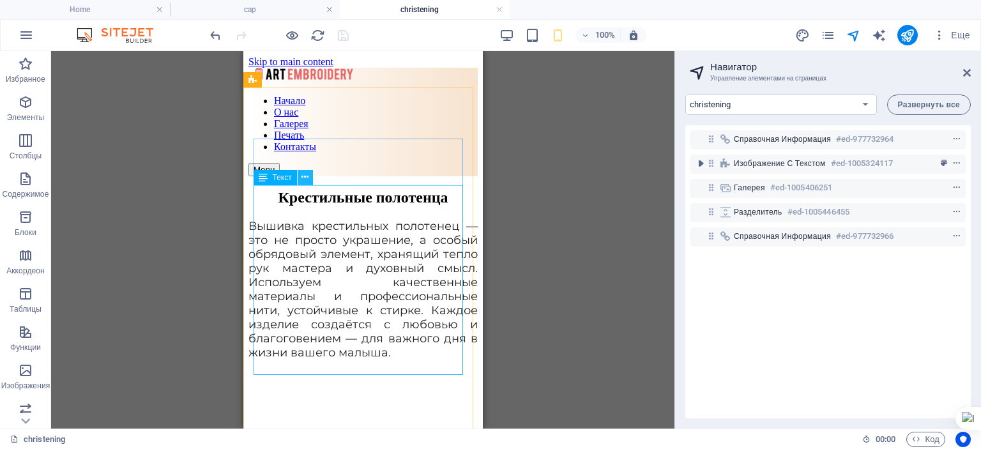
click at [306, 176] on icon at bounding box center [305, 177] width 7 height 13
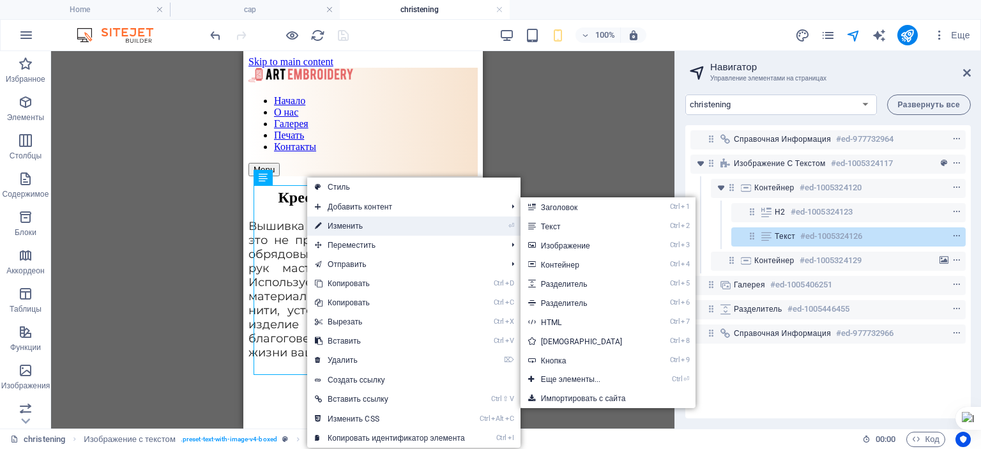
click at [349, 226] on link "⏎ Изменить" at bounding box center [389, 226] width 165 height 19
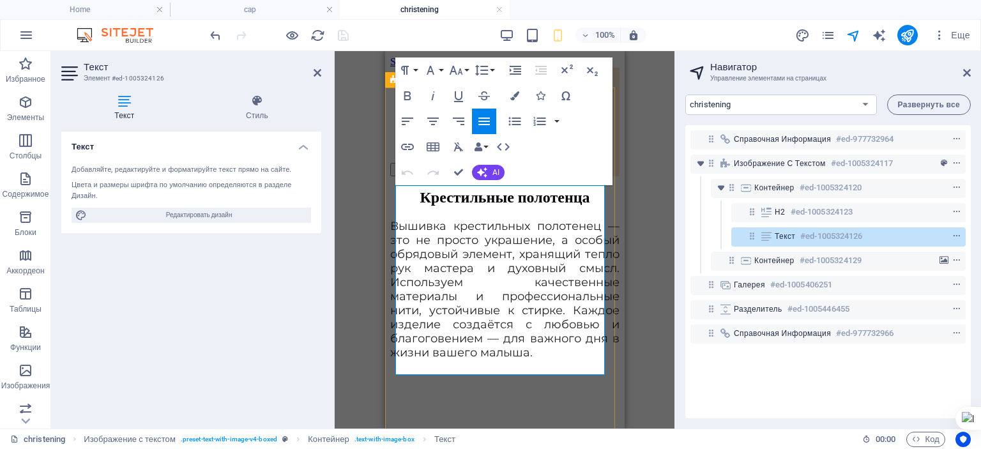
click at [395, 219] on span "Вышивка крестильных полотенец — это не просто украшение, а особый обрядовый эле…" at bounding box center [504, 289] width 229 height 141
click at [394, 195] on div "Крестильные полотенца Вышивка крестильных полотенец — это не просто украшение, …" at bounding box center [504, 393] width 229 height 408
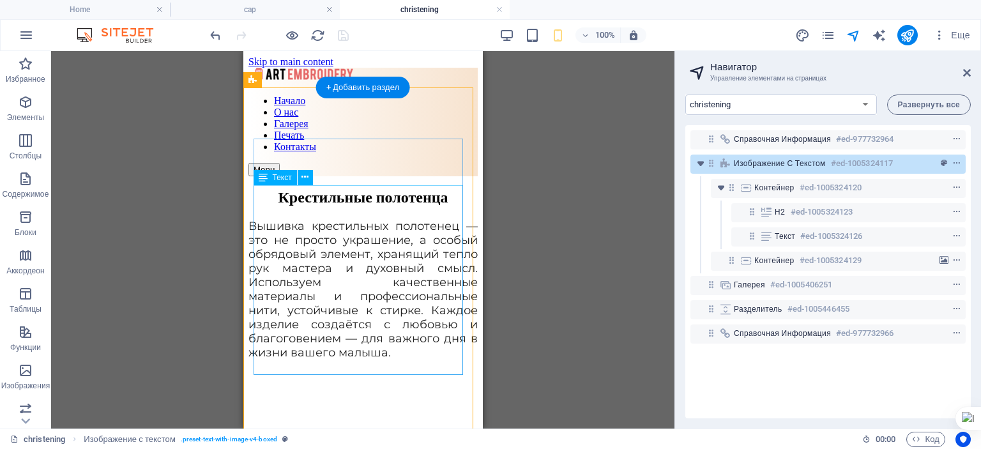
click at [261, 219] on div "Вышивка крестильных полотенец — это не просто украшение, а особый обрядовый эле…" at bounding box center [362, 289] width 229 height 141
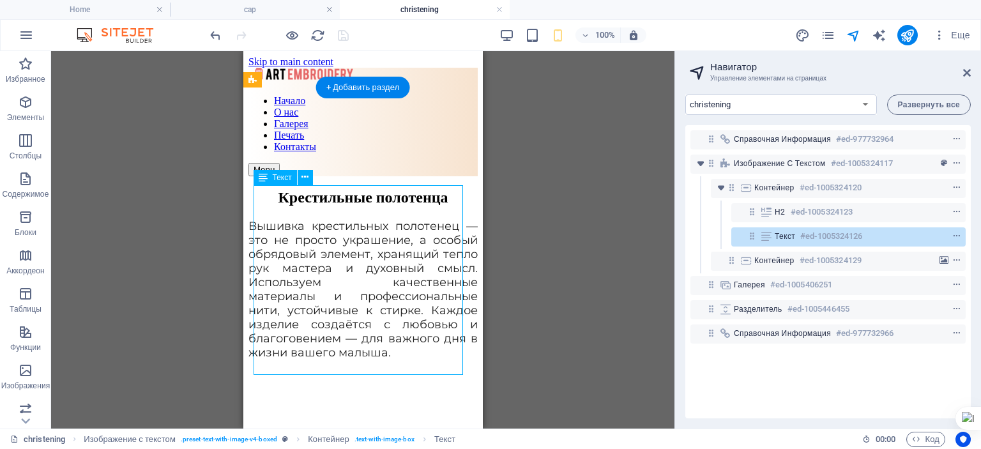
click at [256, 219] on div "Вышивка крестильных полотенец — это не просто украшение, а особый обрядовый эле…" at bounding box center [362, 289] width 229 height 141
click at [306, 173] on icon at bounding box center [305, 177] width 7 height 13
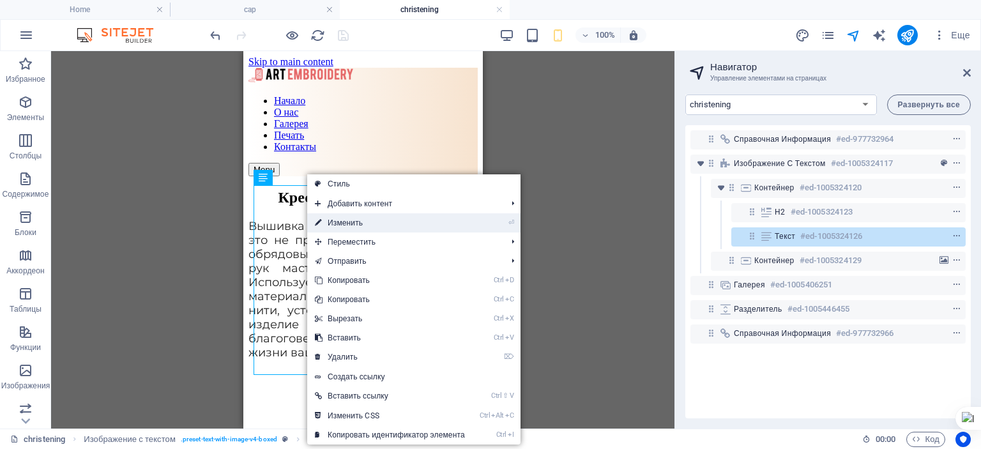
click at [338, 223] on link "⏎ Изменить" at bounding box center [389, 222] width 165 height 19
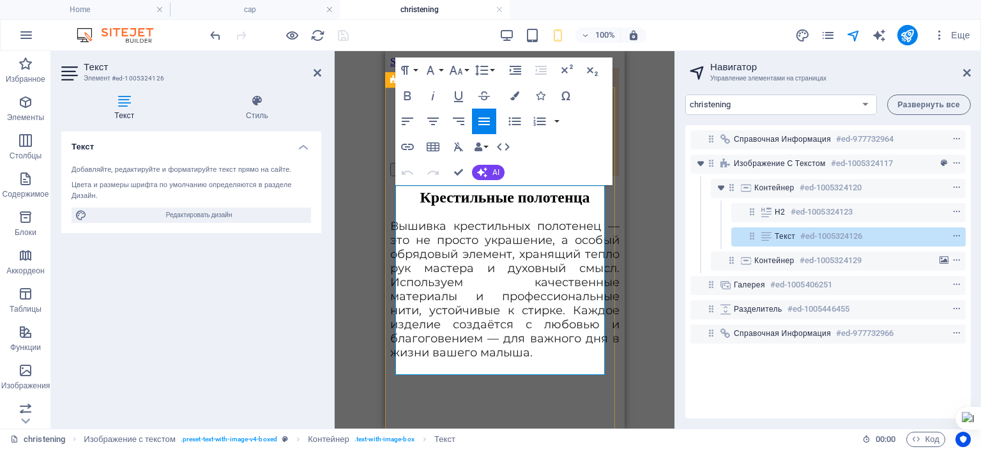
click at [397, 219] on span "Вышивка крестильных полотенец — это не просто украшение, а особый обрядовый эле…" at bounding box center [504, 289] width 229 height 141
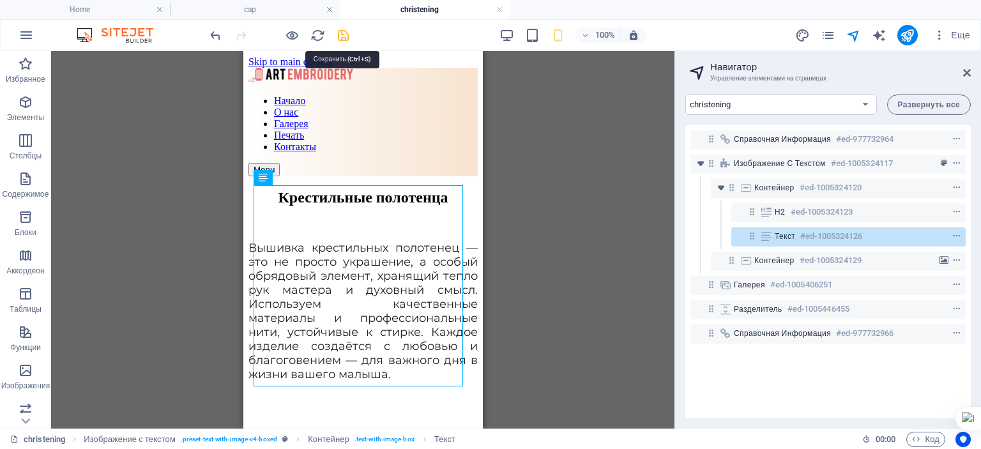
click at [345, 38] on icon "save" at bounding box center [343, 35] width 15 height 15
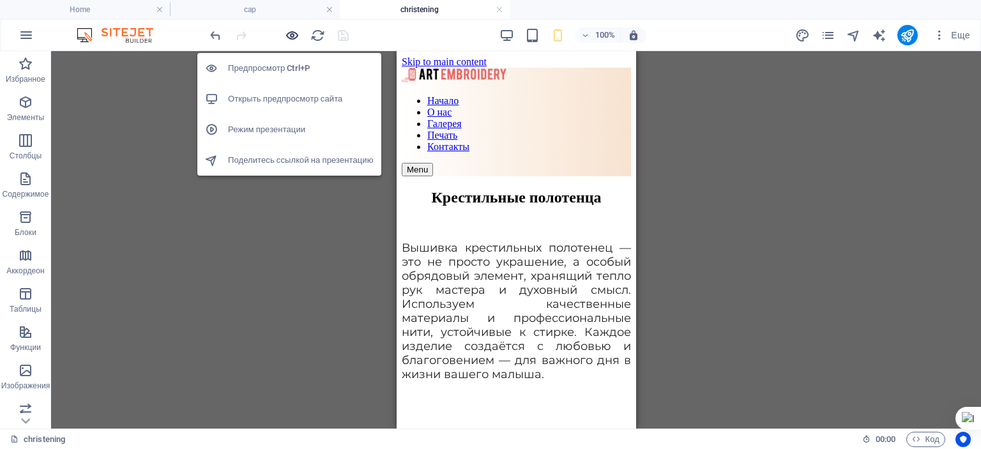
click at [291, 33] on icon "button" at bounding box center [292, 35] width 15 height 15
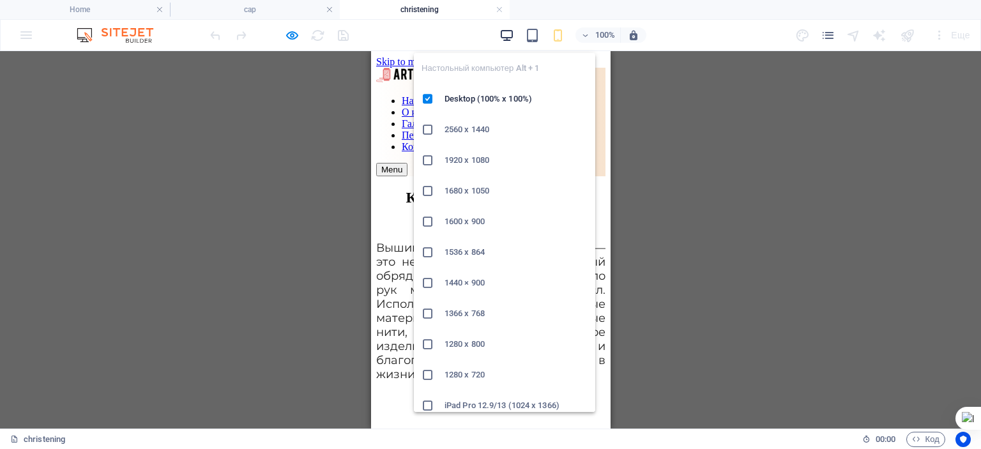
click at [509, 36] on icon "button" at bounding box center [507, 35] width 15 height 15
